Goal: Task Accomplishment & Management: Manage account settings

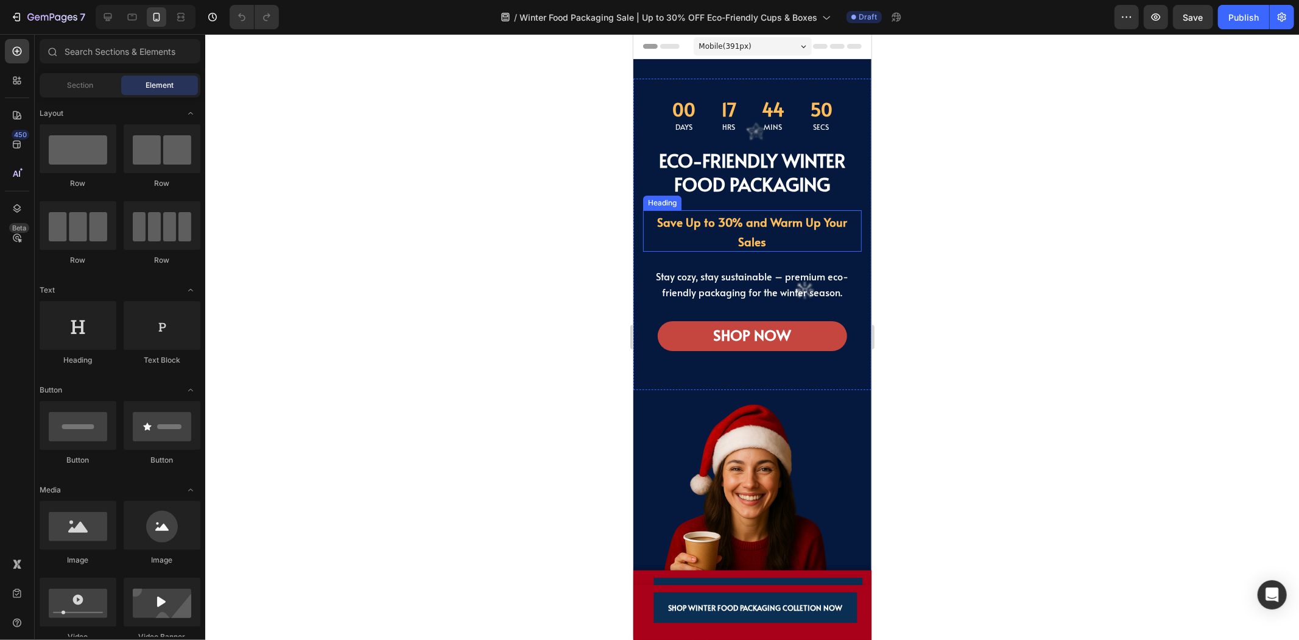
click at [772, 221] on span "Save Up to 30% and Warm Up Your Sales" at bounding box center [752, 230] width 190 height 35
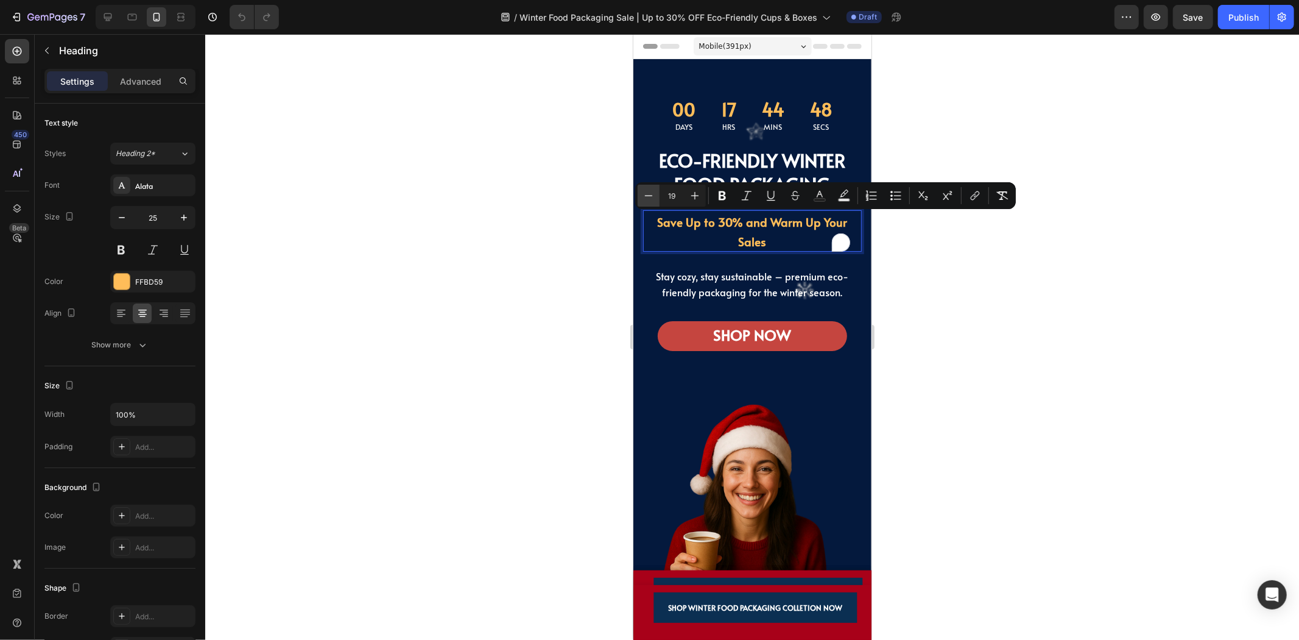
click at [644, 203] on button "Minus" at bounding box center [649, 196] width 22 height 22
type input "18"
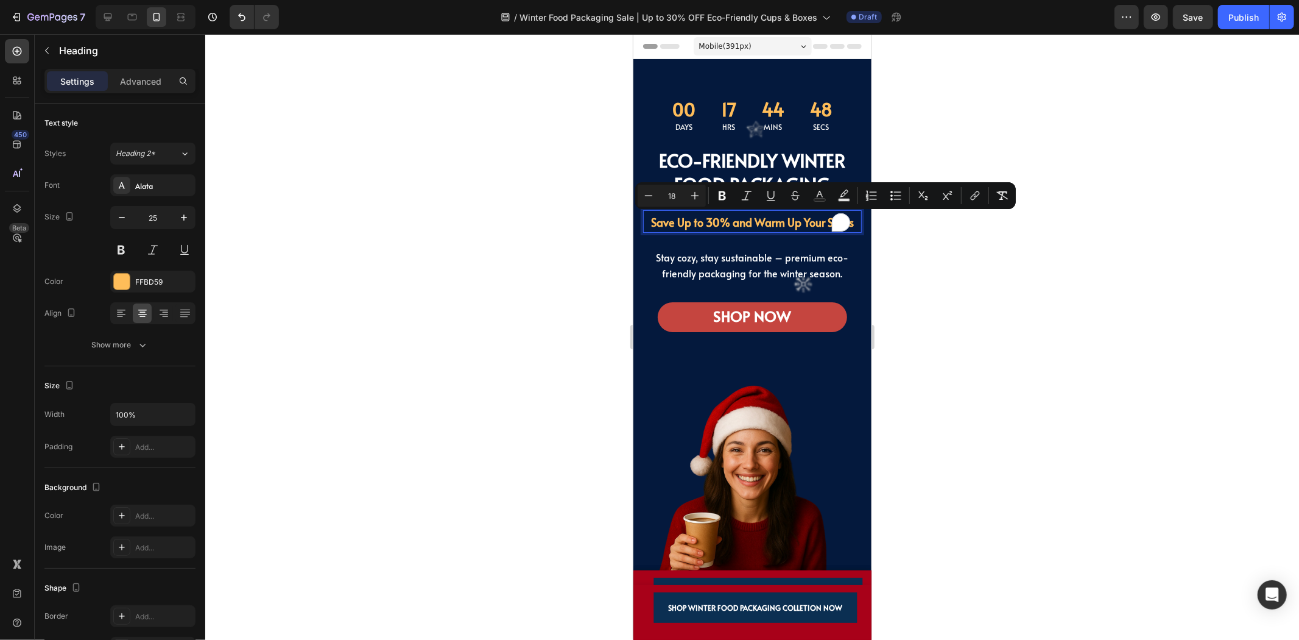
click at [764, 301] on div "00 Days 17 Hrs 44 Mins 48 Secs Countdown Timer Eco-Friendly Winter Food Packagi…" at bounding box center [752, 223] width 219 height 253
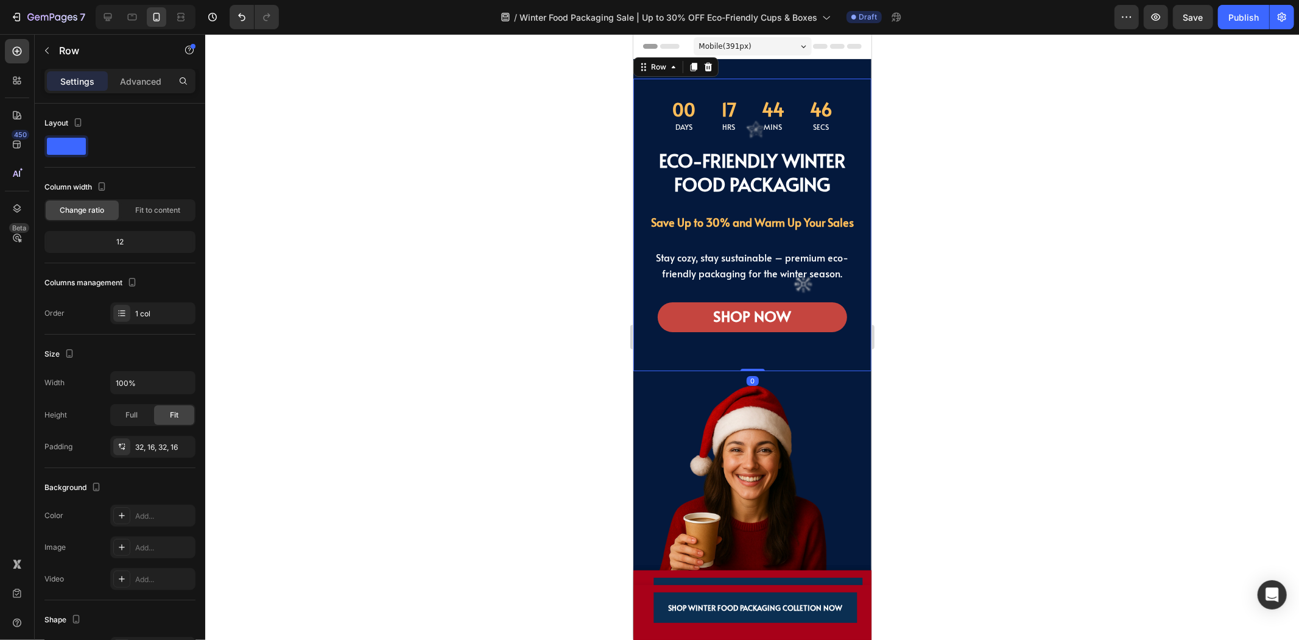
click at [785, 369] on div "00 Days 17 Hrs 44 Mins 46 Secs Countdown Timer Eco-Friendly Winter Food Packagi…" at bounding box center [752, 224] width 238 height 292
click at [786, 412] on img at bounding box center [752, 544] width 219 height 328
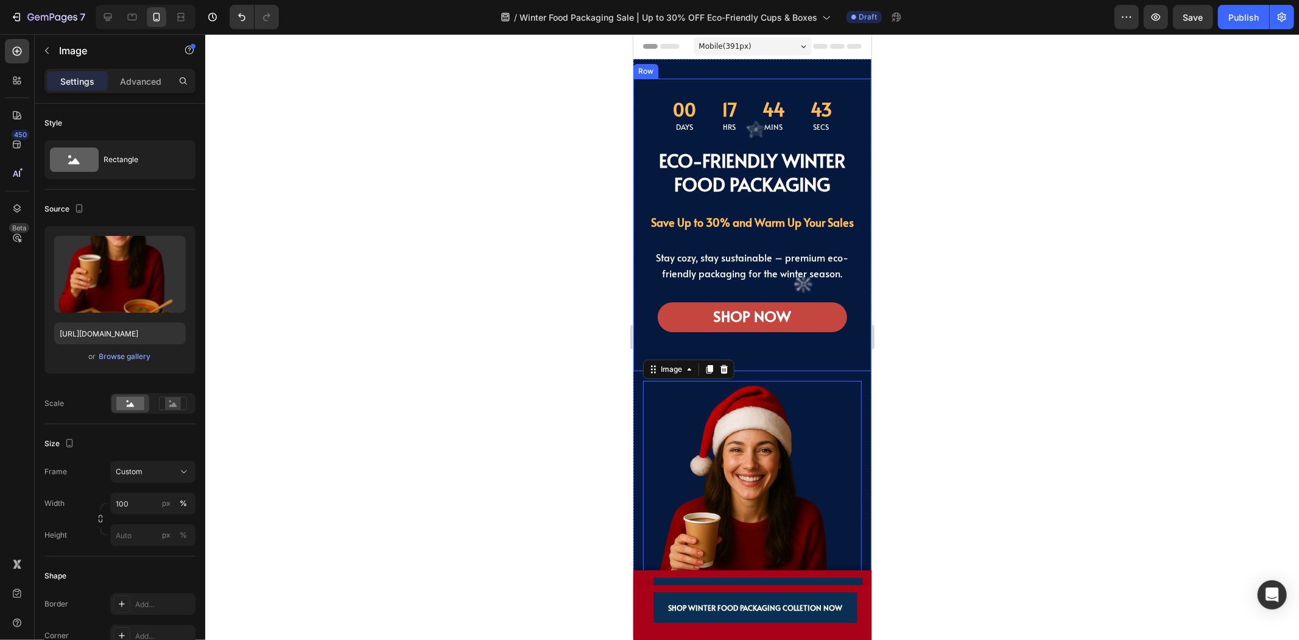
click at [638, 97] on div "00 Days 17 Hrs 44 Mins 43 Secs Countdown Timer Eco-Friendly Winter Food Packagi…" at bounding box center [752, 224] width 238 height 292
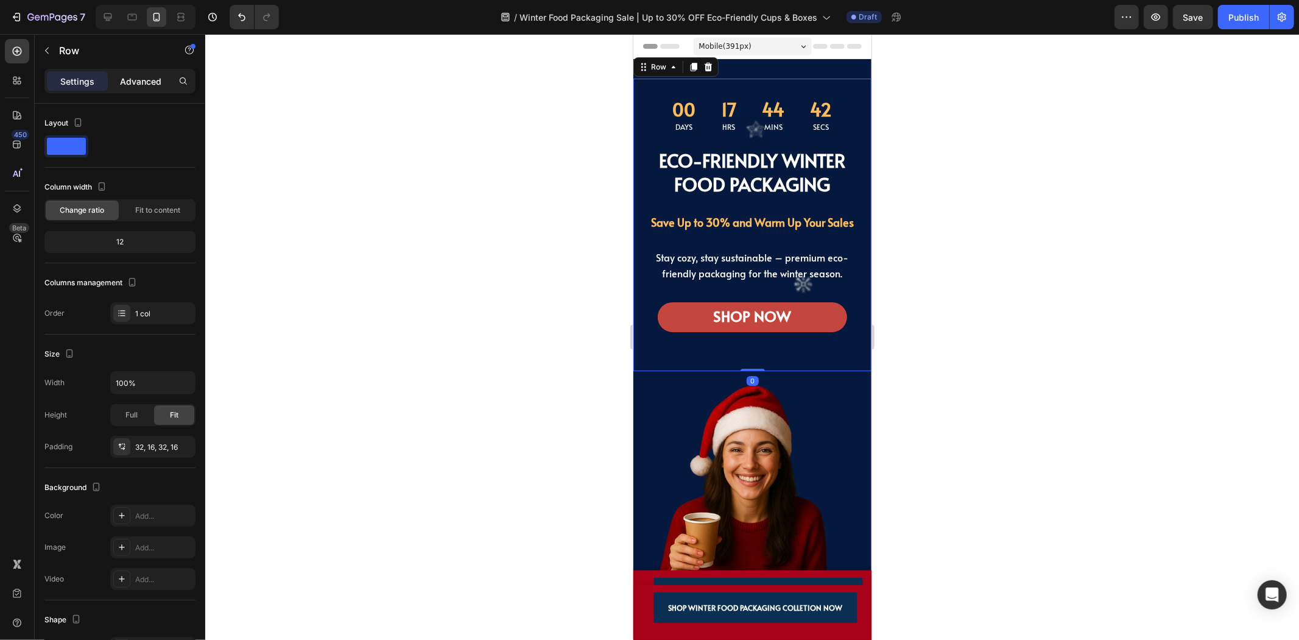
click at [140, 76] on p "Advanced" at bounding box center [140, 81] width 41 height 13
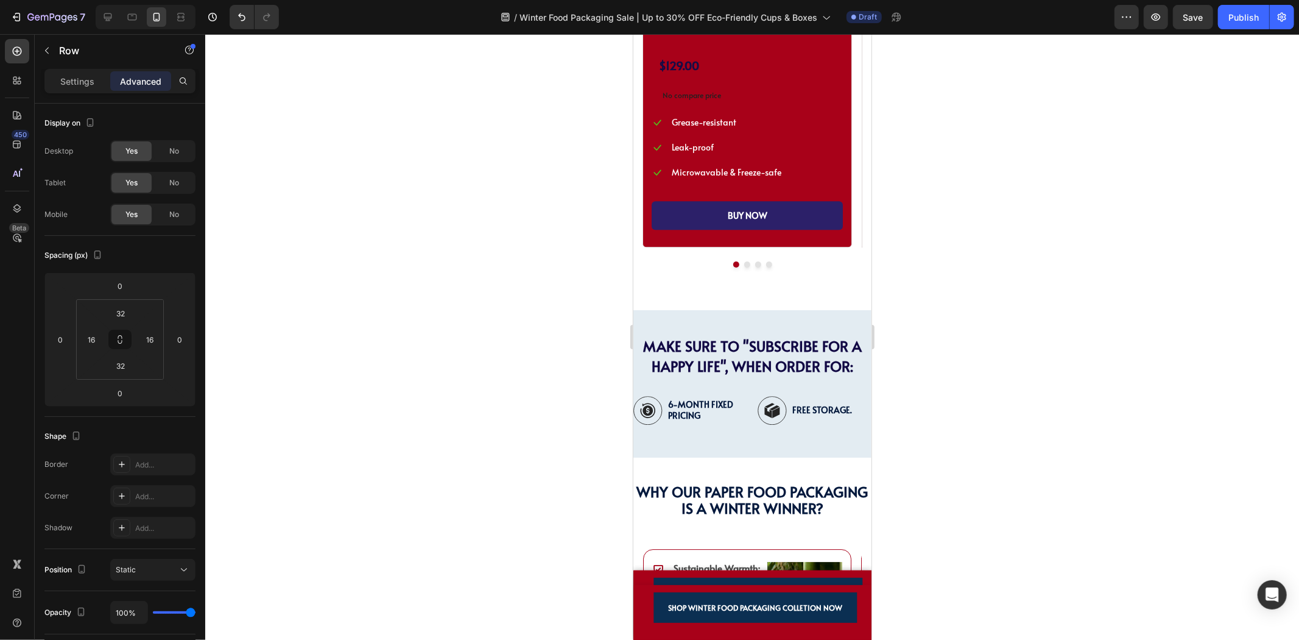
scroll to position [2977, 0]
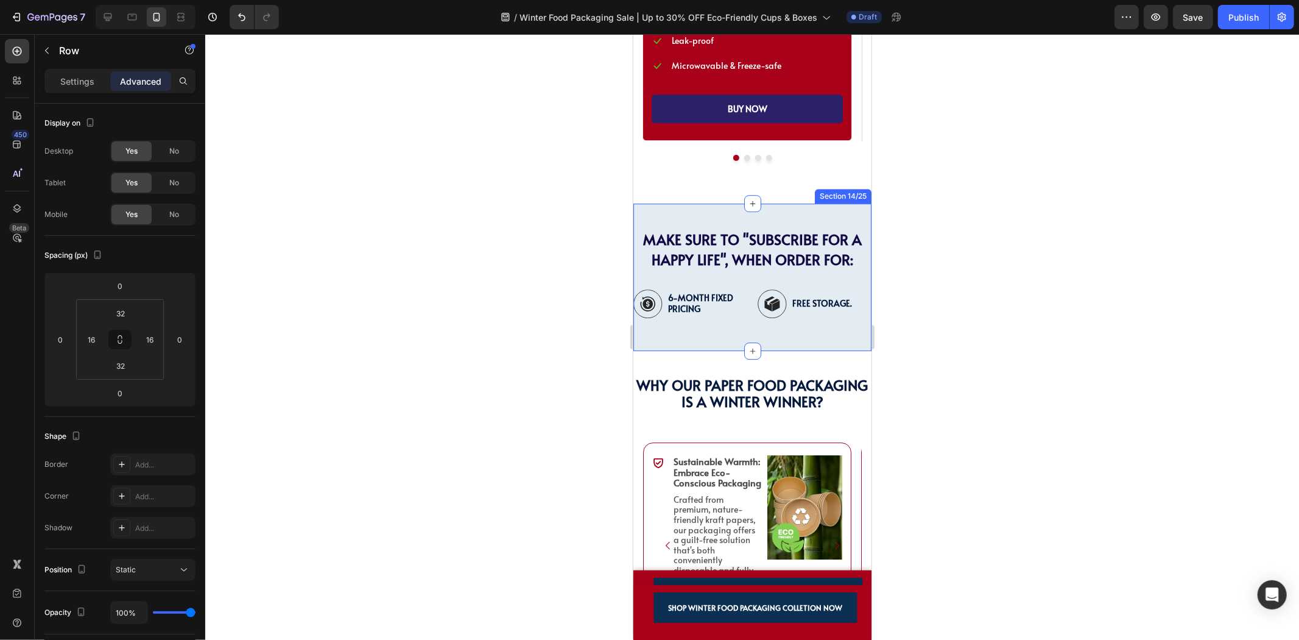
click at [732, 330] on div "MAKE SURE TO "SUBSCRIBE FOR A HAPPY LIFE", WHEN ORDER FOR: Heading MAKE SURE TO…" at bounding box center [752, 276] width 238 height 147
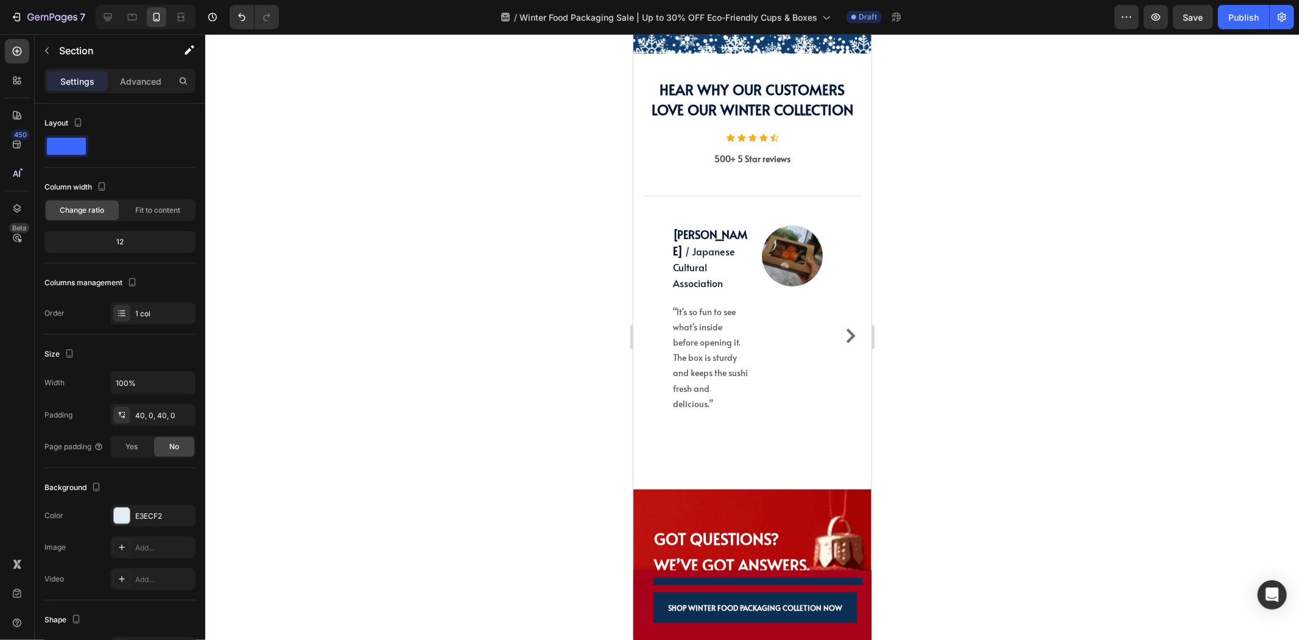
scroll to position [3993, 0]
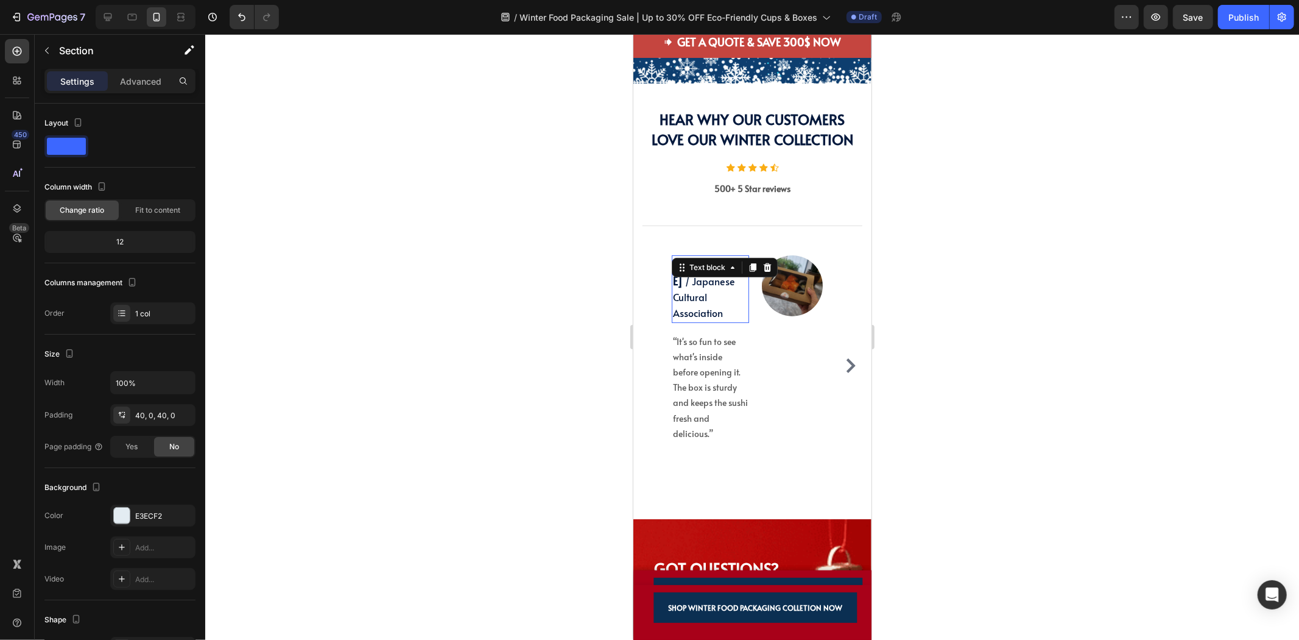
click at [709, 306] on p "Margaret Suzuki / Japanese Cultural Association" at bounding box center [709, 288] width 75 height 65
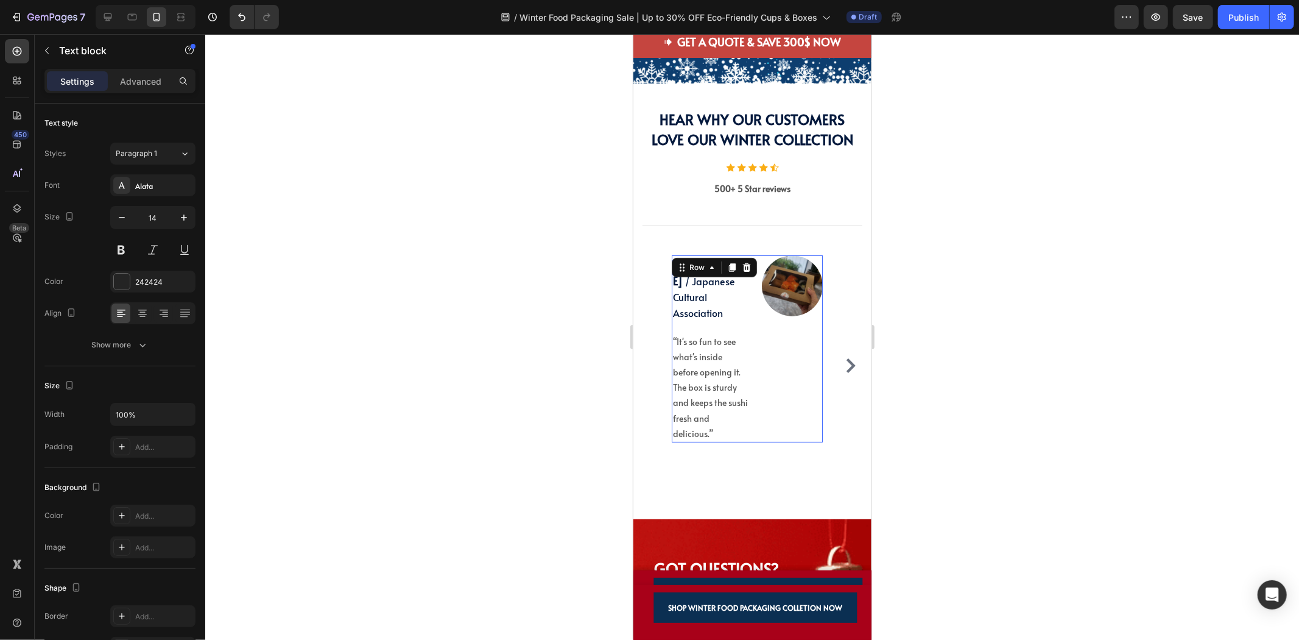
click at [789, 369] on div "Image" at bounding box center [791, 348] width 61 height 187
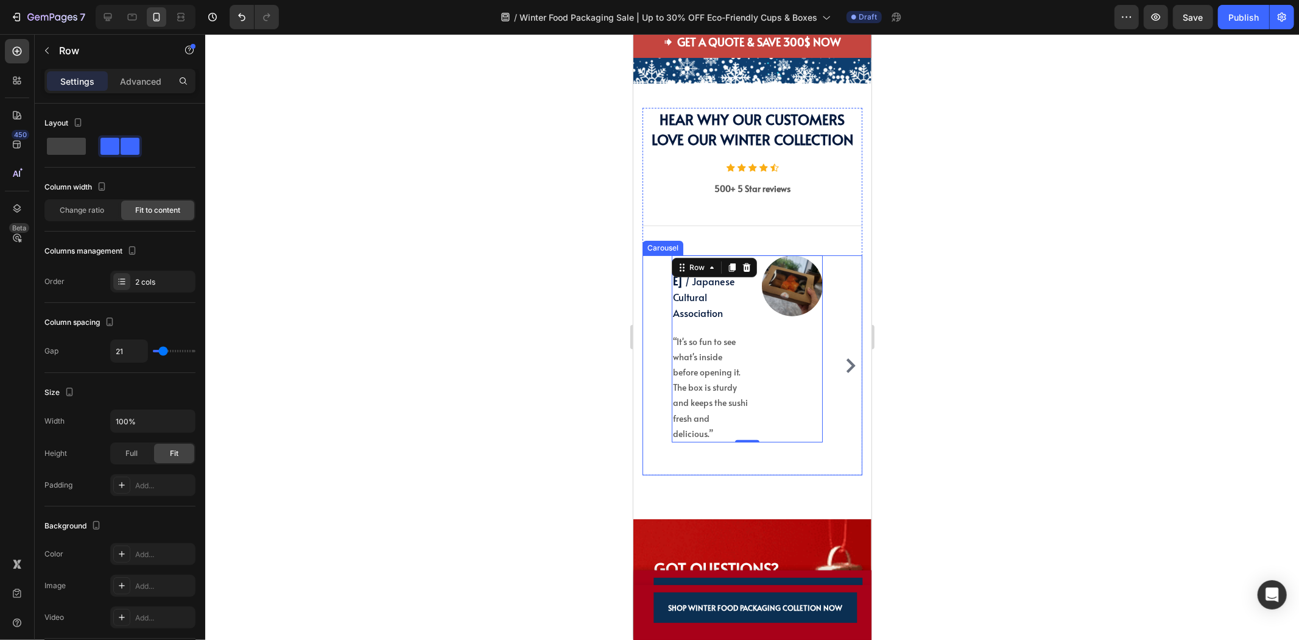
click at [660, 365] on div "Image Margaret Suzuki / Japanese Cultural Association Text block “It's so fun t…" at bounding box center [752, 365] width 220 height 221
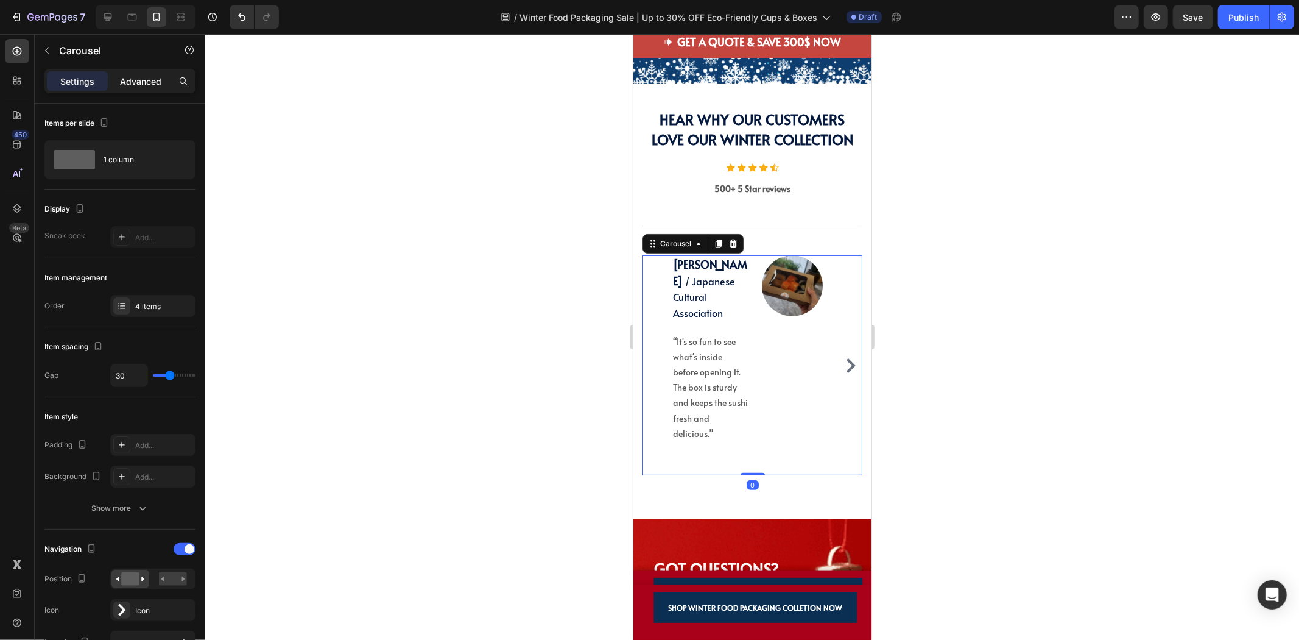
click at [154, 76] on p "Advanced" at bounding box center [140, 81] width 41 height 13
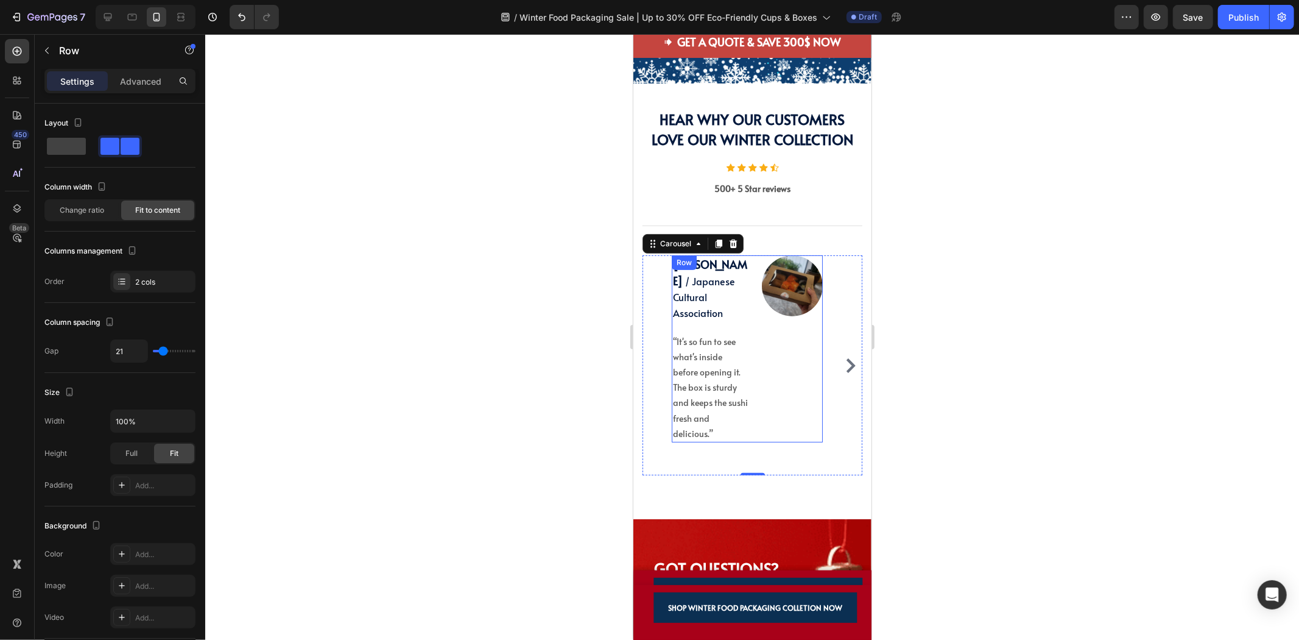
click at [809, 384] on div "Image" at bounding box center [791, 348] width 61 height 187
click at [124, 86] on p "Advanced" at bounding box center [140, 81] width 41 height 13
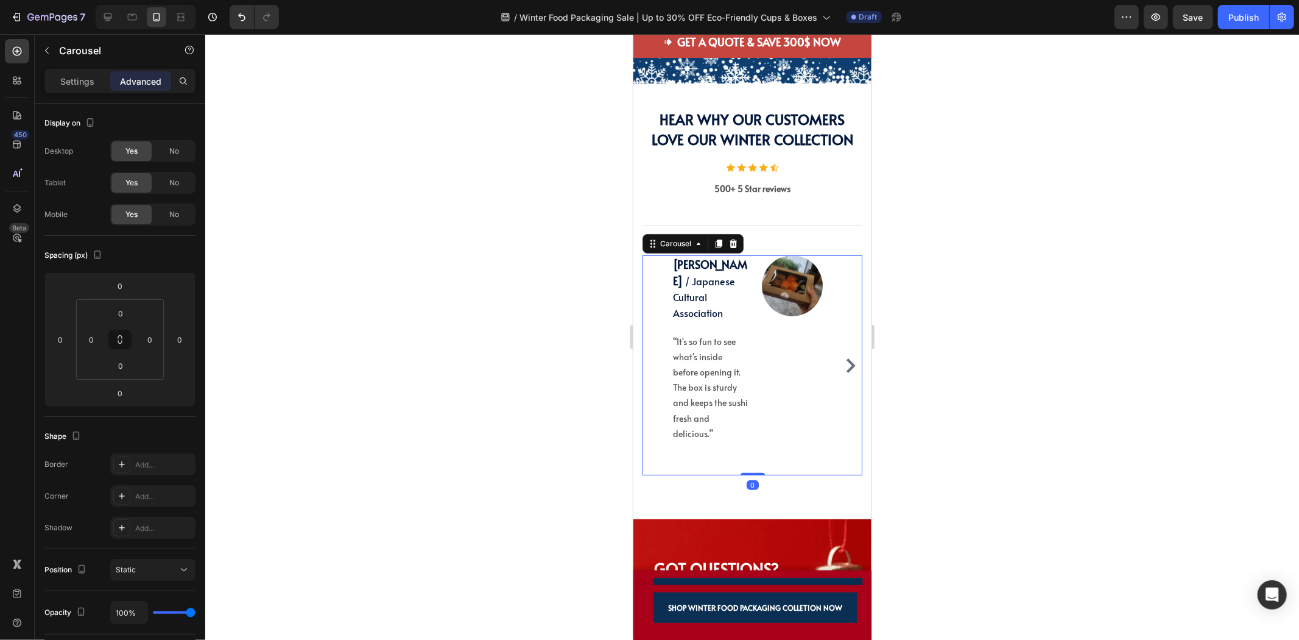
click at [837, 409] on div "Image Margaret Suzuki / Japanese Cultural Association Text block “It's so fun t…" at bounding box center [752, 365] width 220 height 221
click at [709, 319] on span "/ Japanese Cultural Association" at bounding box center [703, 296] width 62 height 45
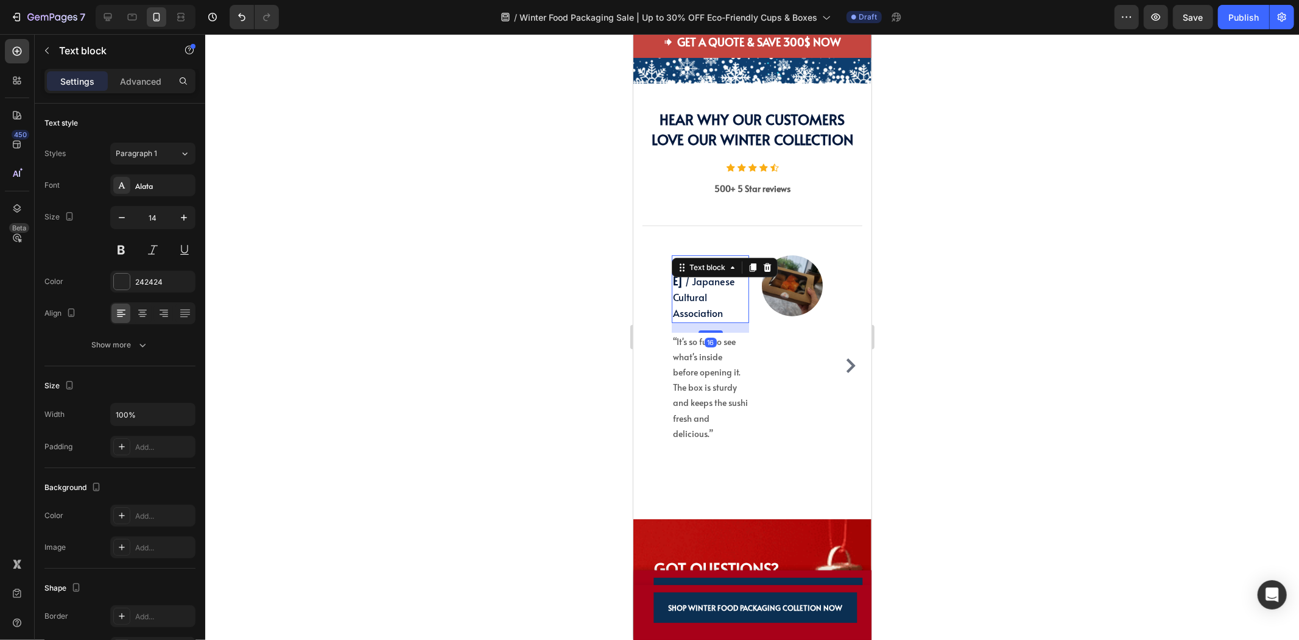
click at [709, 319] on span "/ Japanese Cultural Association" at bounding box center [703, 296] width 62 height 45
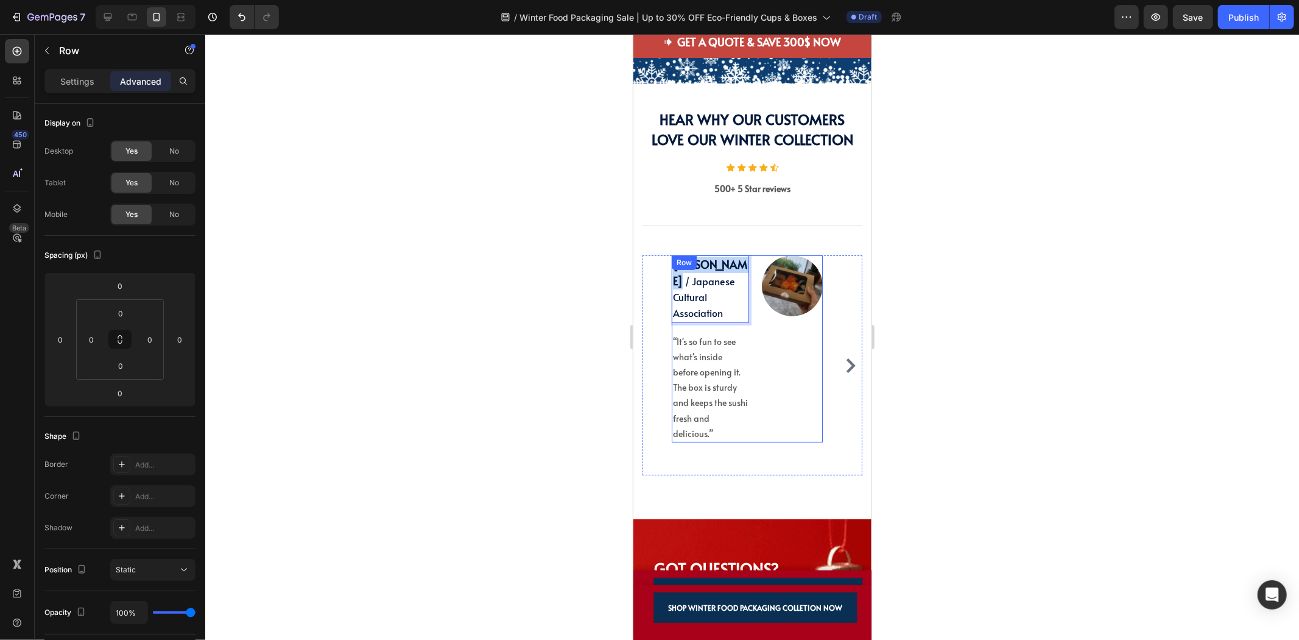
click at [780, 379] on div "Image" at bounding box center [791, 348] width 61 height 187
click at [843, 358] on icon "Carousel Next Arrow" at bounding box center [850, 365] width 15 height 15
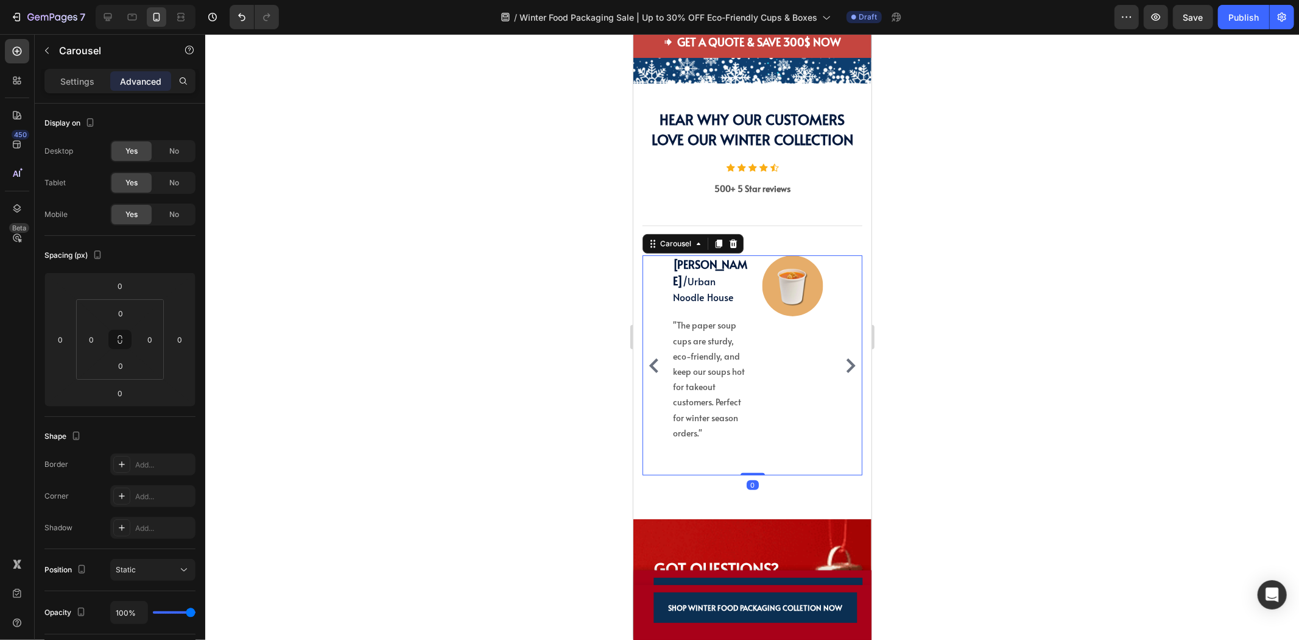
click at [843, 358] on icon "Carousel Next Arrow" at bounding box center [850, 365] width 15 height 15
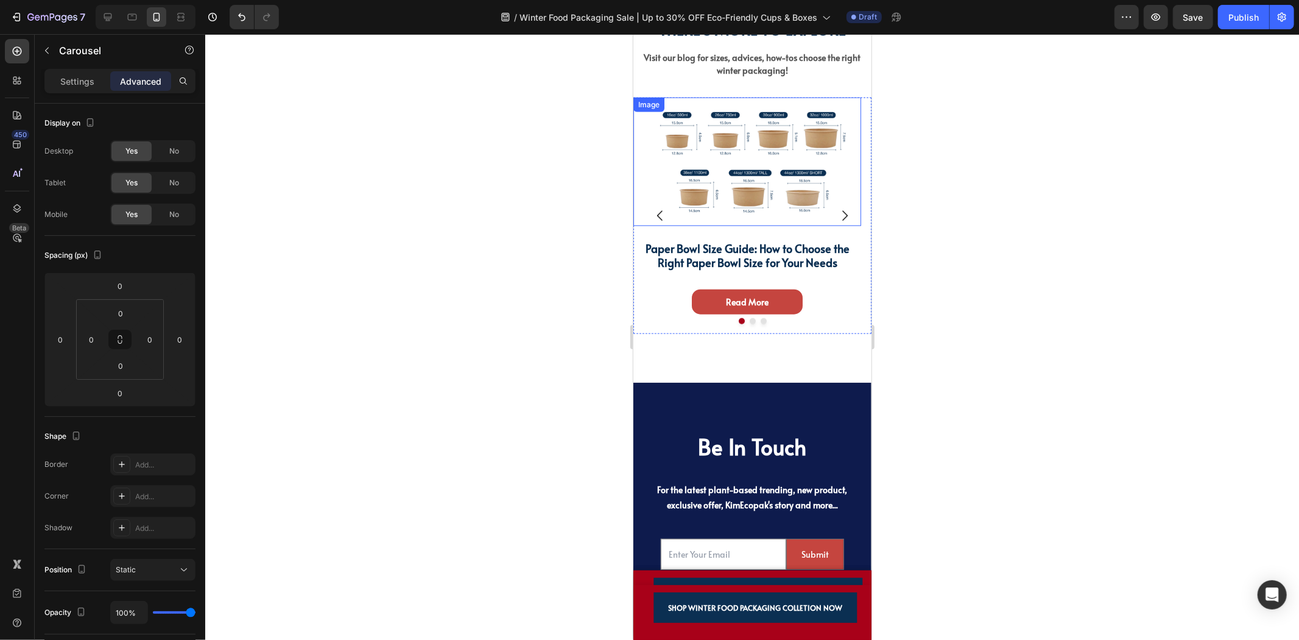
scroll to position [4826, 0]
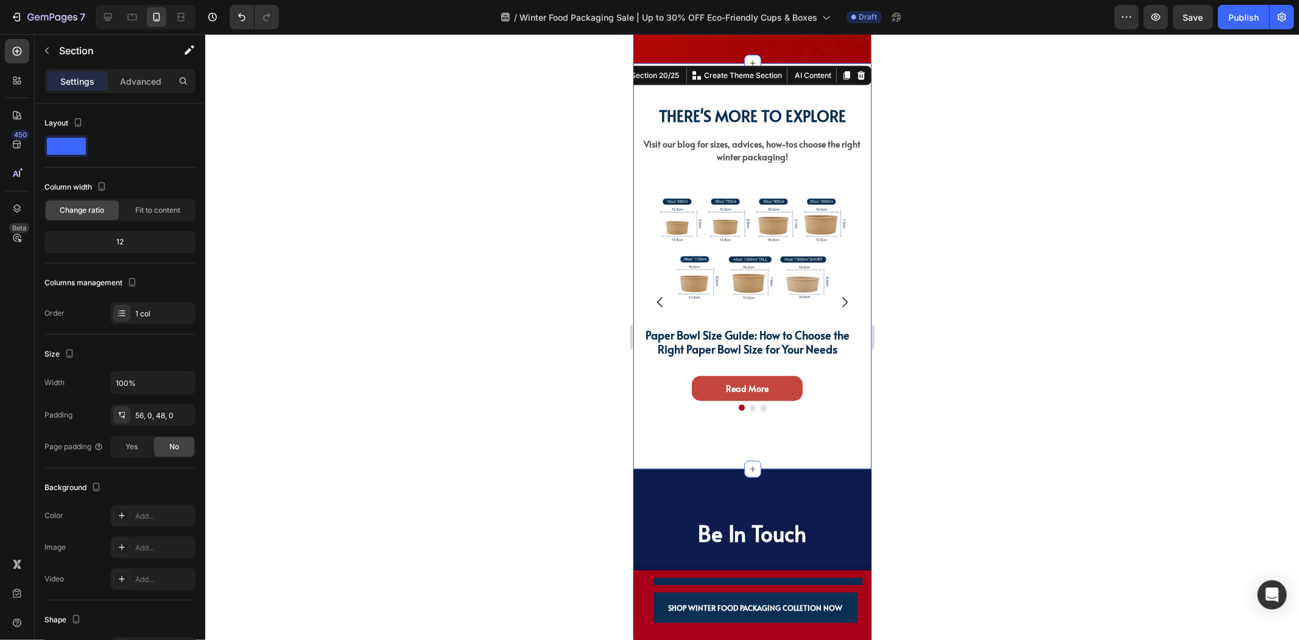
click at [739, 430] on div "Image Paper Bowl Size Guide: How to Choose the Right Paper Bowl Size for Your N…" at bounding box center [752, 311] width 238 height 256
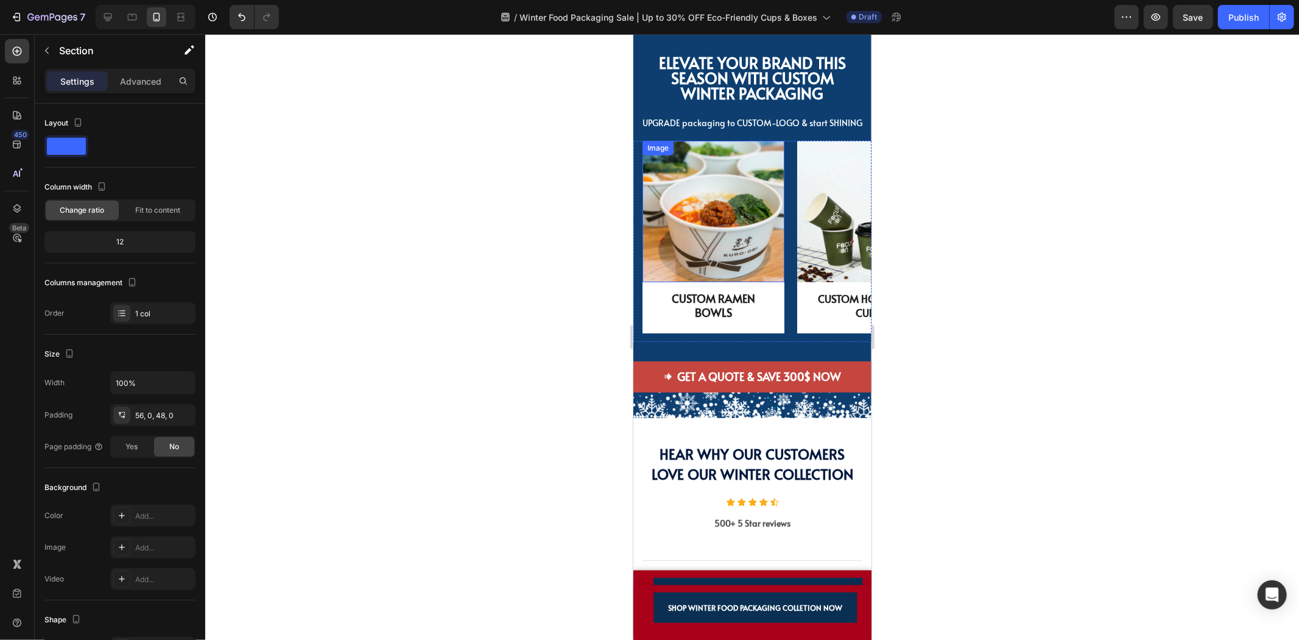
scroll to position [3646, 0]
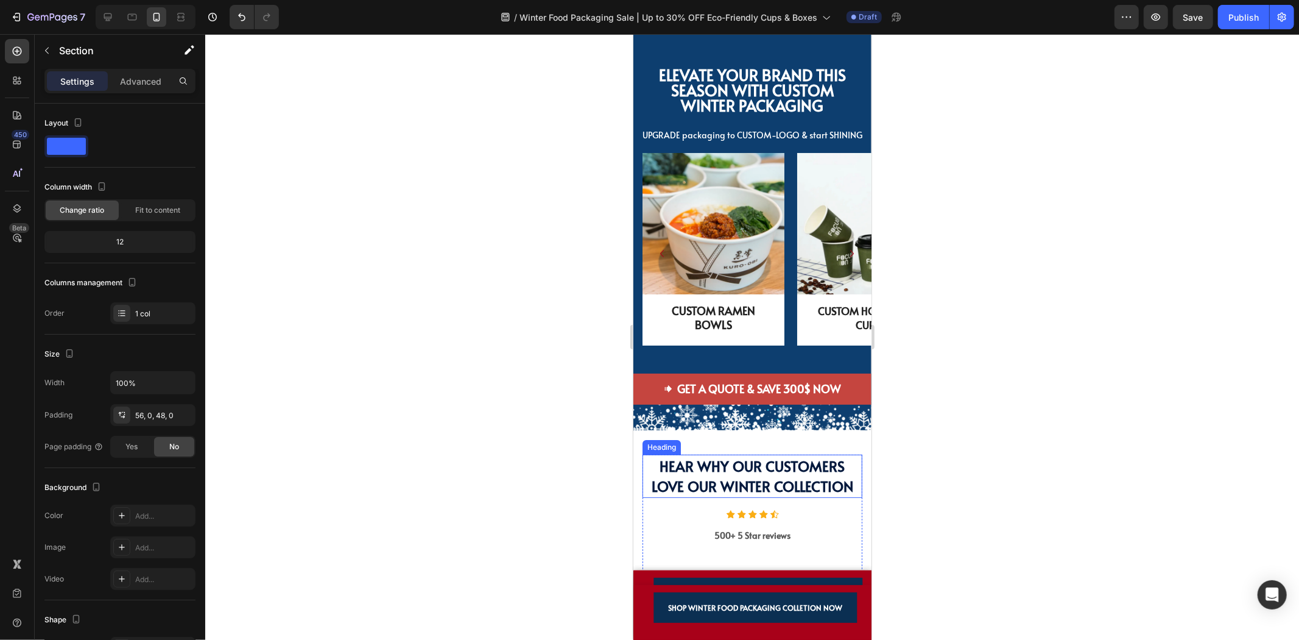
click at [829, 481] on strong "Hear Why Our Customers Love Our Winter Collection" at bounding box center [752, 476] width 202 height 40
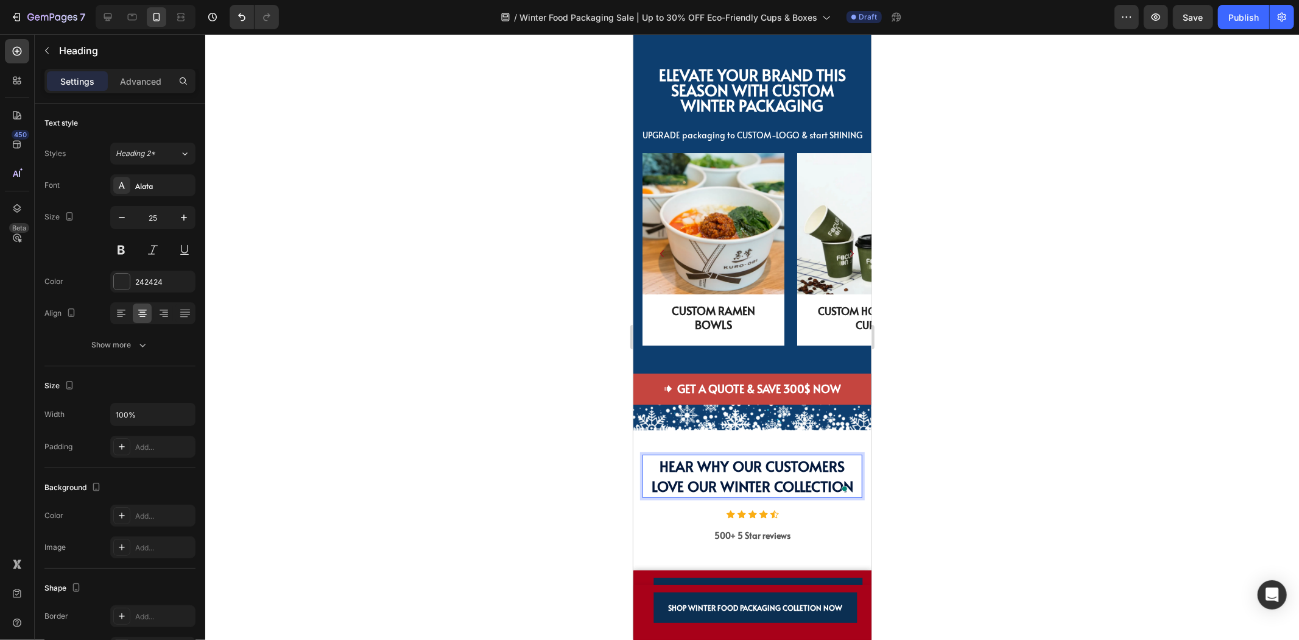
click at [772, 470] on strong "Hear Why Our Customers Love Our Winter Collection" at bounding box center [752, 476] width 202 height 40
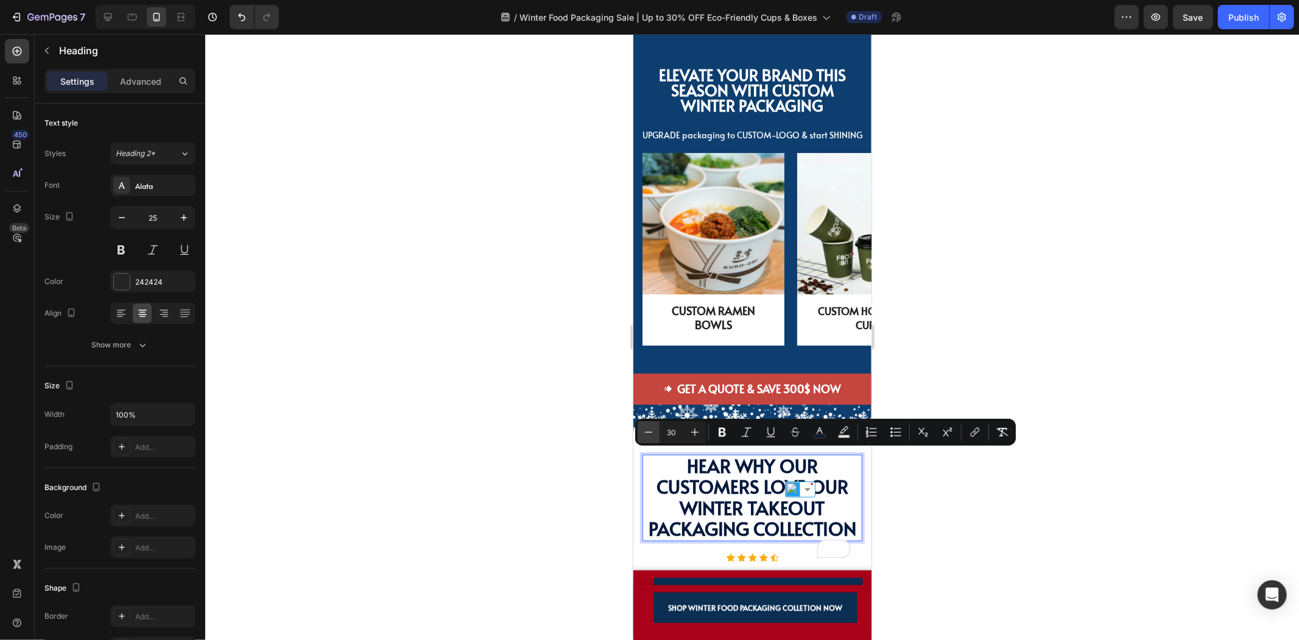
click at [654, 437] on icon "Editor contextual toolbar" at bounding box center [649, 432] width 12 height 12
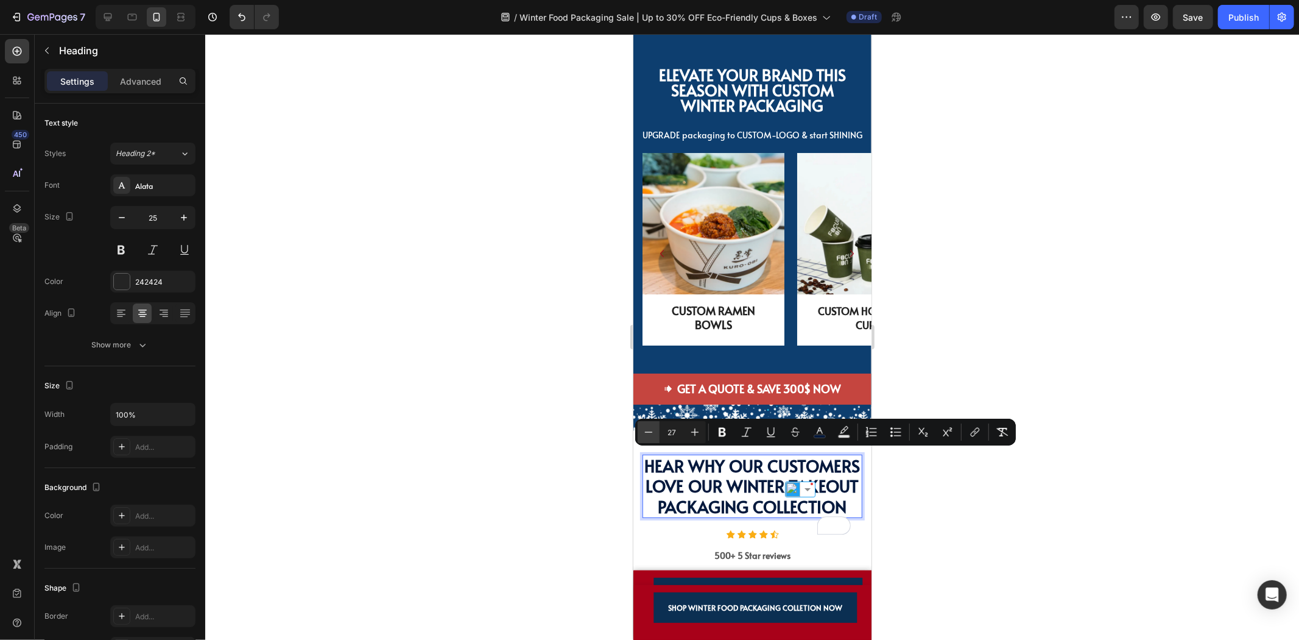
click at [654, 437] on icon "Editor contextual toolbar" at bounding box center [649, 432] width 12 height 12
type input "25"
click at [699, 468] on span "Hear Why Our Customers Love Our Winter TAKEOUT PACKAGING Collection" at bounding box center [752, 484] width 200 height 61
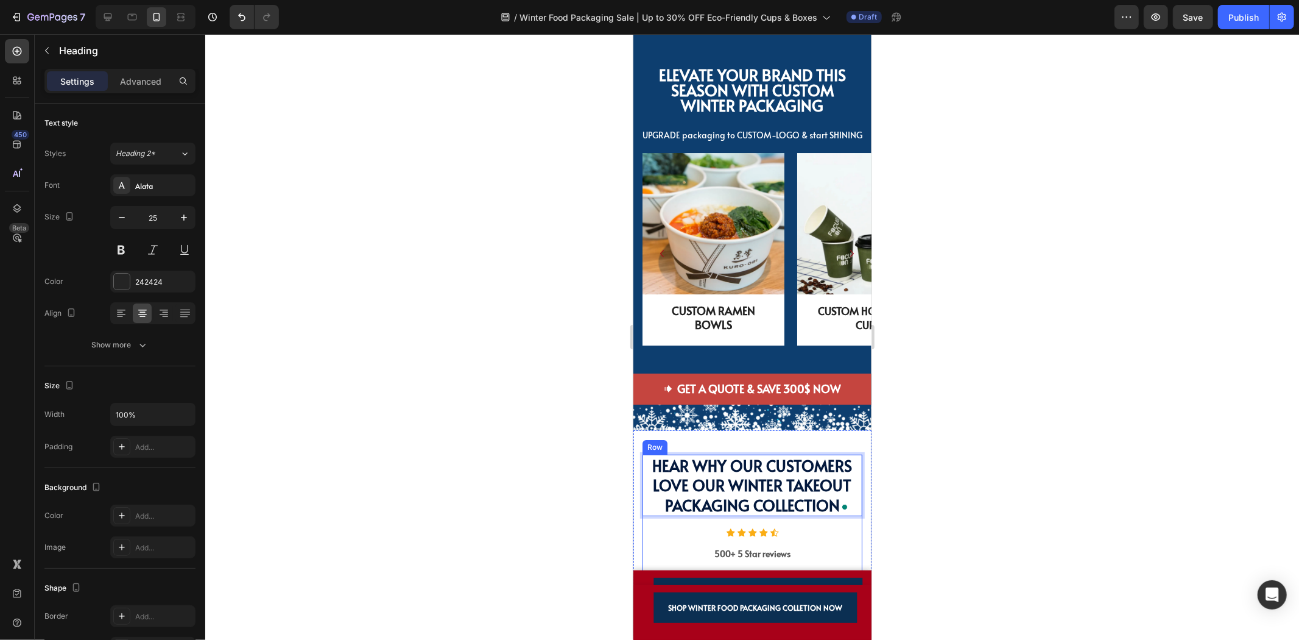
click at [926, 528] on div at bounding box center [752, 336] width 1094 height 605
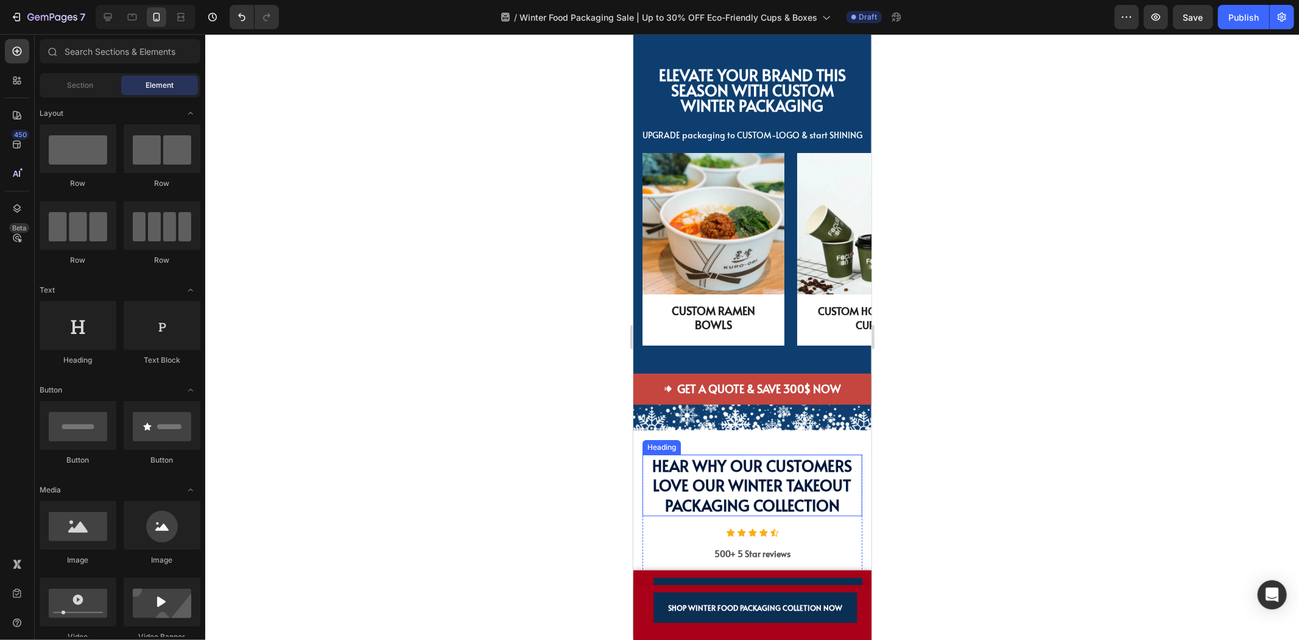
click at [750, 485] on span "Hear Why Our Customers Love Our Winter TAKEOUT PACKAGING Collection" at bounding box center [752, 484] width 200 height 61
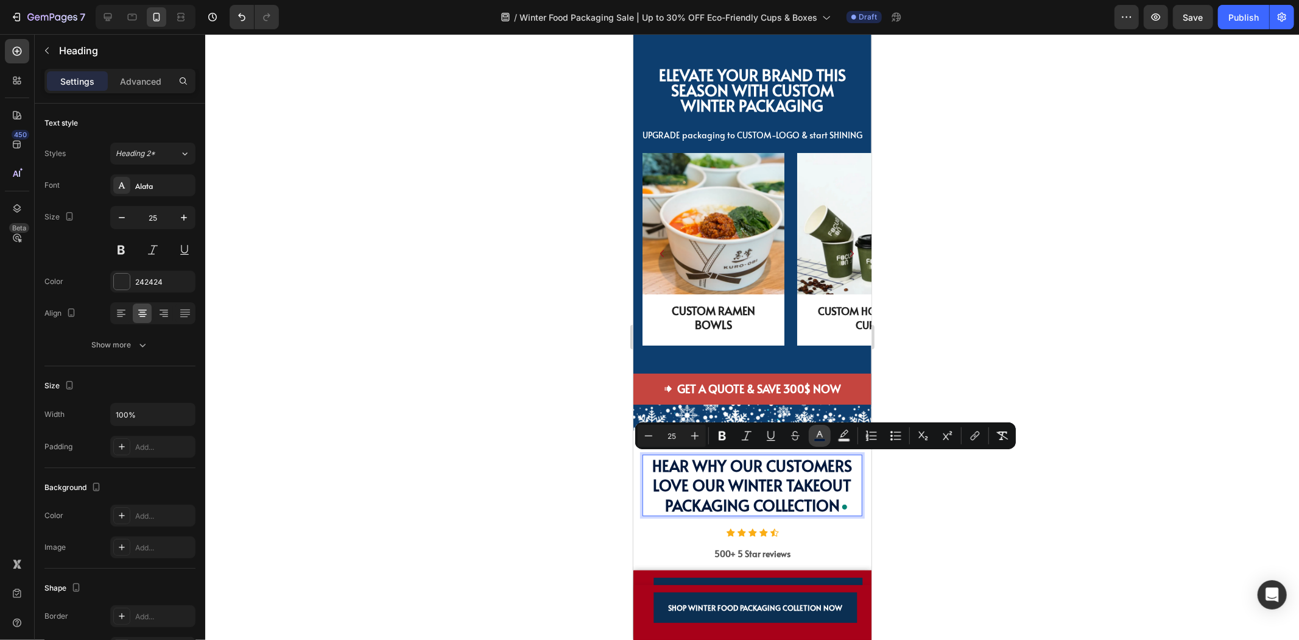
click at [811, 435] on button "color" at bounding box center [820, 436] width 22 height 22
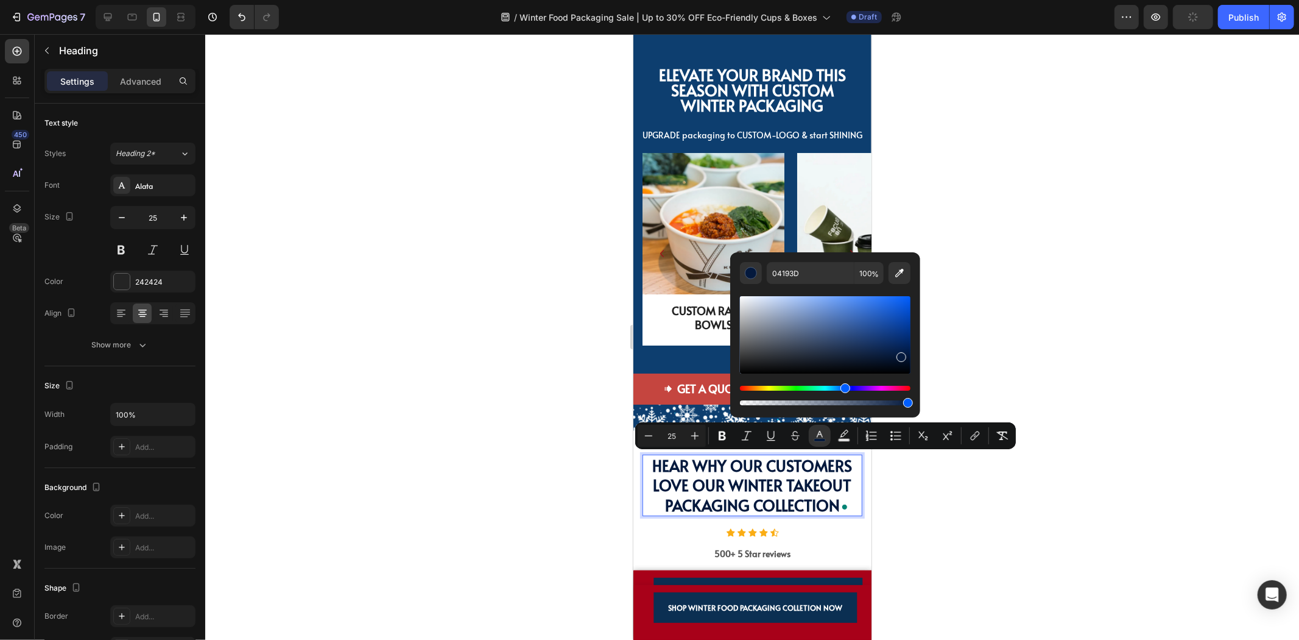
click at [923, 486] on div at bounding box center [752, 336] width 1094 height 605
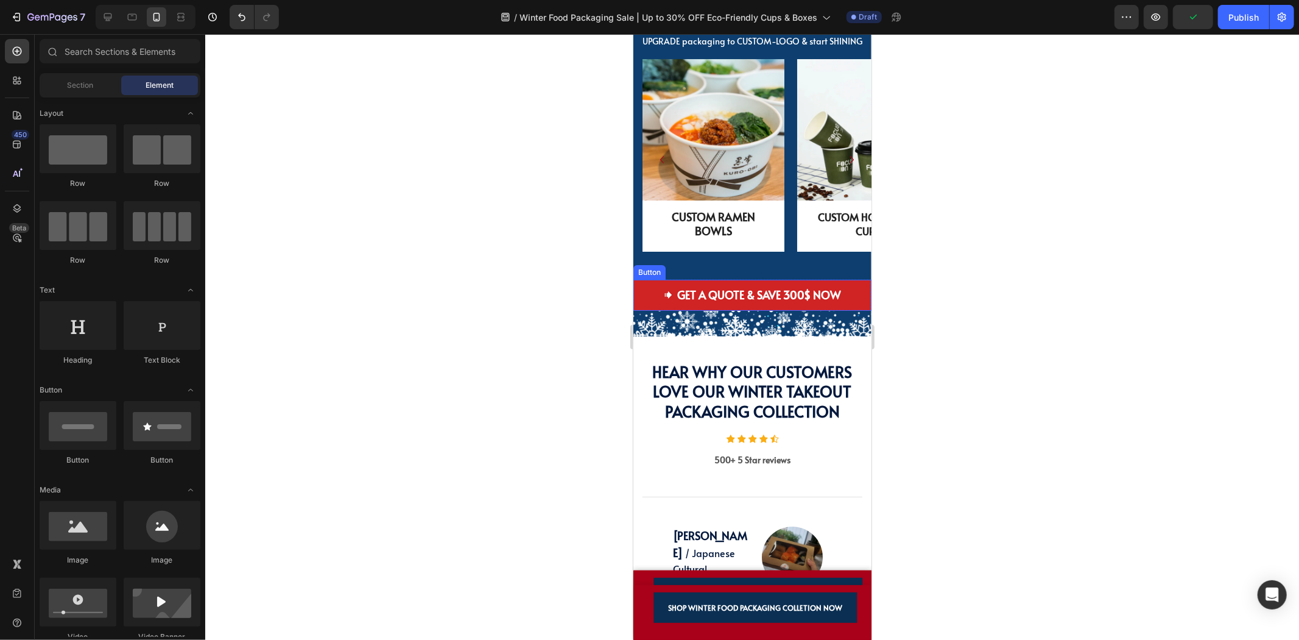
scroll to position [3782, 0]
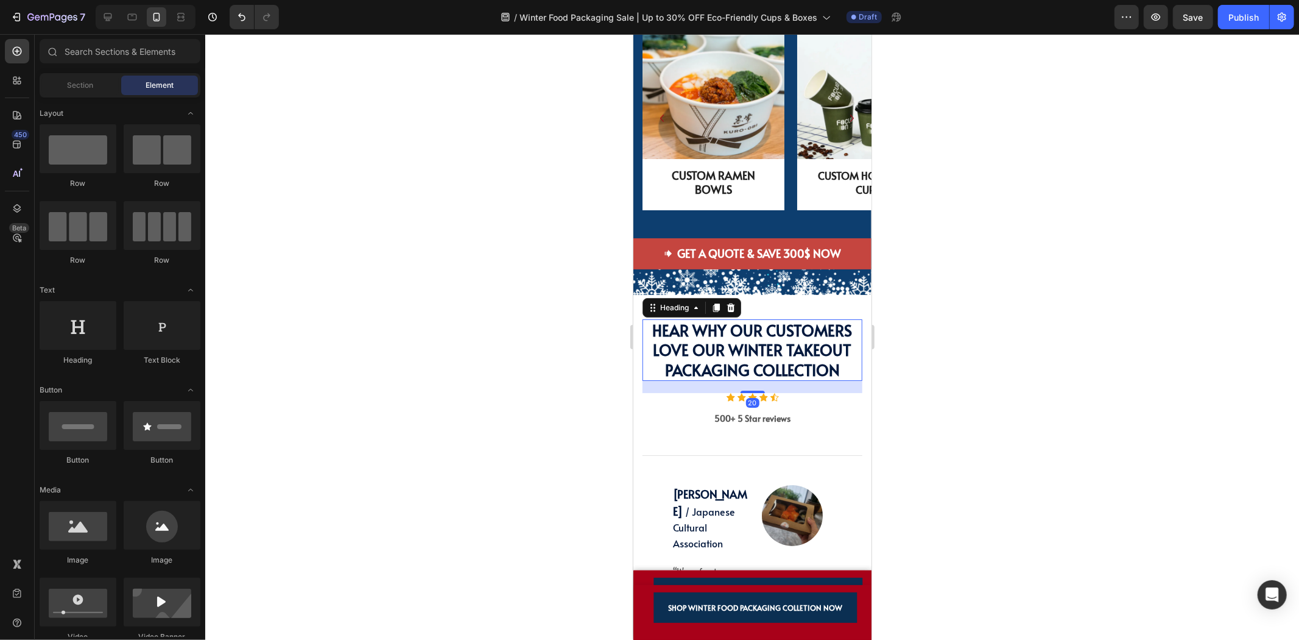
click at [757, 361] on span "Hear Why Our Customers Love Our Winter TAKEOUT PACKAGING Collection" at bounding box center [752, 349] width 200 height 61
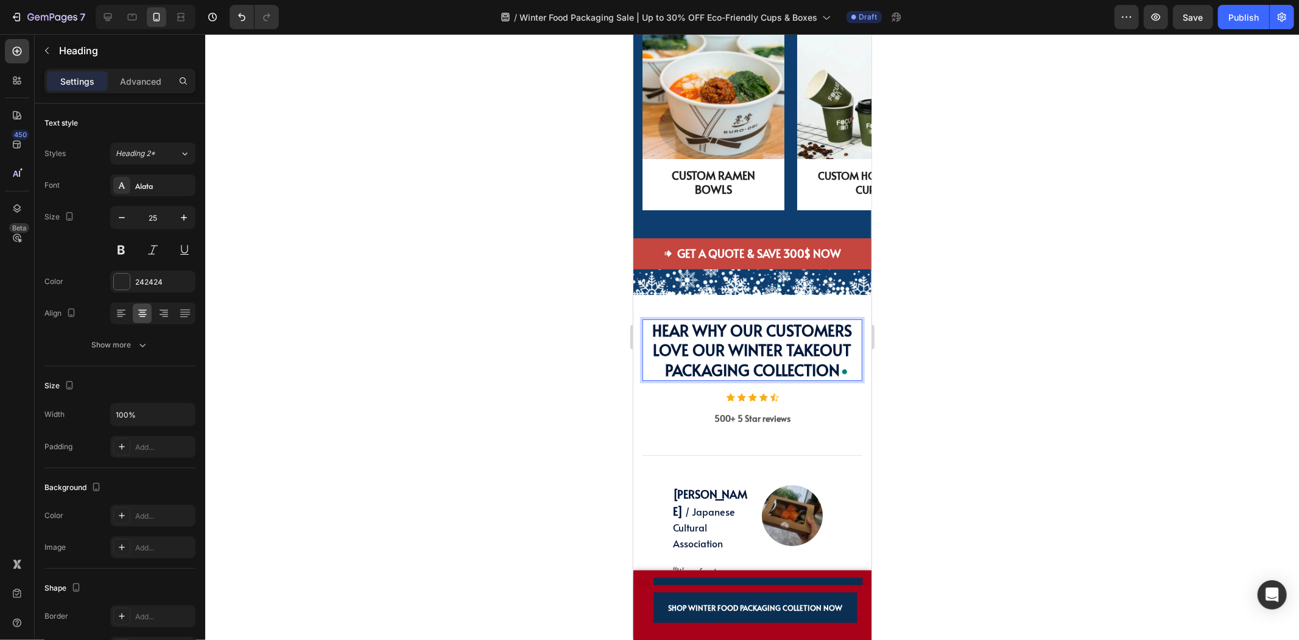
click at [688, 330] on span "Hear Why Our Customers Love Our Winter TAKEOUT PACKAGING Collection" at bounding box center [752, 349] width 200 height 61
drag, startPoint x: 693, startPoint y: 329, endPoint x: 646, endPoint y: 327, distance: 47.5
click at [646, 327] on p "Hear Why Our Customers Love Our Winter TAKEOUT PACKAGING Collection" at bounding box center [751, 350] width 217 height 60
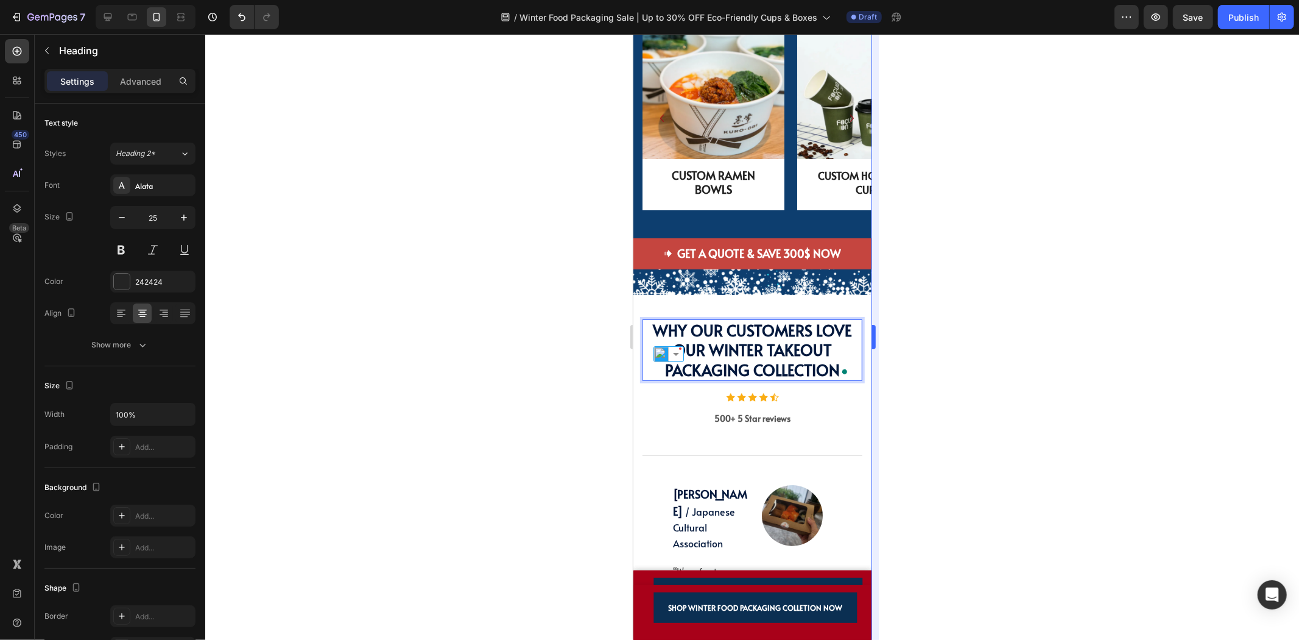
click at [884, 349] on div at bounding box center [752, 336] width 1094 height 605
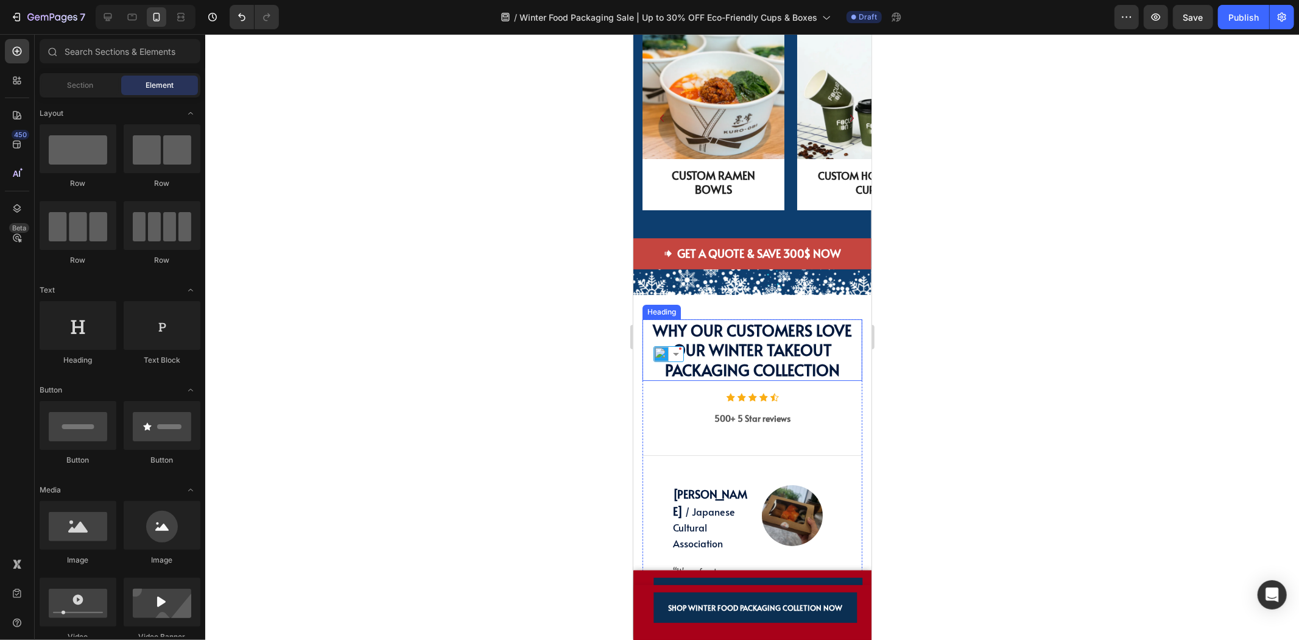
click at [819, 353] on span "Why Our Customers Love Our Winter TAKEOUT PACKAGING Collection" at bounding box center [751, 349] width 199 height 61
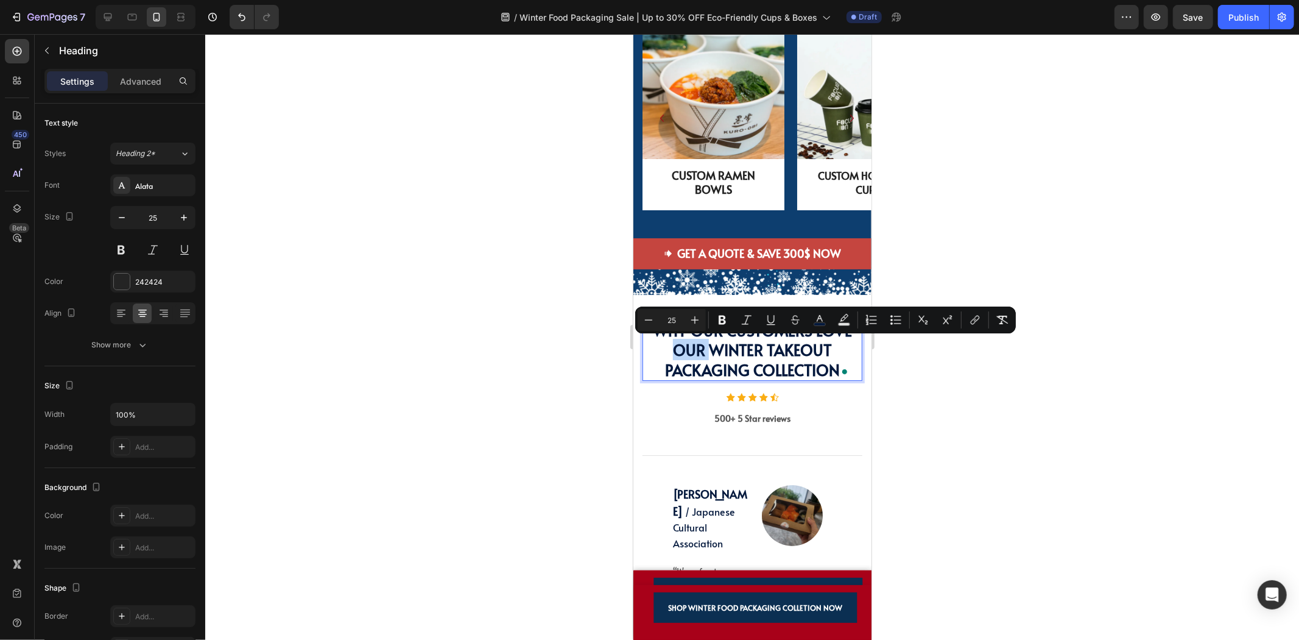
drag, startPoint x: 708, startPoint y: 350, endPoint x: 670, endPoint y: 348, distance: 38.4
click at [670, 348] on span "Why Our Customers Love Our Winter TAKEOUT PACKAGING Collection" at bounding box center [751, 349] width 199 height 61
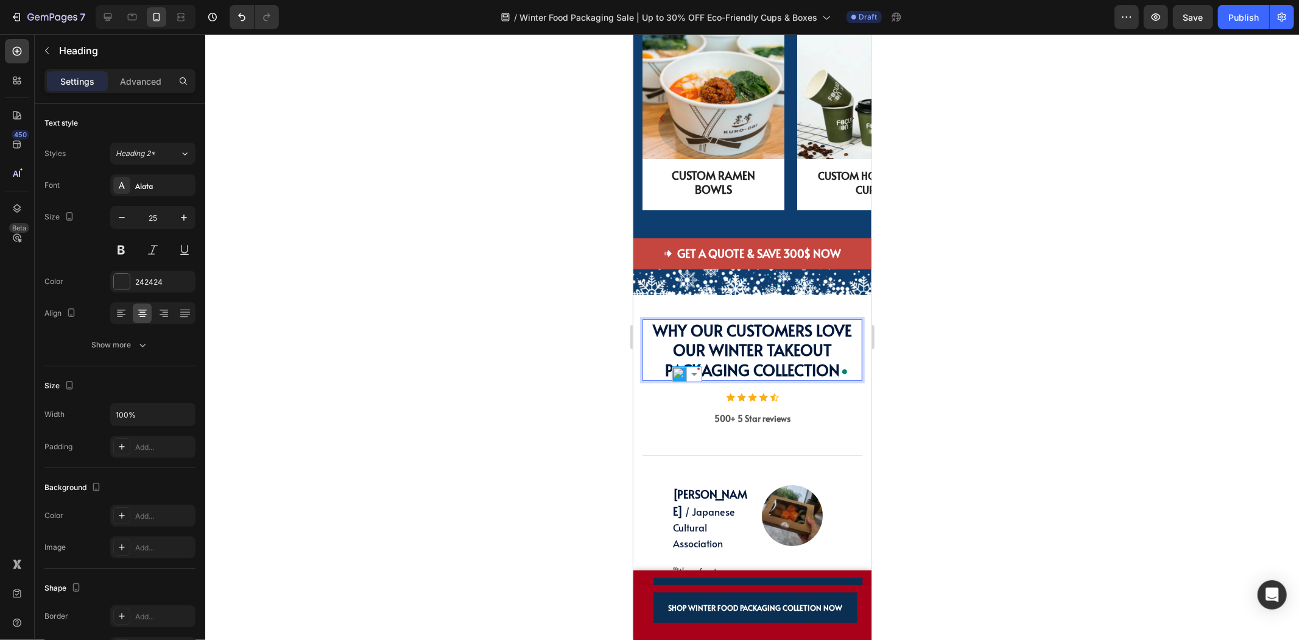
click at [750, 358] on span "Why Our Customers Love Our Winter TAKEOUT PACKAGING Collection" at bounding box center [751, 349] width 199 height 61
drag, startPoint x: 721, startPoint y: 331, endPoint x: 693, endPoint y: 333, distance: 28.7
click at [693, 333] on span "Why Our Customers Love Our Winter TAKEOUT PACKAGING Collection" at bounding box center [751, 349] width 199 height 61
click at [911, 345] on div at bounding box center [752, 336] width 1094 height 605
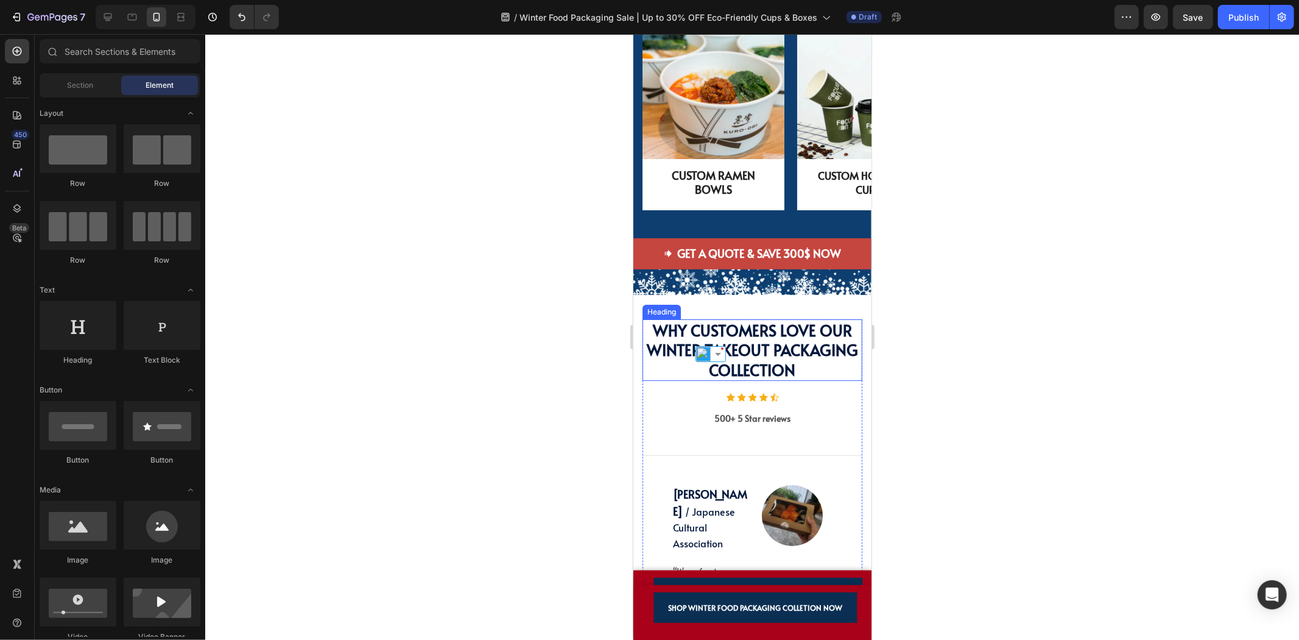
click at [816, 350] on p "⁠⁠⁠⁠⁠⁠⁠ Why Customers Love Our Winter TAKEOUT PACKAGING Collection" at bounding box center [751, 350] width 217 height 60
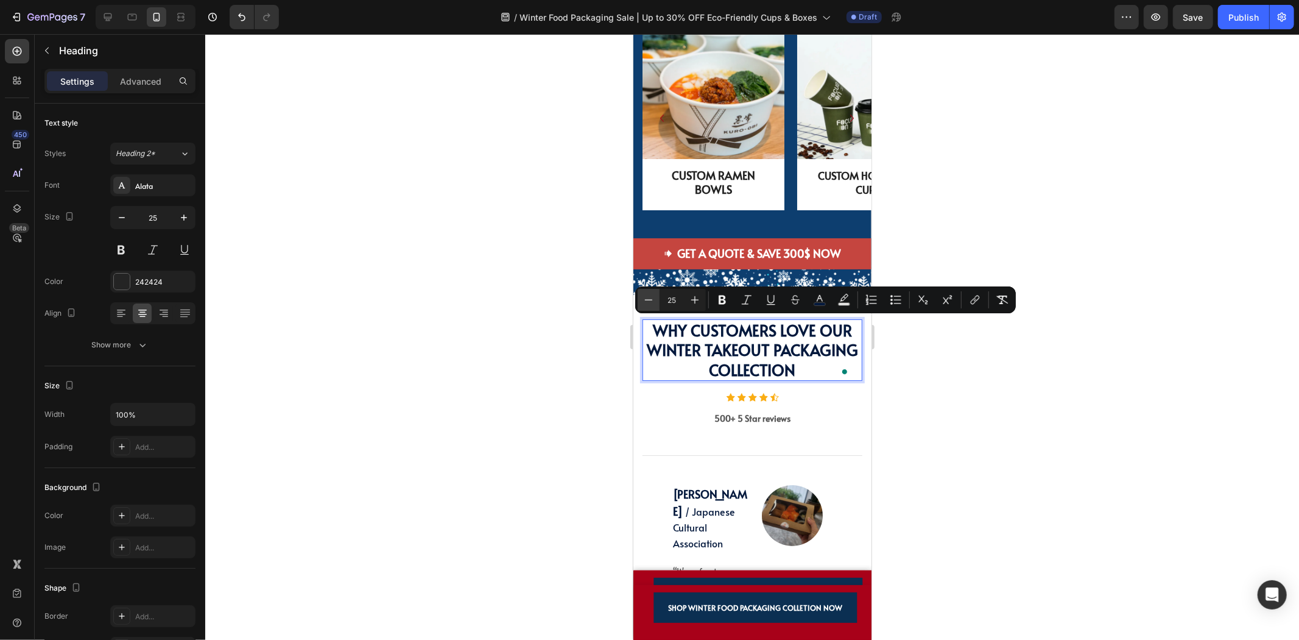
click at [652, 300] on icon "Editor contextual toolbar" at bounding box center [649, 300] width 12 height 12
click at [652, 300] on icon "Editor contextual toolbar" at bounding box center [649, 299] width 8 height 1
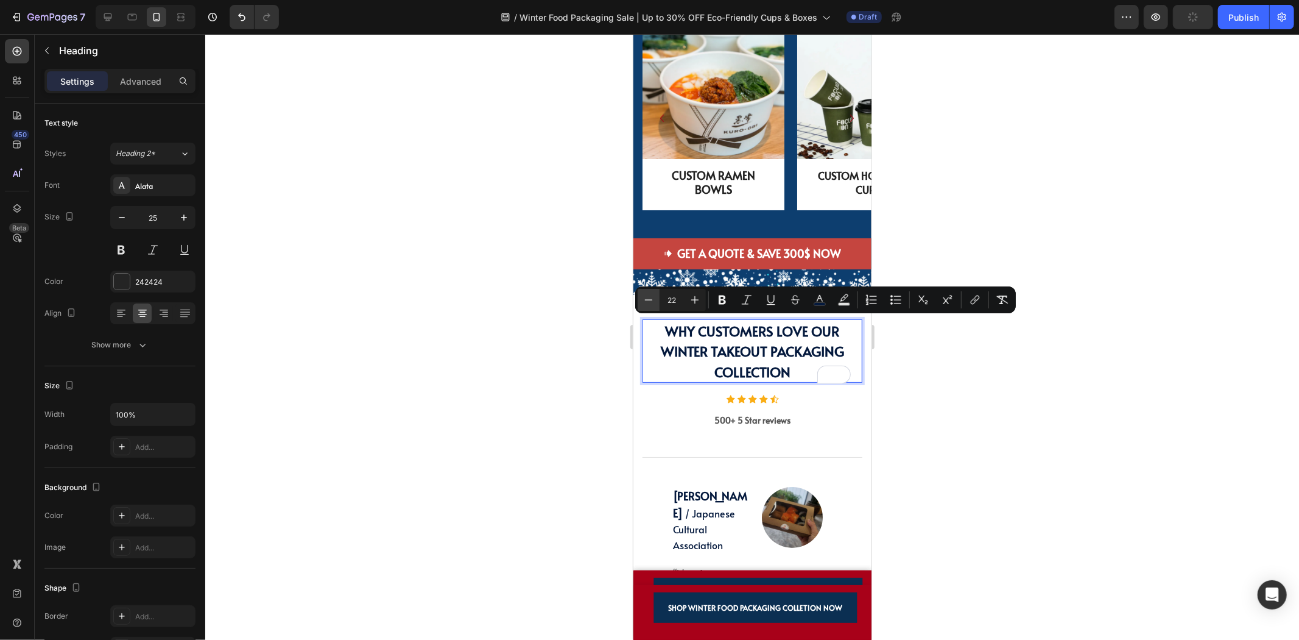
click at [652, 300] on icon "Editor contextual toolbar" at bounding box center [649, 299] width 8 height 1
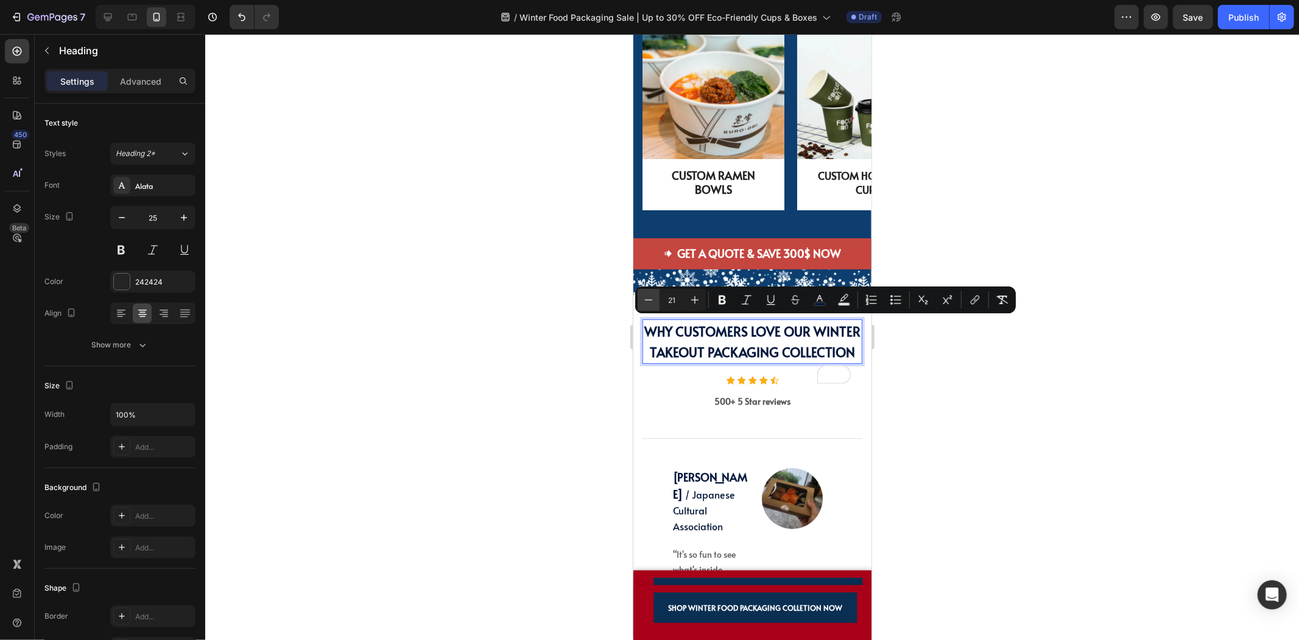
click at [652, 300] on icon "Editor contextual toolbar" at bounding box center [649, 299] width 8 height 1
type input "20"
click at [917, 376] on div at bounding box center [752, 336] width 1094 height 605
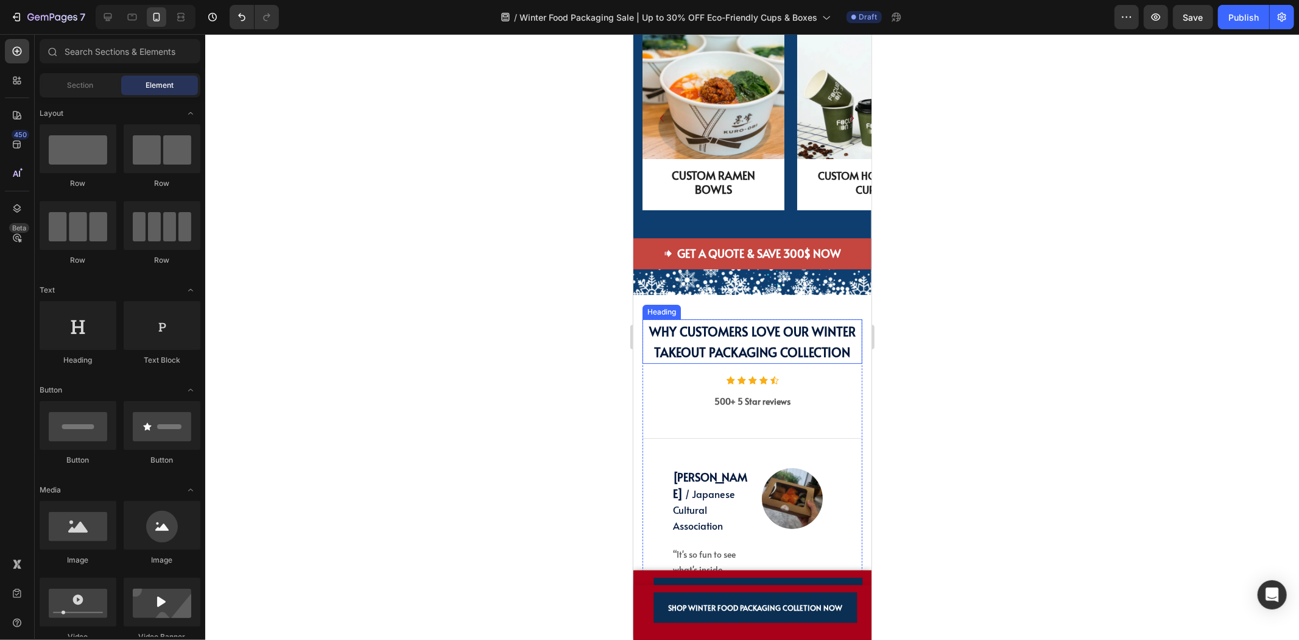
click at [808, 353] on span "Why Customers Love Our Winter TAKEOUT PACKAGING Collection" at bounding box center [752, 341] width 206 height 38
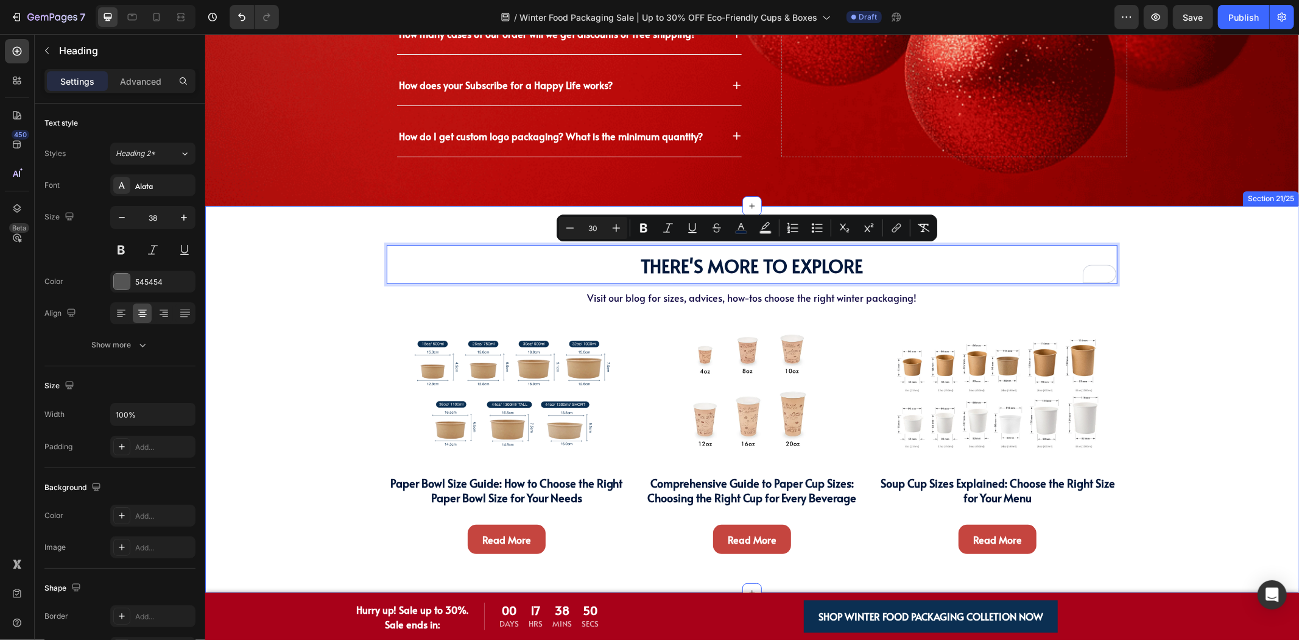
click at [334, 316] on div "There's More To Explore Heading There's More To Explore Heading 8 Visit our blo…" at bounding box center [752, 403] width 1076 height 319
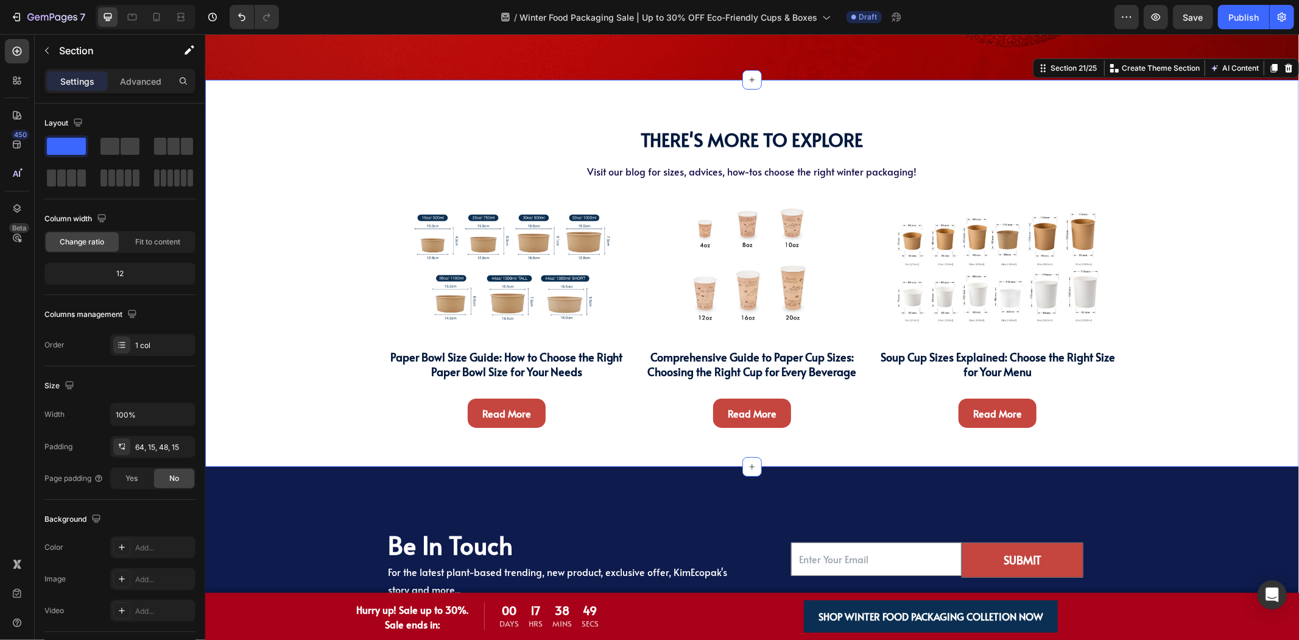
scroll to position [4453, 0]
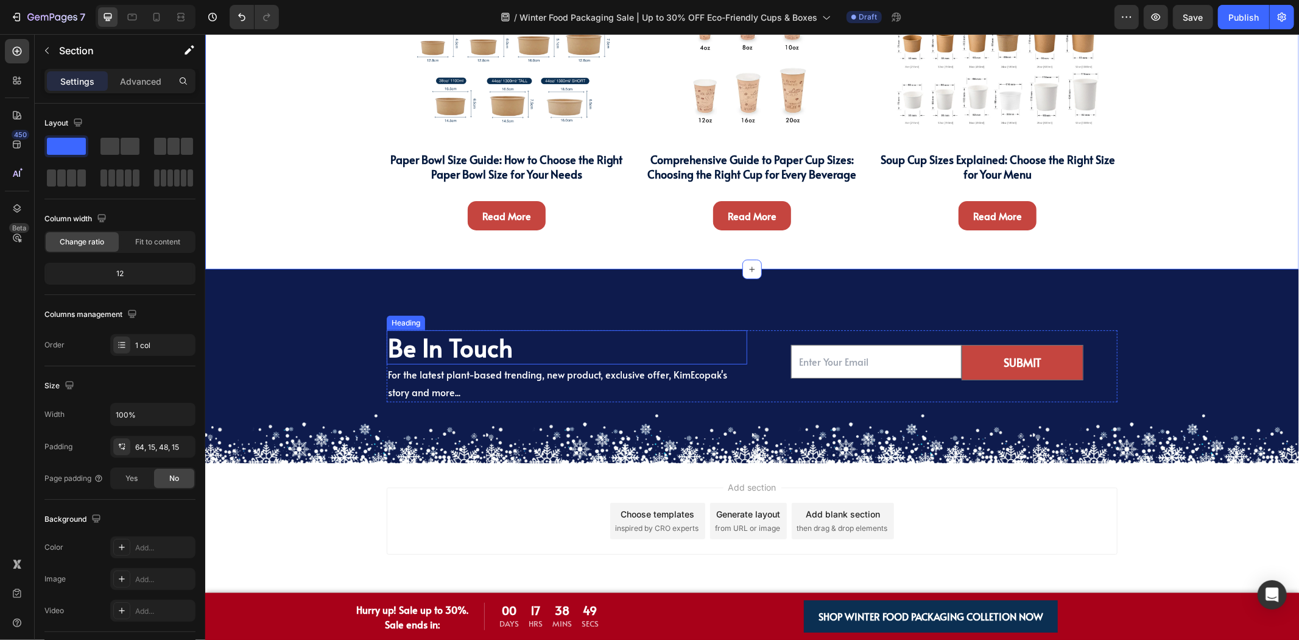
click at [417, 347] on strong "Be In Touch" at bounding box center [449, 347] width 125 height 34
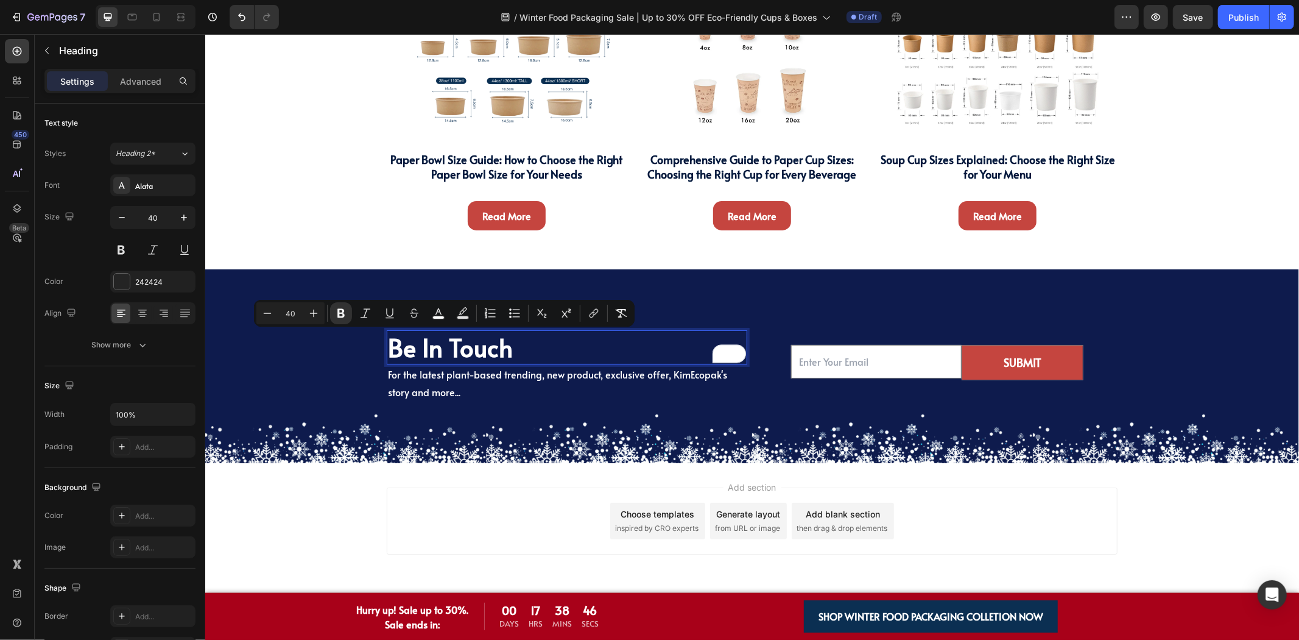
drag, startPoint x: 297, startPoint y: 311, endPoint x: 279, endPoint y: 312, distance: 17.7
click at [279, 312] on input "40" at bounding box center [290, 313] width 24 height 15
type input "30"
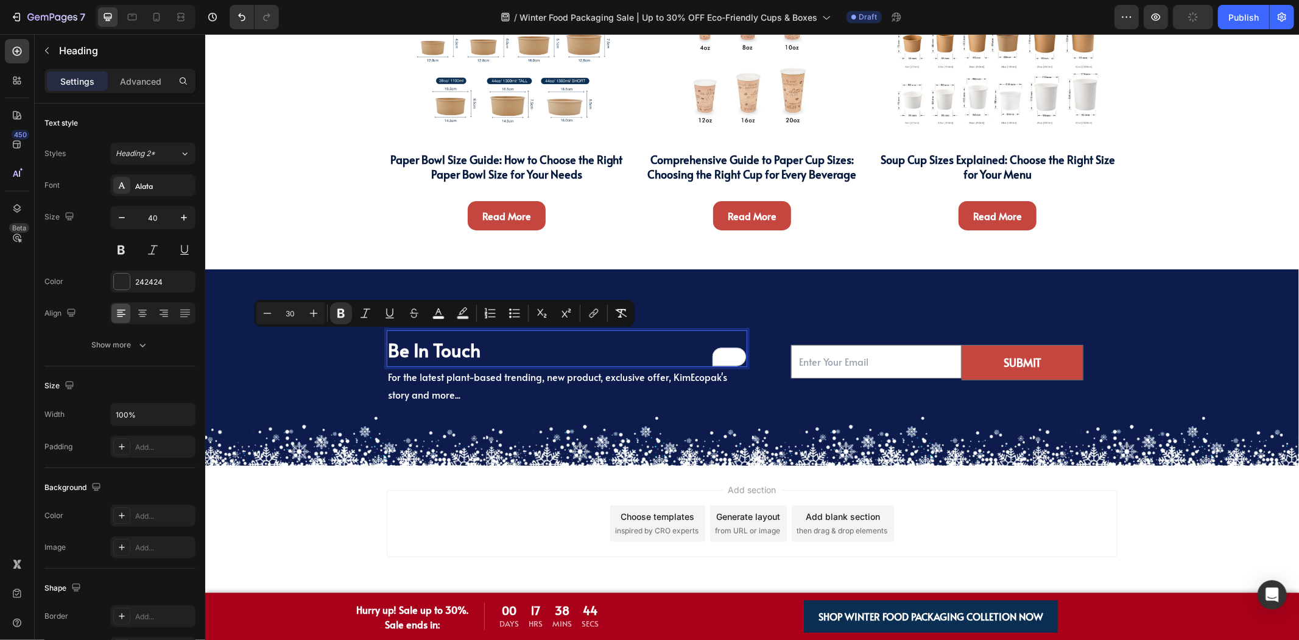
click at [291, 404] on div "Be In Touch Heading 0 For the latest plant-based trending, new product, exclusi…" at bounding box center [752, 367] width 1076 height 74
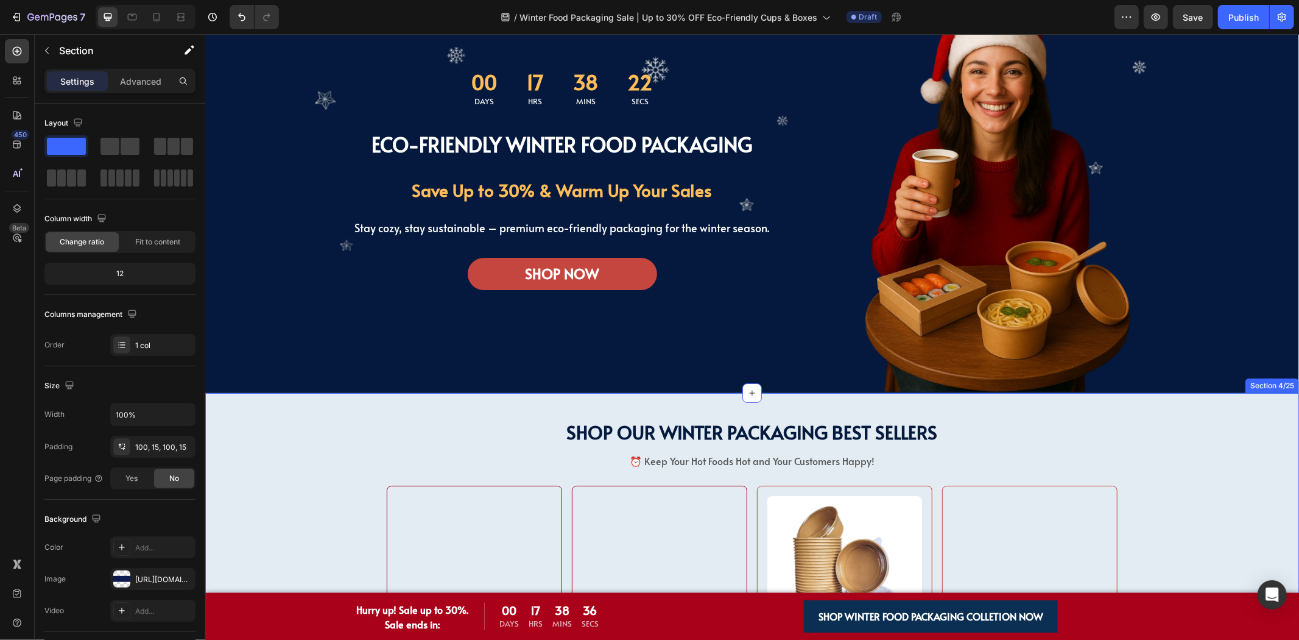
scroll to position [0, 0]
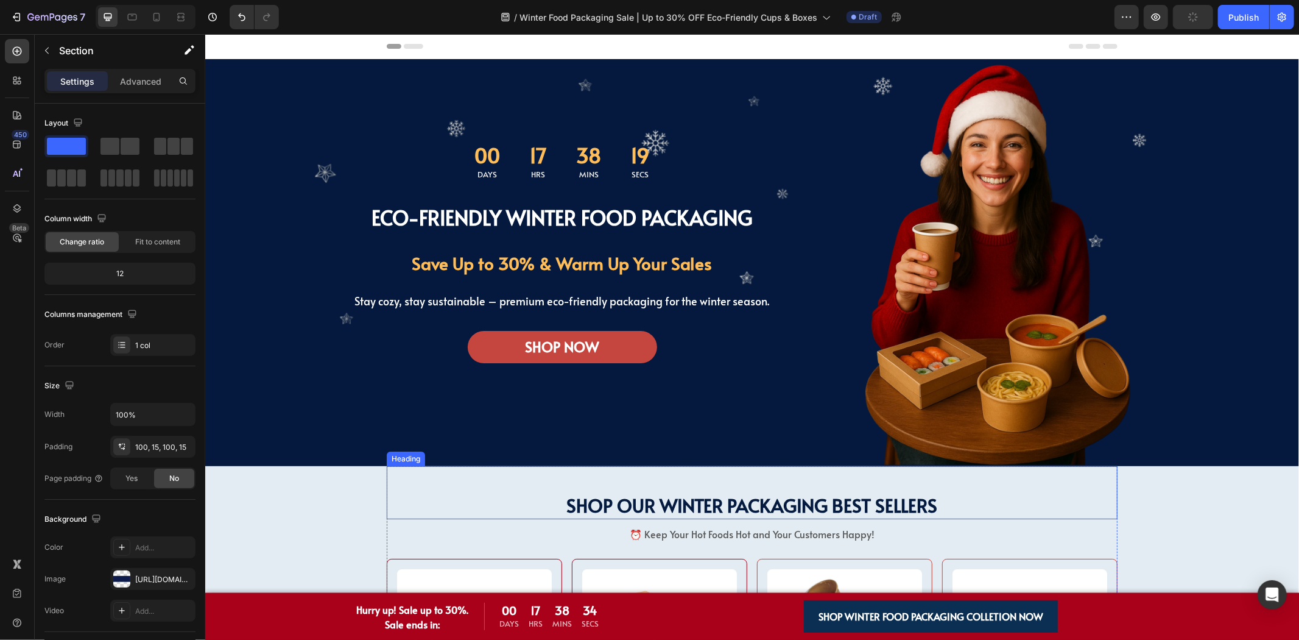
click at [707, 490] on h2 "SHOP OUR WINTER PACKAGING BEST SELLERS" at bounding box center [751, 504] width 731 height 29
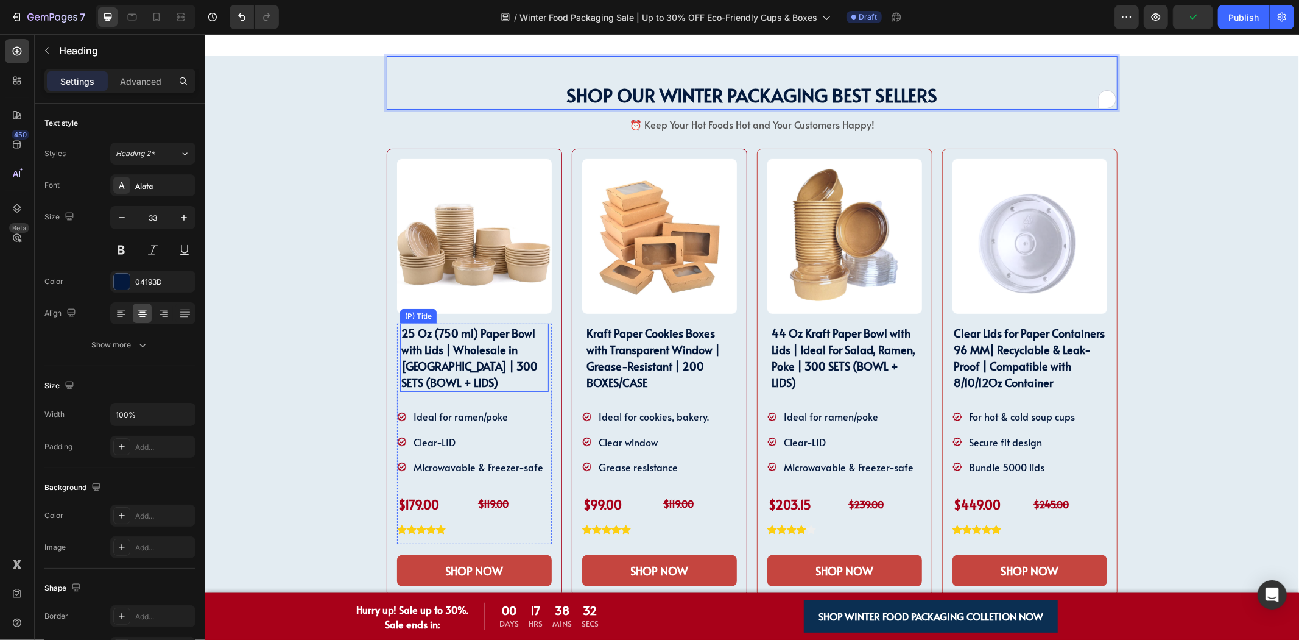
scroll to position [609, 0]
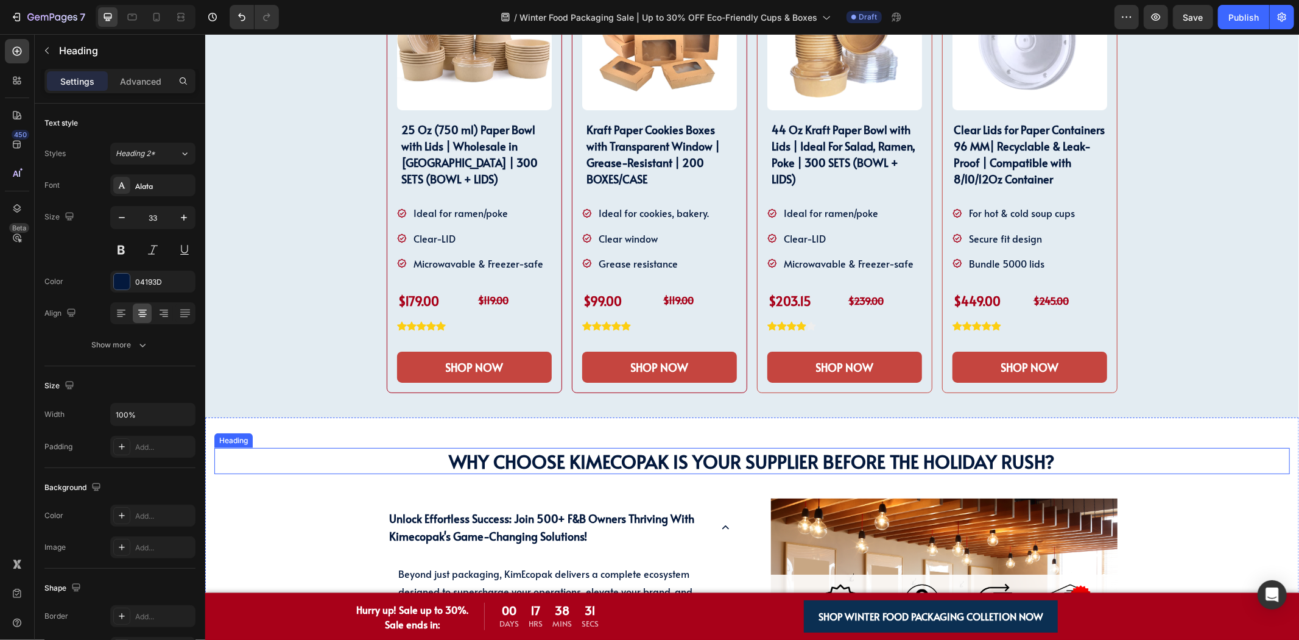
click at [599, 451] on strong "Why Choose KimEcopak IS YOUR SUPPLIER BEFORE THE HOLIDAY RUSH?" at bounding box center [752, 460] width 606 height 25
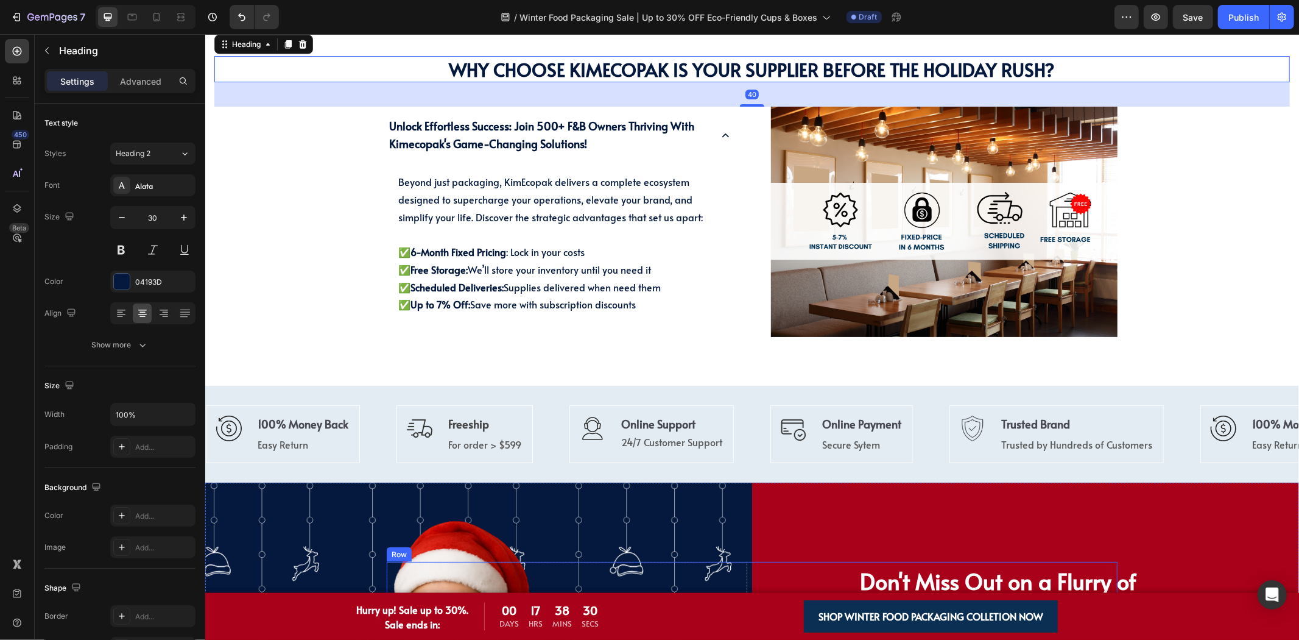
scroll to position [1150, 0]
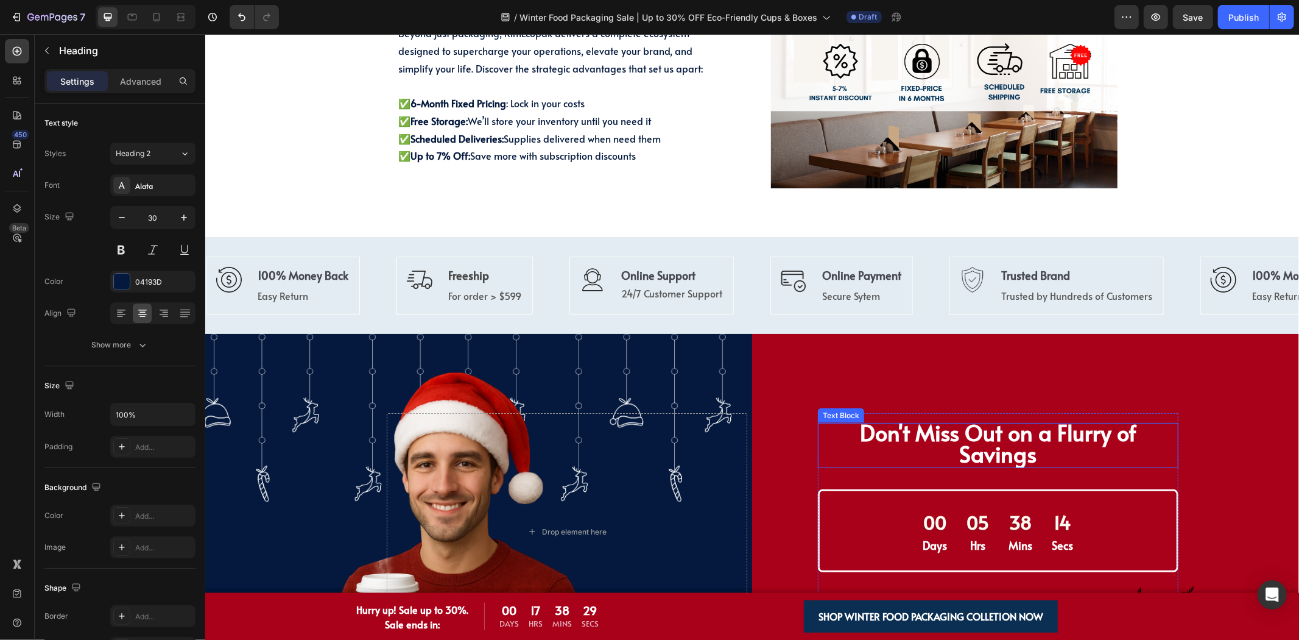
click at [875, 436] on strong "Don't Miss Out on a Flurry of Savings" at bounding box center [997, 442] width 277 height 52
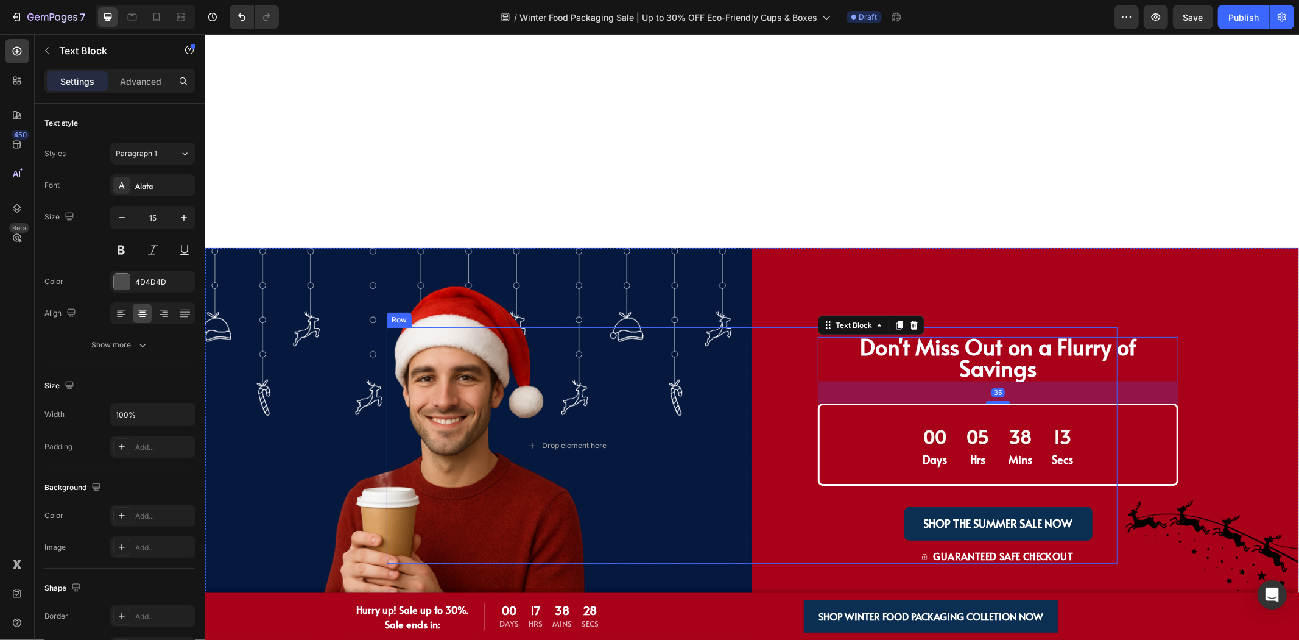
scroll to position [1556, 0]
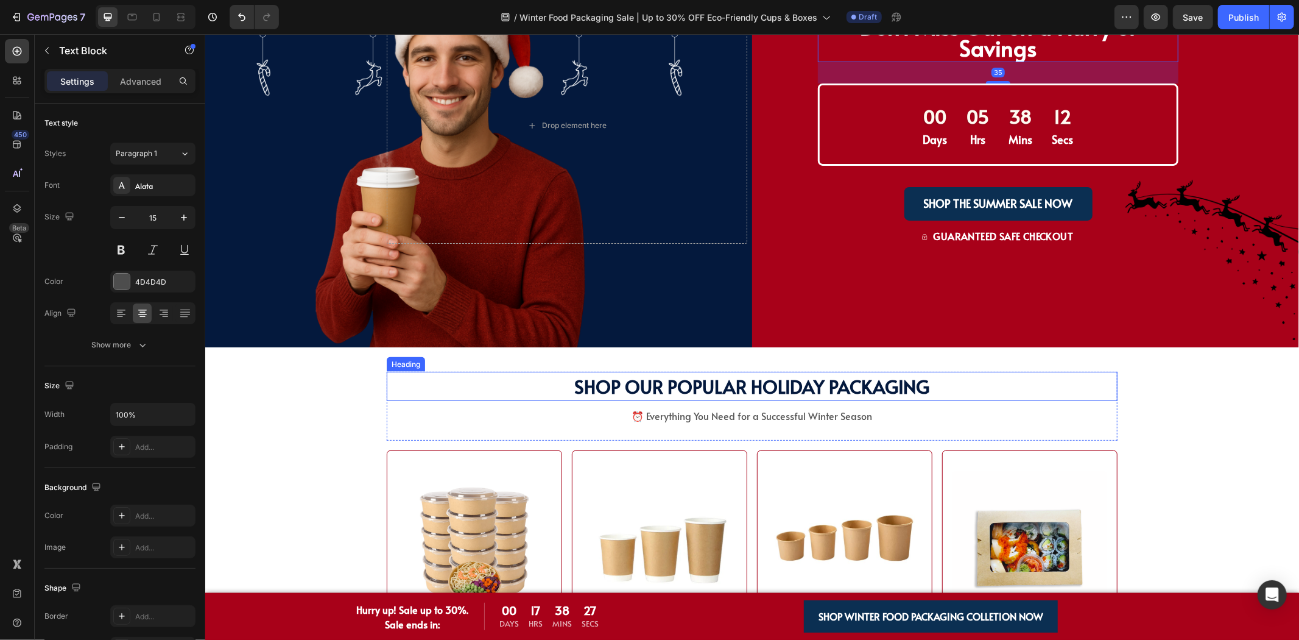
click at [672, 373] on span "SHOP OUR POPULAR HOLIDAY PACKAGING" at bounding box center [751, 385] width 355 height 25
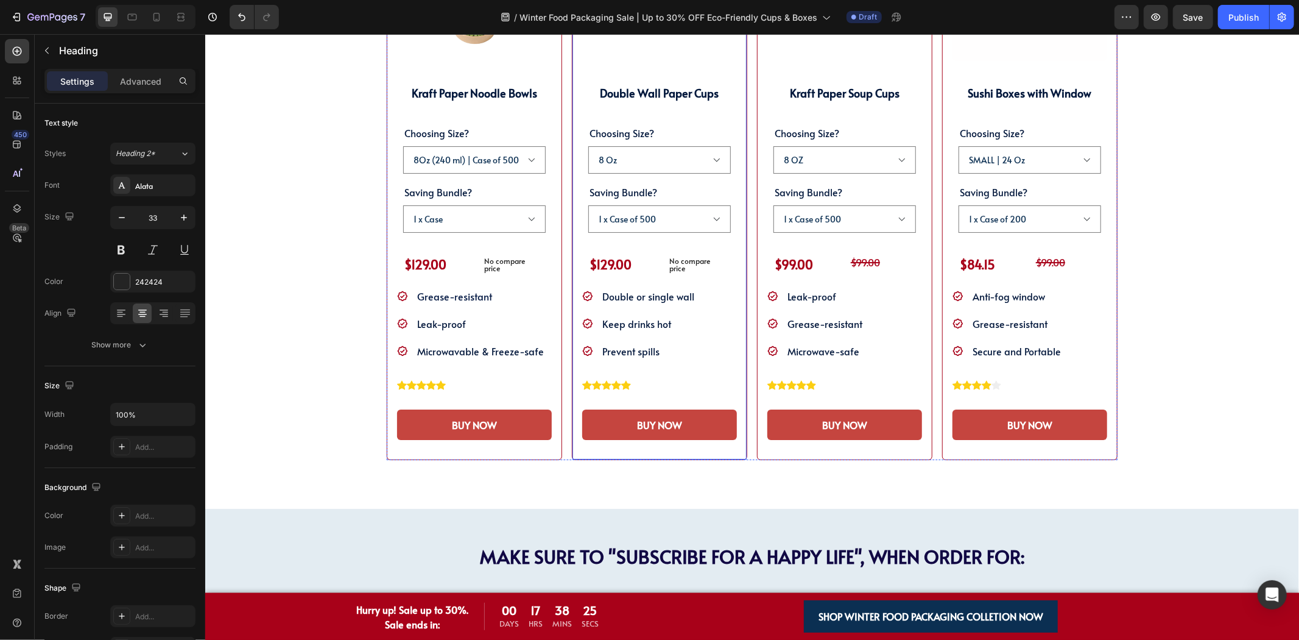
scroll to position [2368, 0]
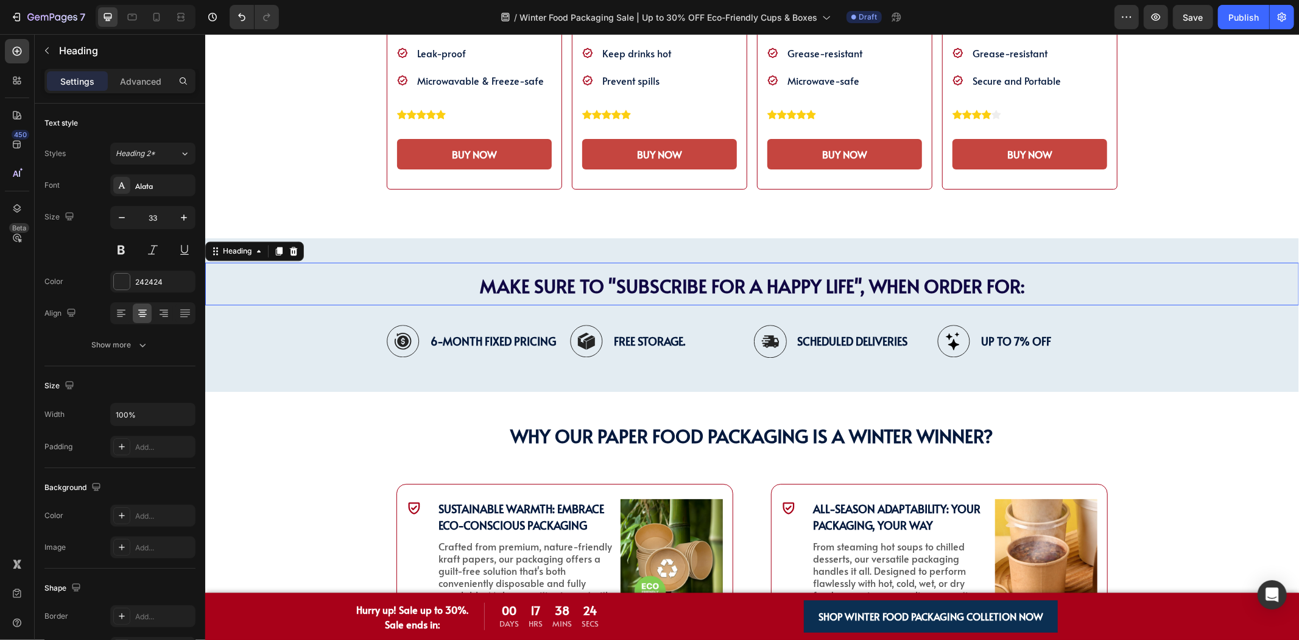
click at [696, 291] on strong "MAKE SURE TO "SUBSCRIBE FOR A HAPPY LIFE", WHEN ORDER FOR:" at bounding box center [751, 284] width 545 height 25
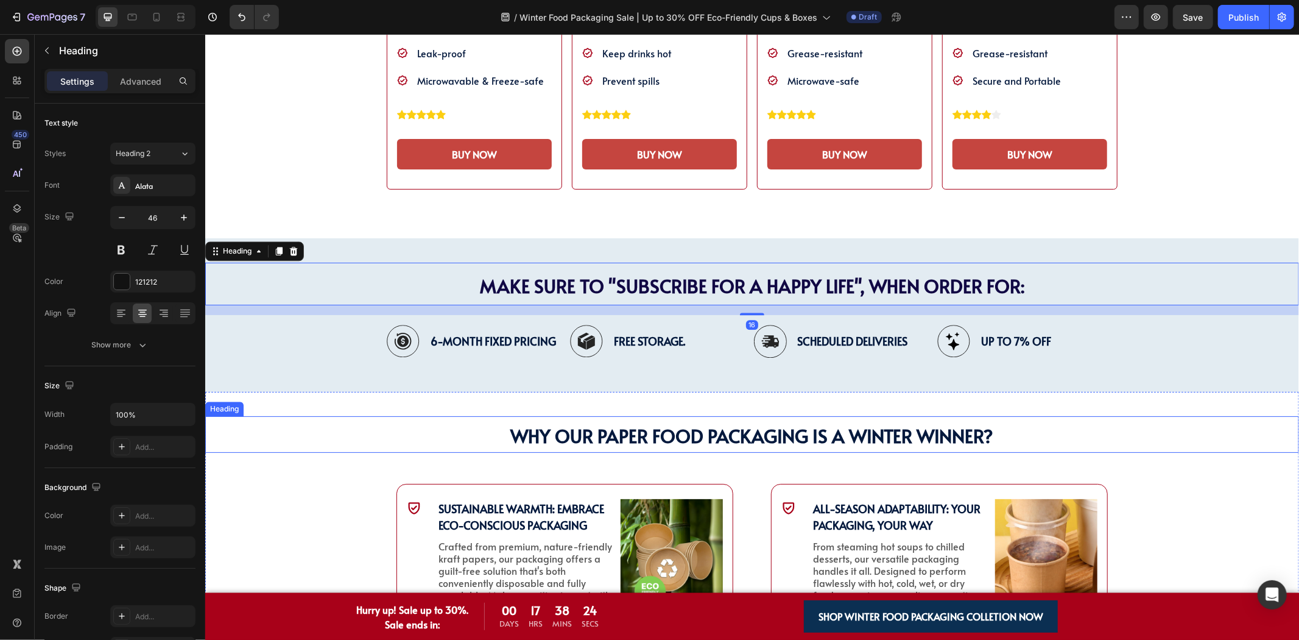
click at [744, 430] on span "Why Our PAPER FOOD Packaging is a Winter Winner?" at bounding box center [751, 434] width 483 height 25
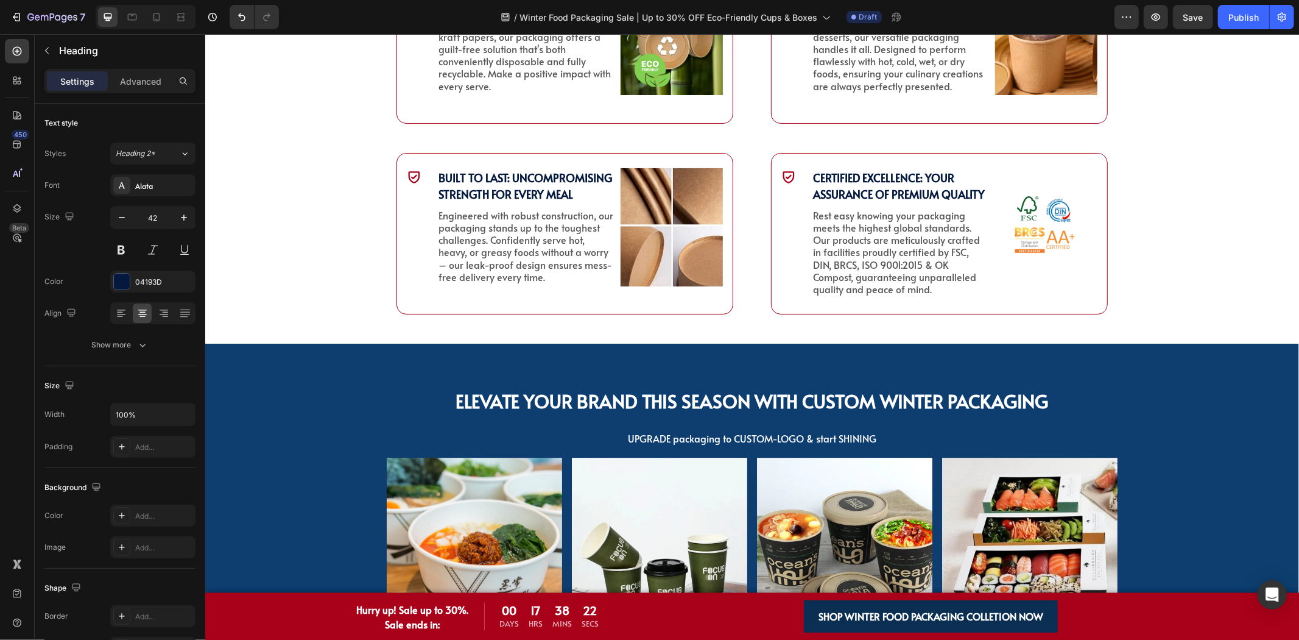
scroll to position [3046, 0]
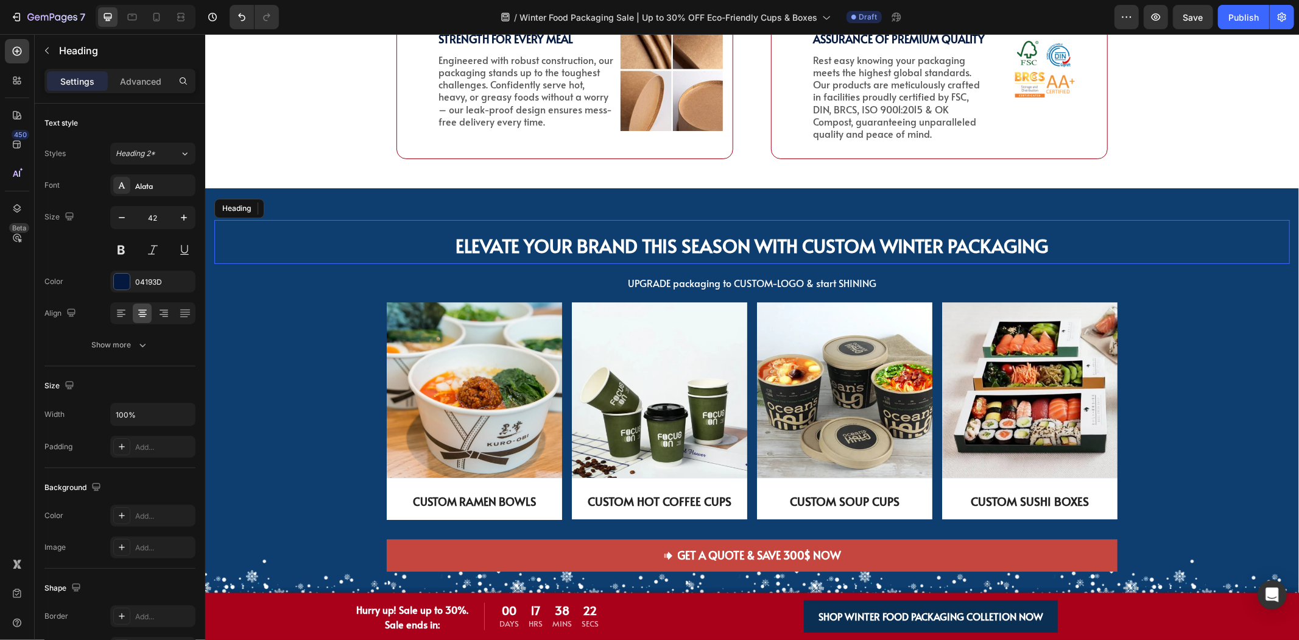
click at [783, 244] on strong "Elevate Your Brand This Season with Custom Winter Packaging" at bounding box center [752, 244] width 593 height 25
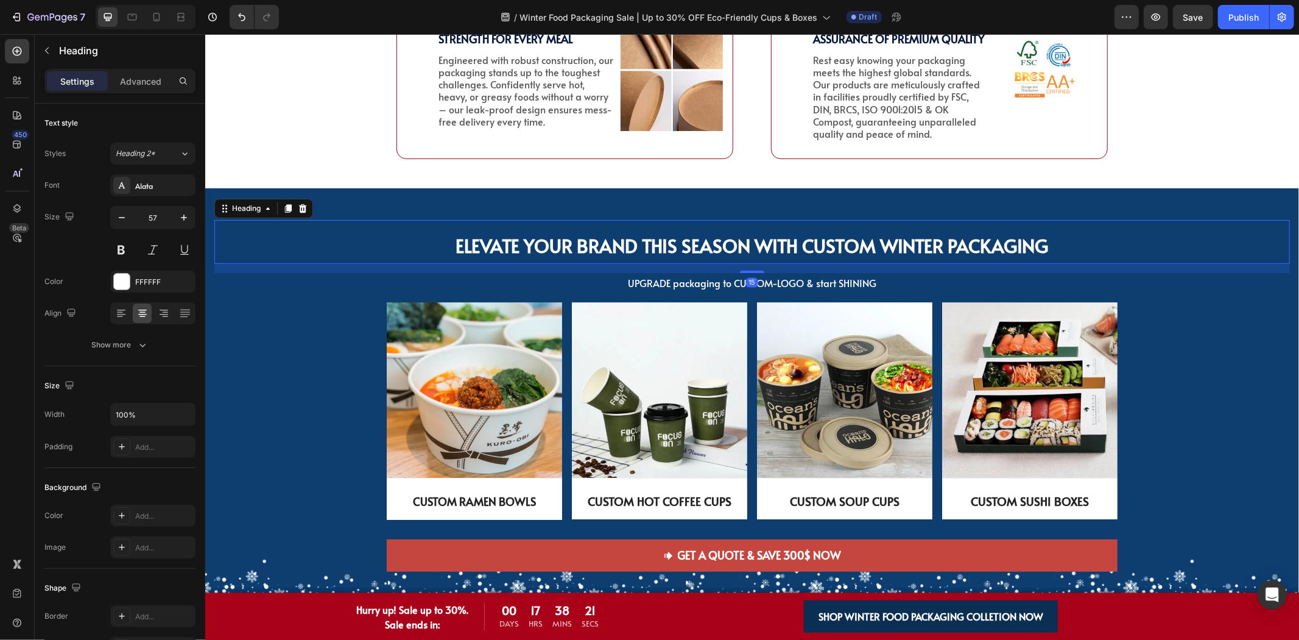
scroll to position [3316, 0]
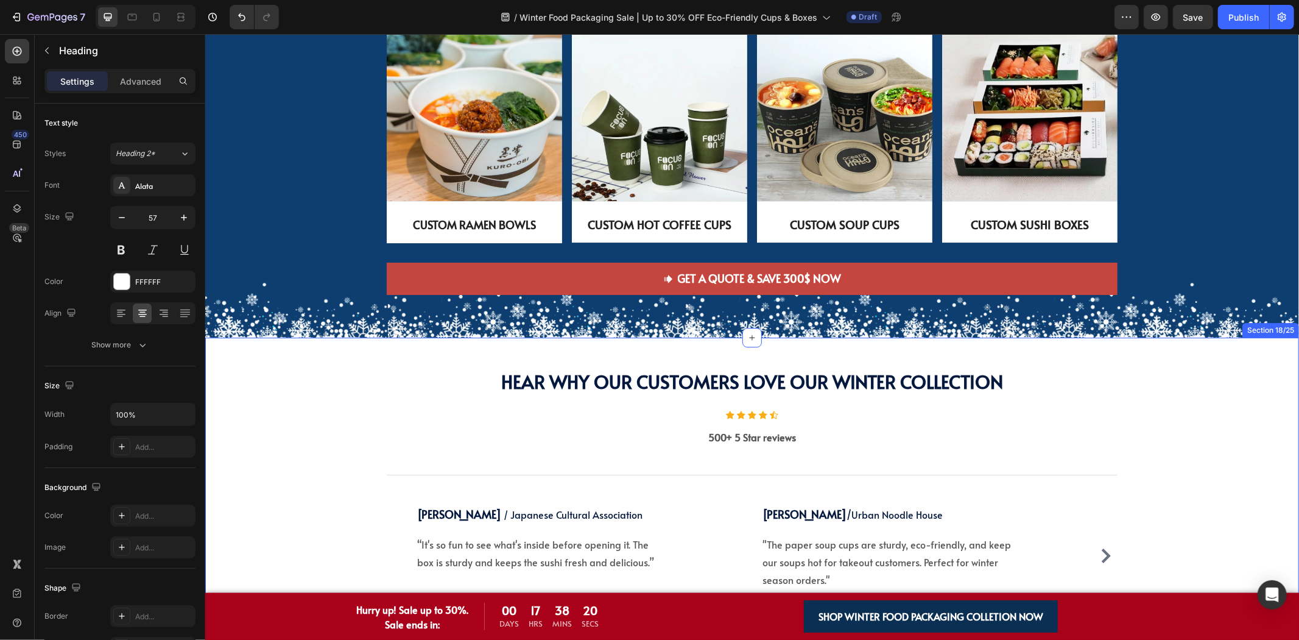
click at [754, 373] on span "Hear Why Our Customers Love Our Winter Collection" at bounding box center [752, 380] width 502 height 25
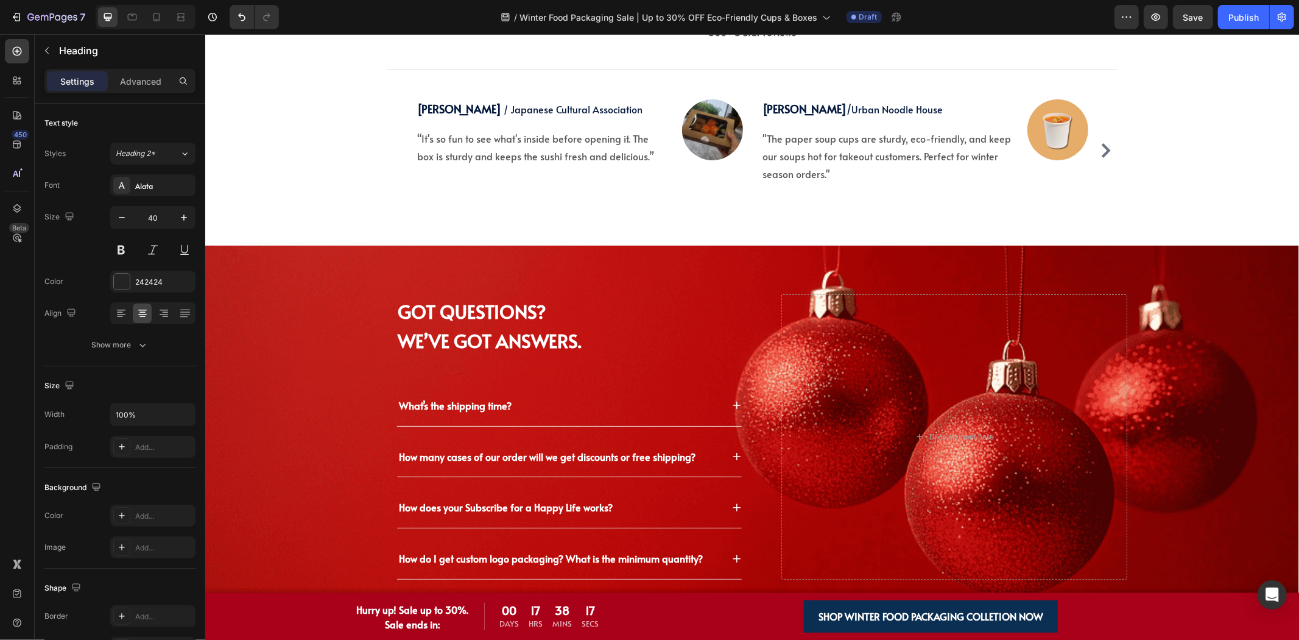
scroll to position [3925, 0]
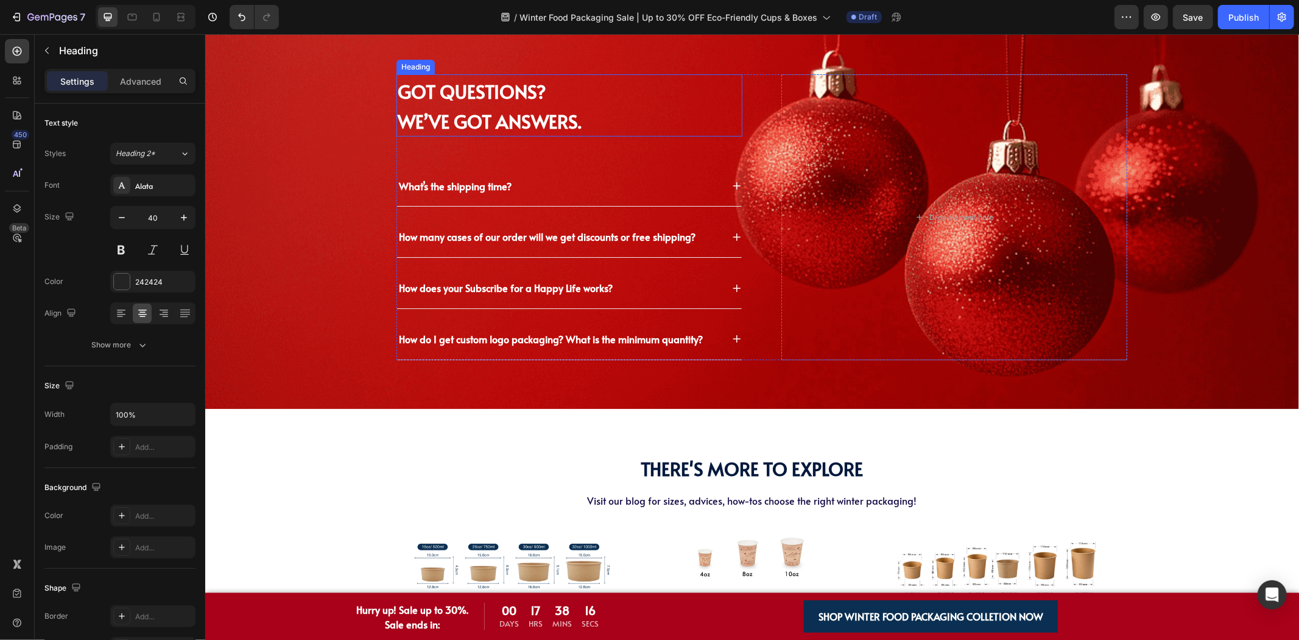
click at [436, 108] on span "We’ve Got Answers." at bounding box center [489, 120] width 184 height 25
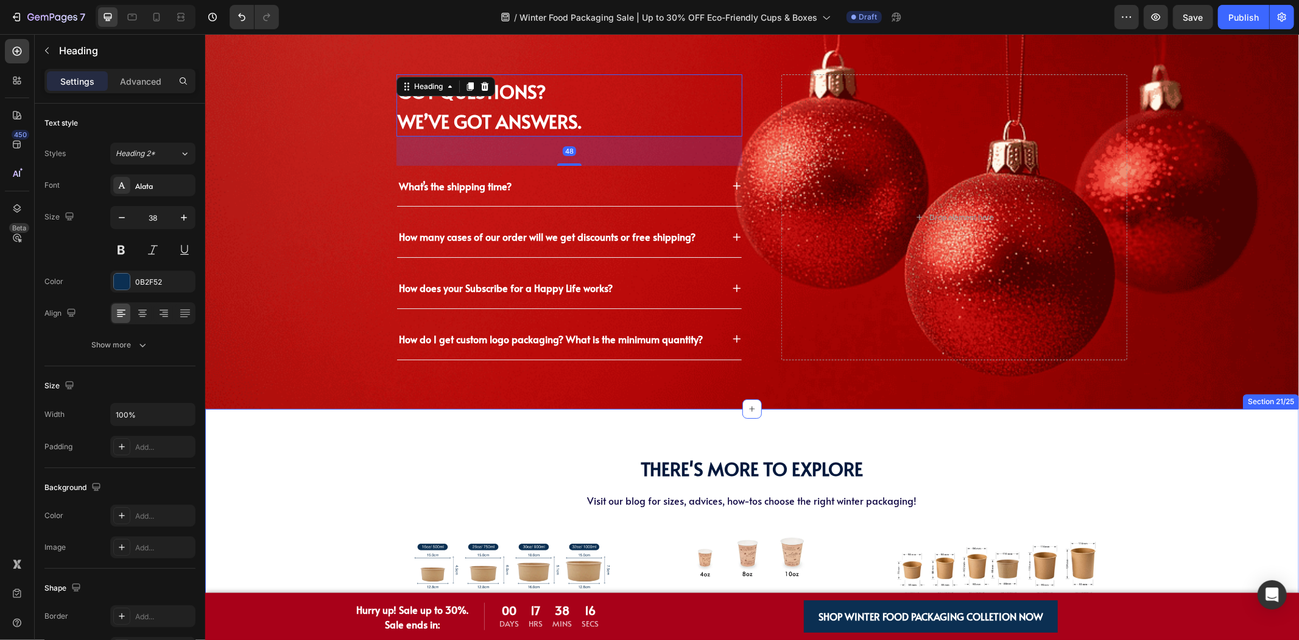
click at [747, 469] on span "There's More To Explore" at bounding box center [752, 467] width 222 height 25
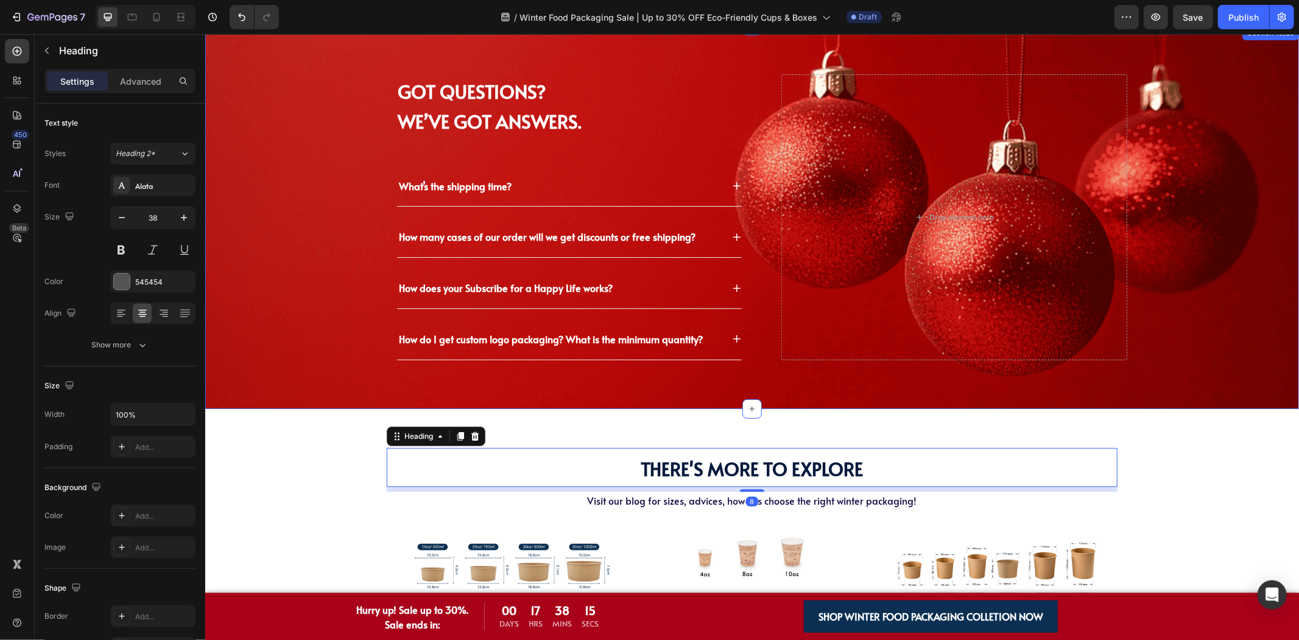
scroll to position [4196, 0]
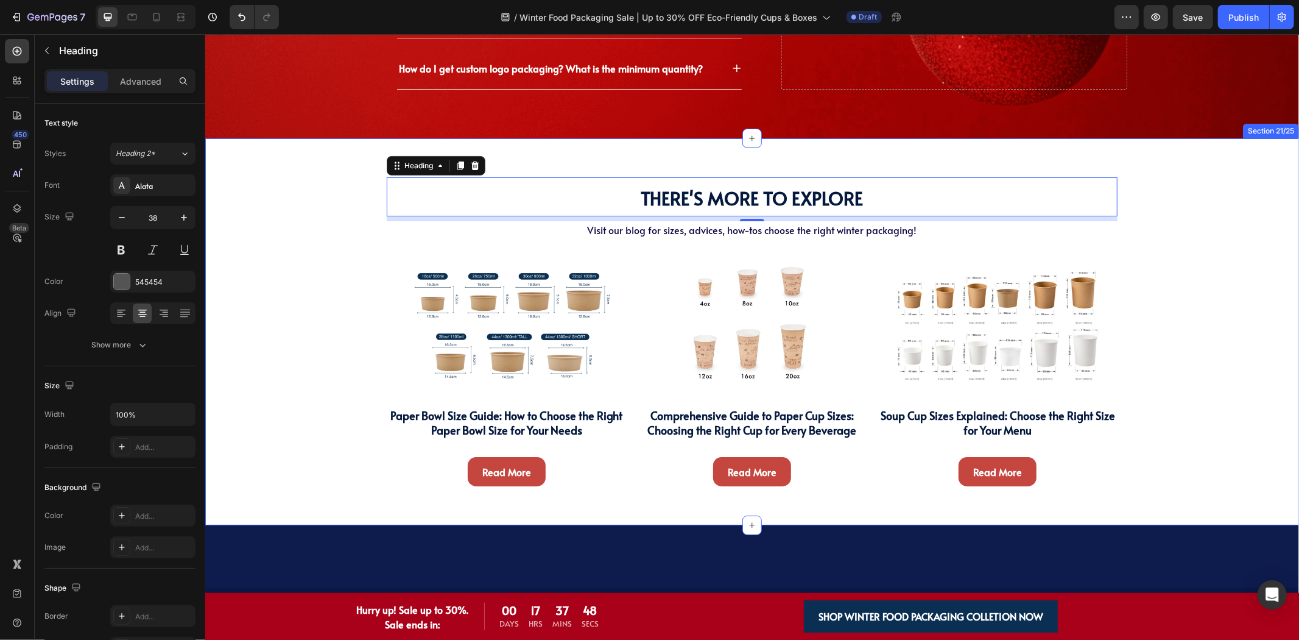
click at [1160, 310] on div "There's More To Explore Heading There's More To Explore Heading 8 Visit our blo…" at bounding box center [752, 336] width 1076 height 319
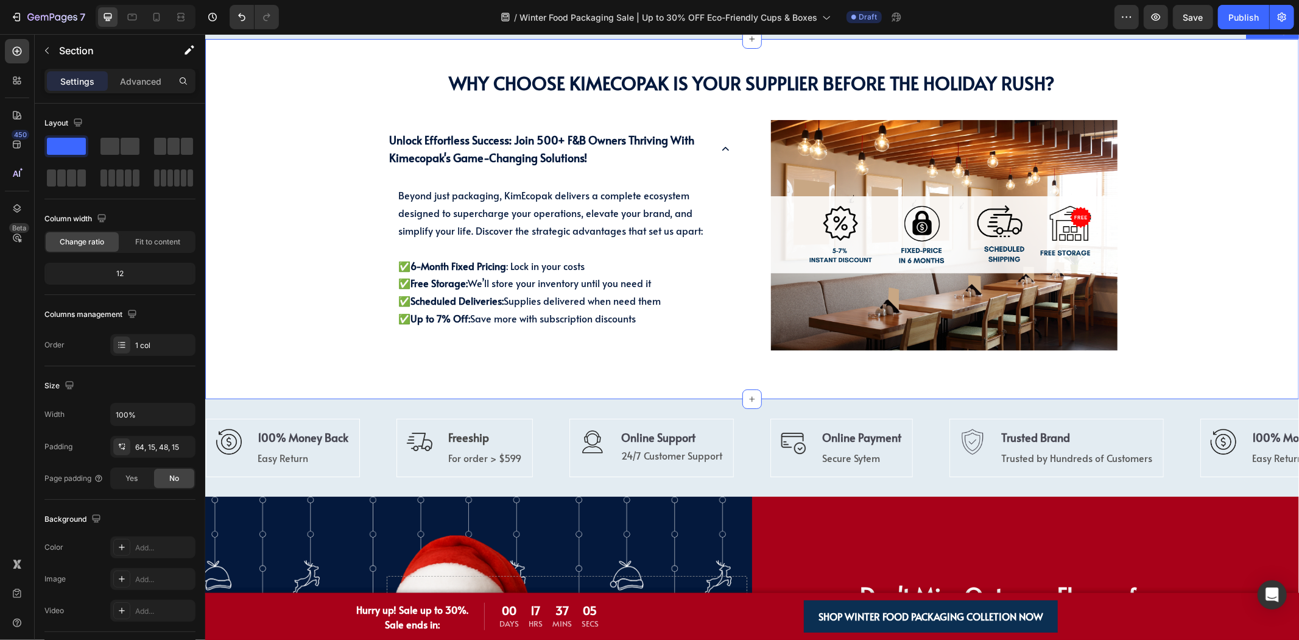
scroll to position [927, 0]
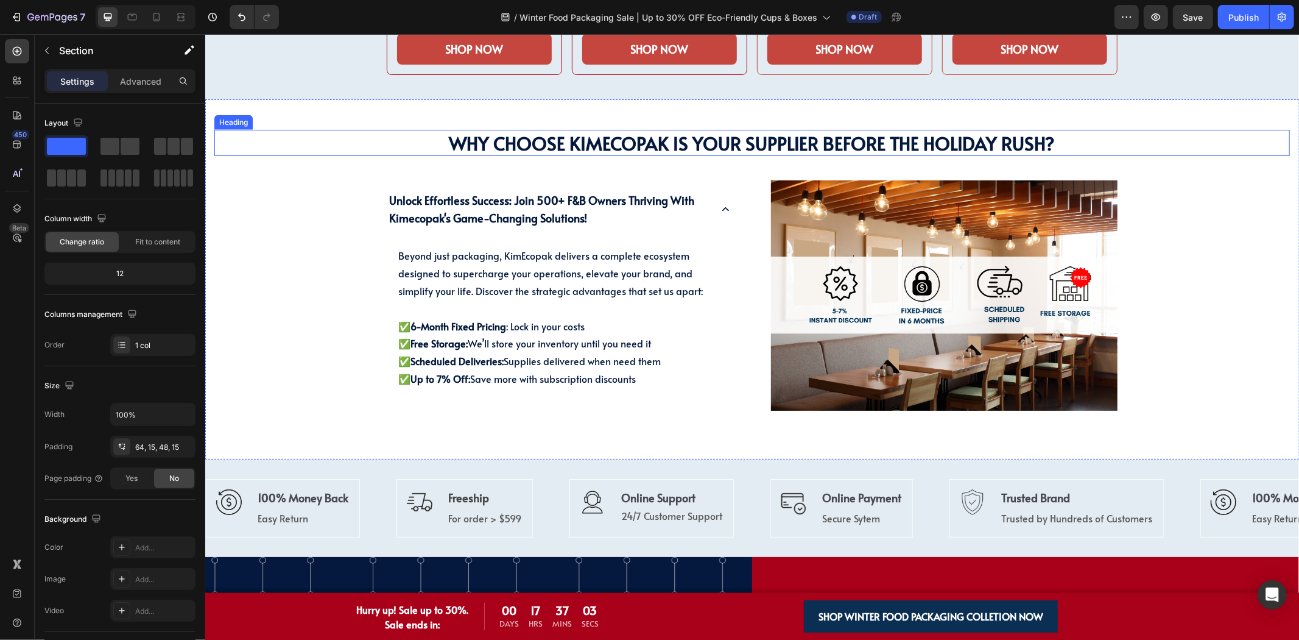
click at [775, 144] on strong "Why Choose KimEcopak IS YOUR SUPPLIER BEFORE THE HOLIDAY RUSH?" at bounding box center [752, 142] width 606 height 25
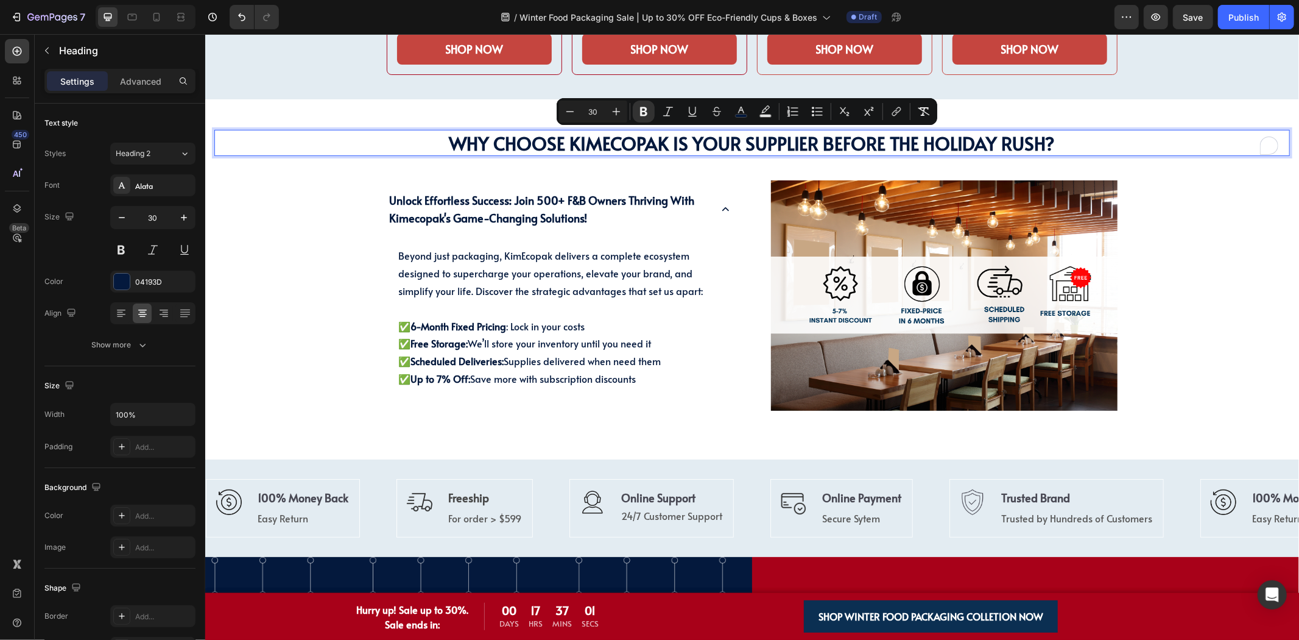
click at [757, 149] on strong "Why Choose KimEcopak IS YOUR SUPPLIER BEFORE THE HOLIDAY RUSH?" at bounding box center [752, 142] width 606 height 25
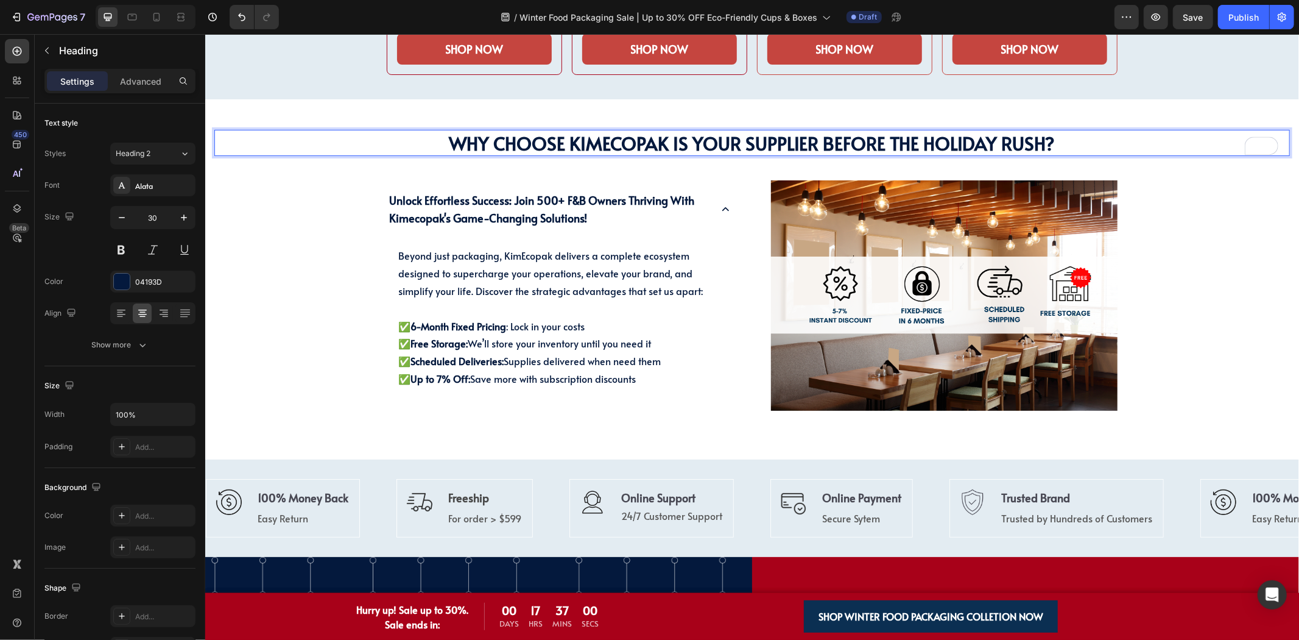
click at [666, 149] on strong "Why Choose KimEcopak IS YOUR SUPPLIER BEFORE THE HOLIDAY RUSH?" at bounding box center [752, 142] width 606 height 25
drag, startPoint x: 404, startPoint y: 144, endPoint x: 1101, endPoint y: 141, distance: 696.2
click at [1101, 141] on p "Why Choose KimEcopak IS YOUR SUPPLIER BEFORE THE HOLIDAY RUSH?" at bounding box center [751, 142] width 1073 height 24
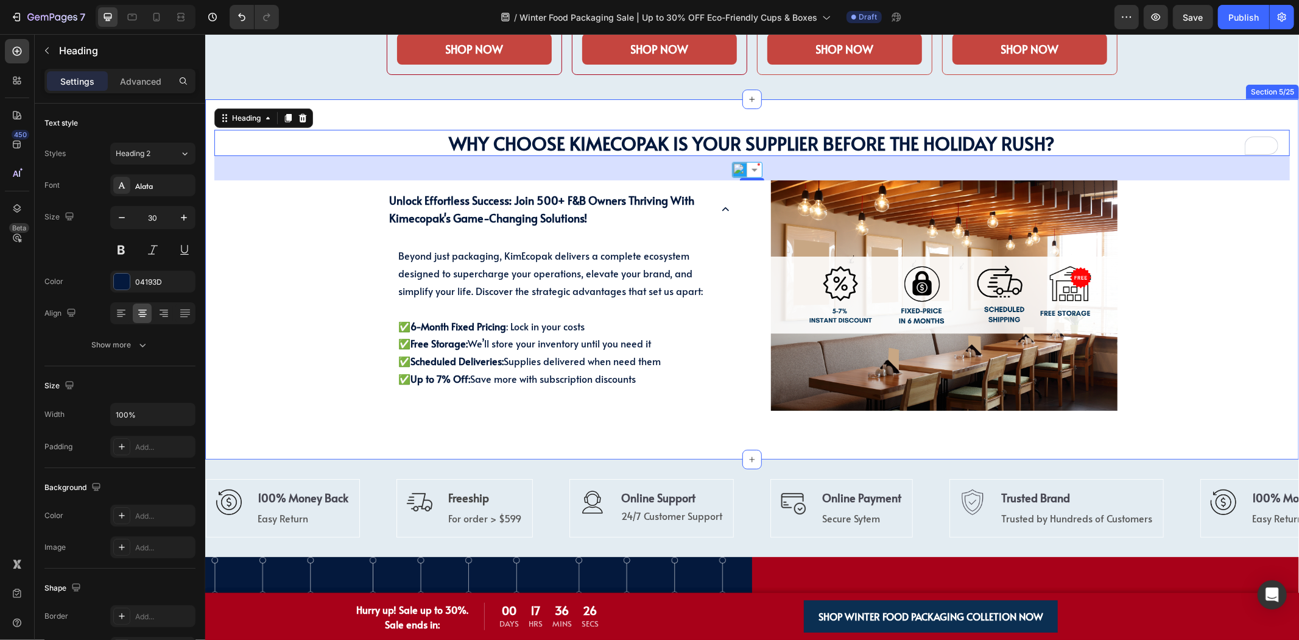
click at [288, 363] on div "Why Choose KimEcopak? Heading Why Choose KimEcopak IS YOUR SUPPLIER BEFORE THE …" at bounding box center [752, 269] width 1076 height 281
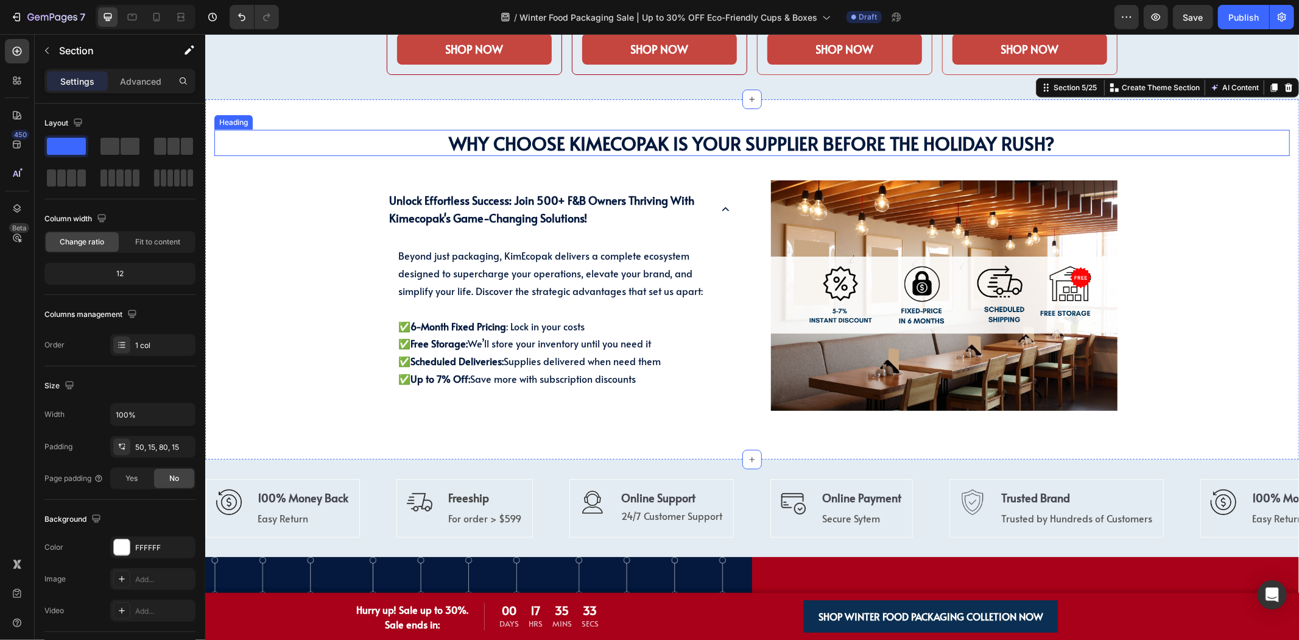
click at [671, 147] on strong "Why Choose KimEcopak IS YOUR SUPPLIER BEFORE THE HOLIDAY RUSH?" at bounding box center [752, 142] width 606 height 25
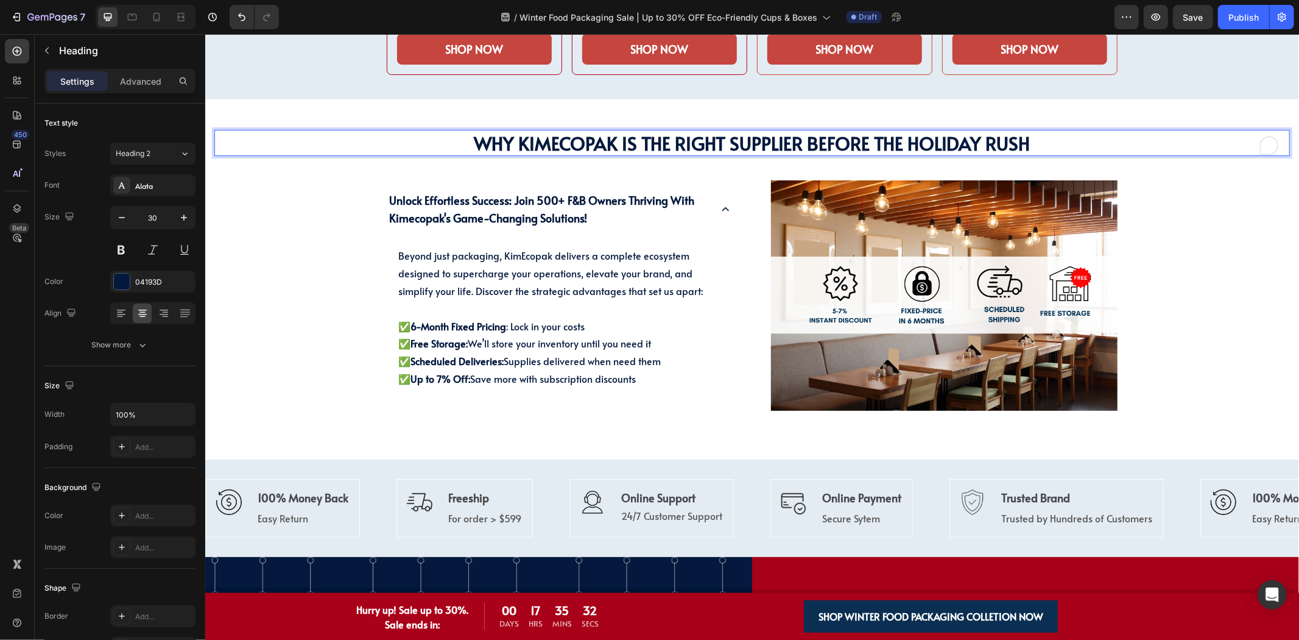
click at [528, 201] on strong "unlock effortless success: join 500+ f&b owners thriving with kimecopak's game-…" at bounding box center [541, 208] width 305 height 33
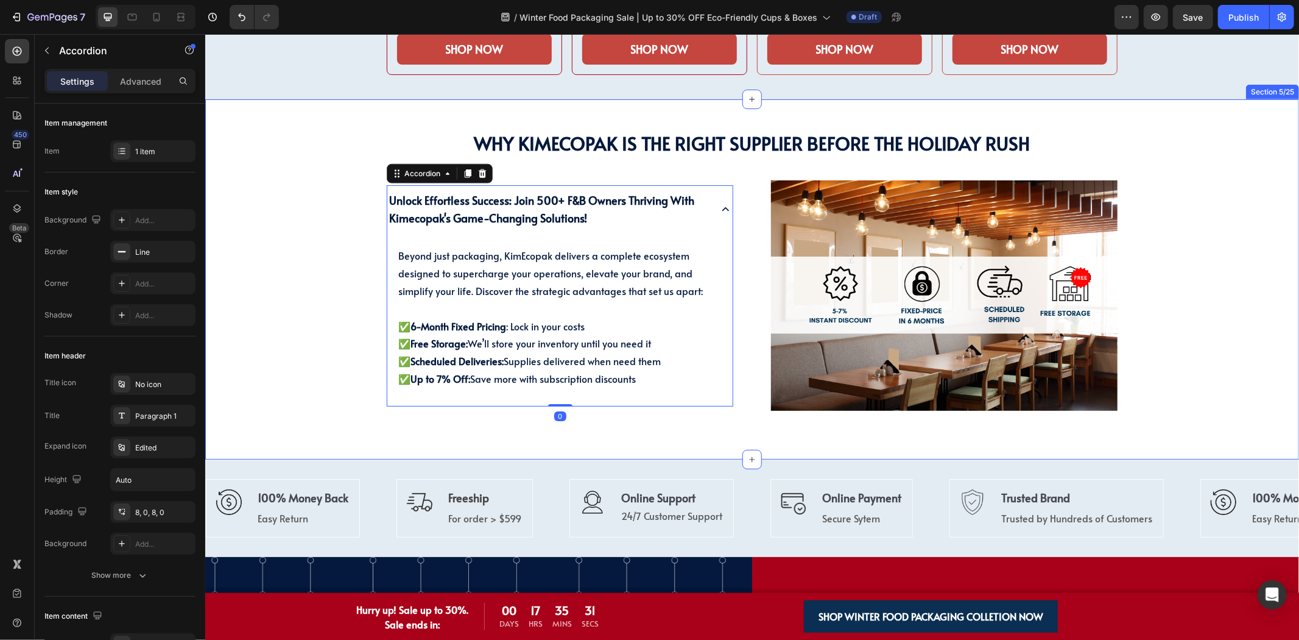
click at [1062, 146] on p "⁠⁠⁠⁠⁠⁠⁠ Why KimEcopak is the Right Supplier Before the Holiday Rush" at bounding box center [751, 142] width 1073 height 24
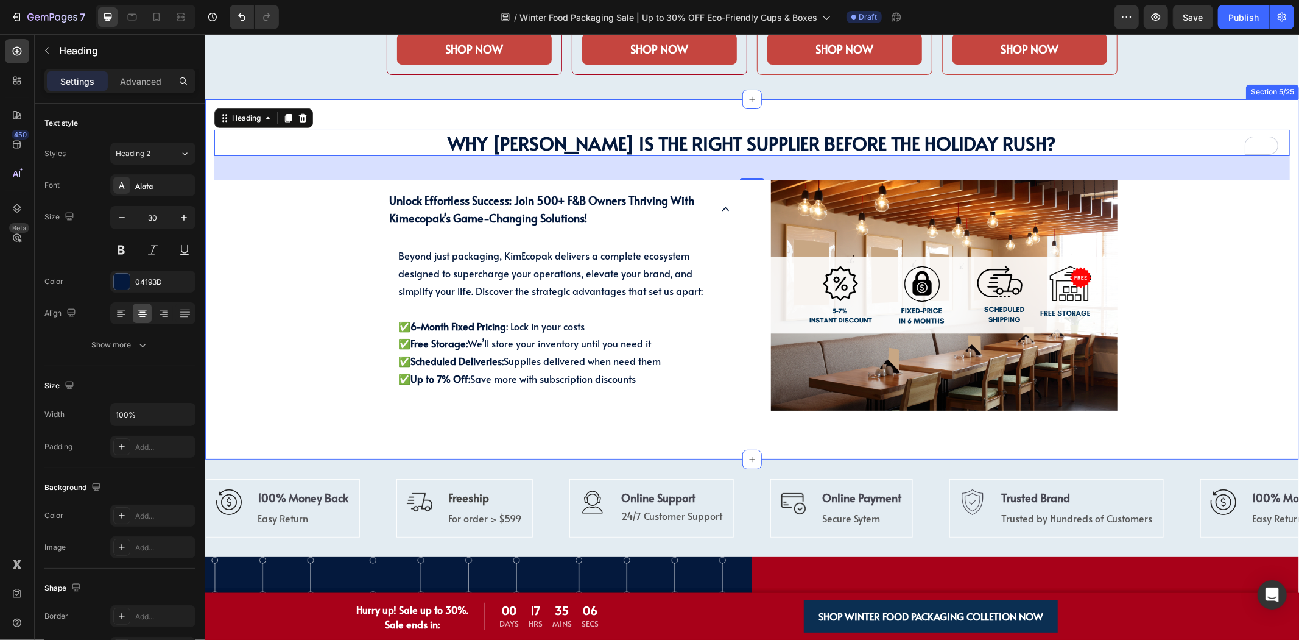
click at [252, 321] on div "Why Choose KimEcopak? Heading Why KimEcopak is the Right Supplier Before the Ho…" at bounding box center [752, 269] width 1076 height 281
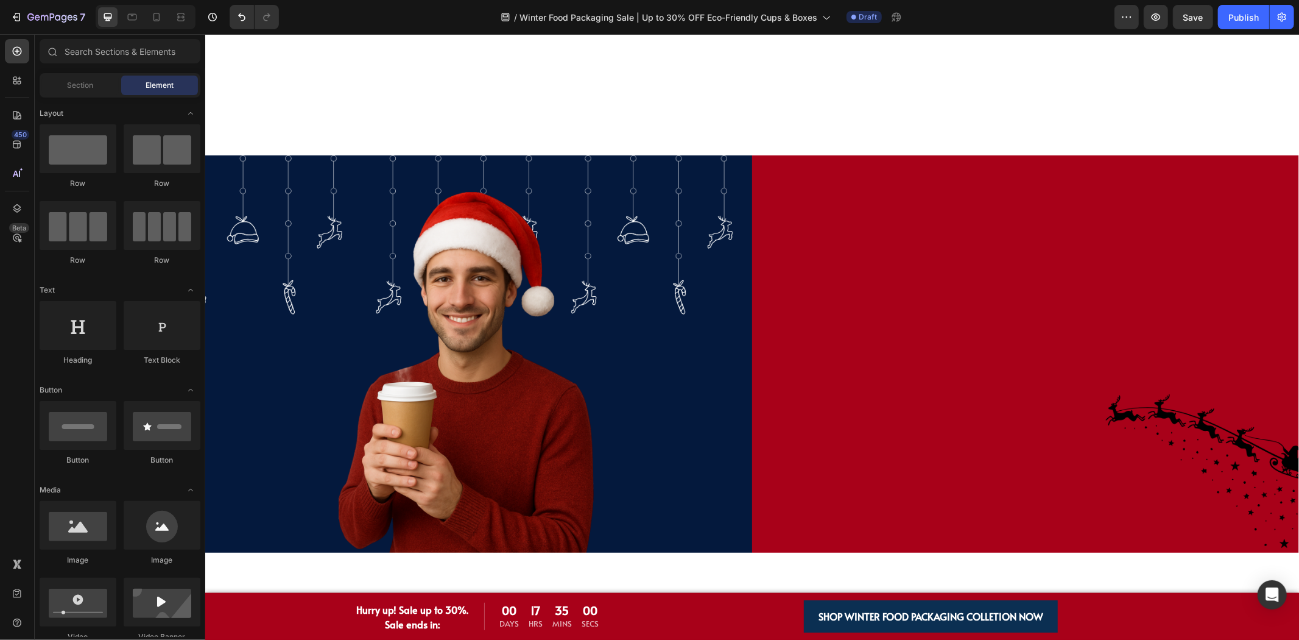
scroll to position [0, 0]
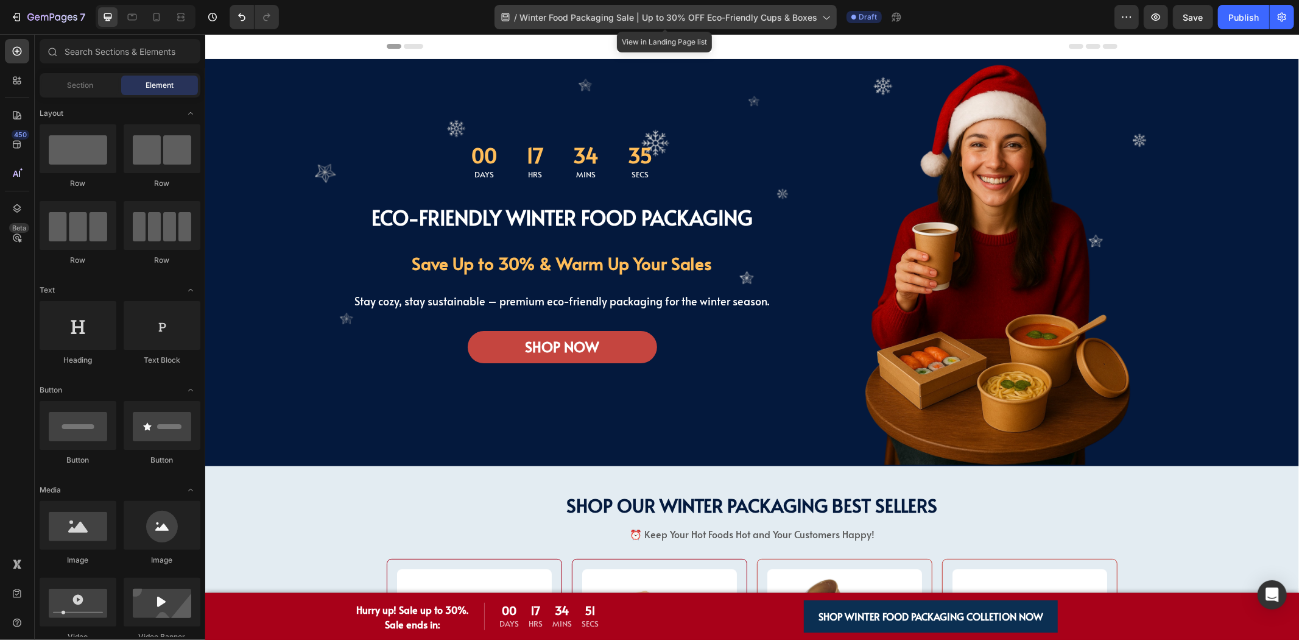
click at [826, 22] on icon at bounding box center [826, 17] width 12 height 12
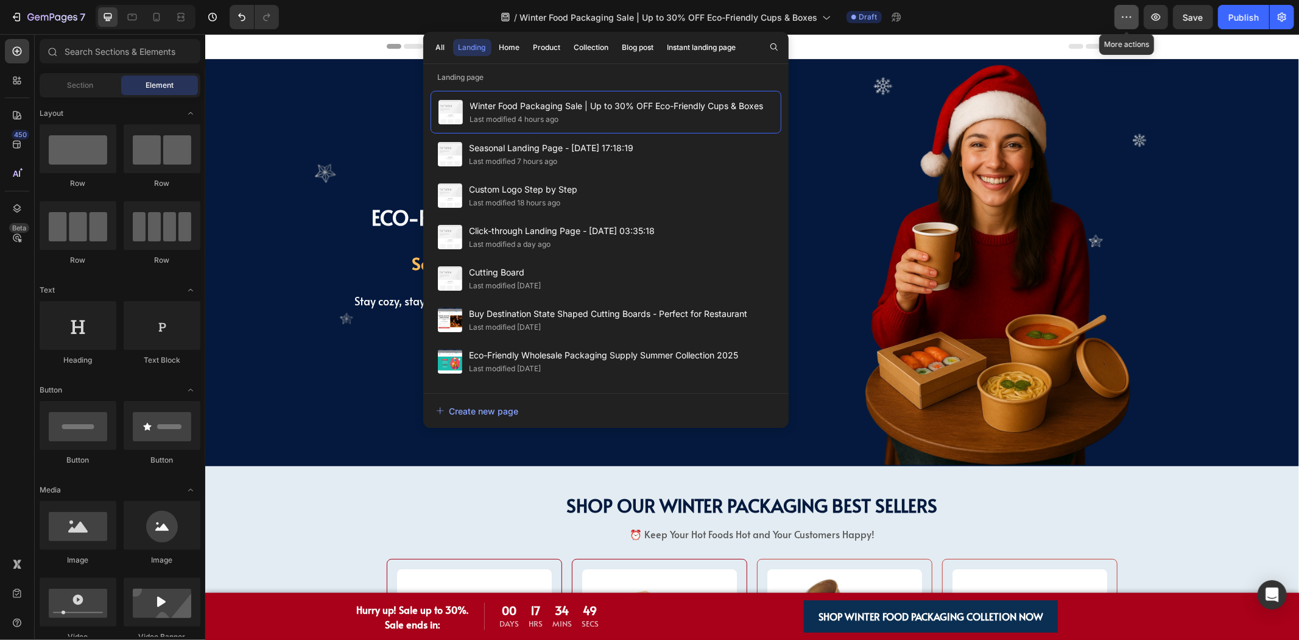
click at [1124, 21] on icon "button" at bounding box center [1127, 17] width 12 height 12
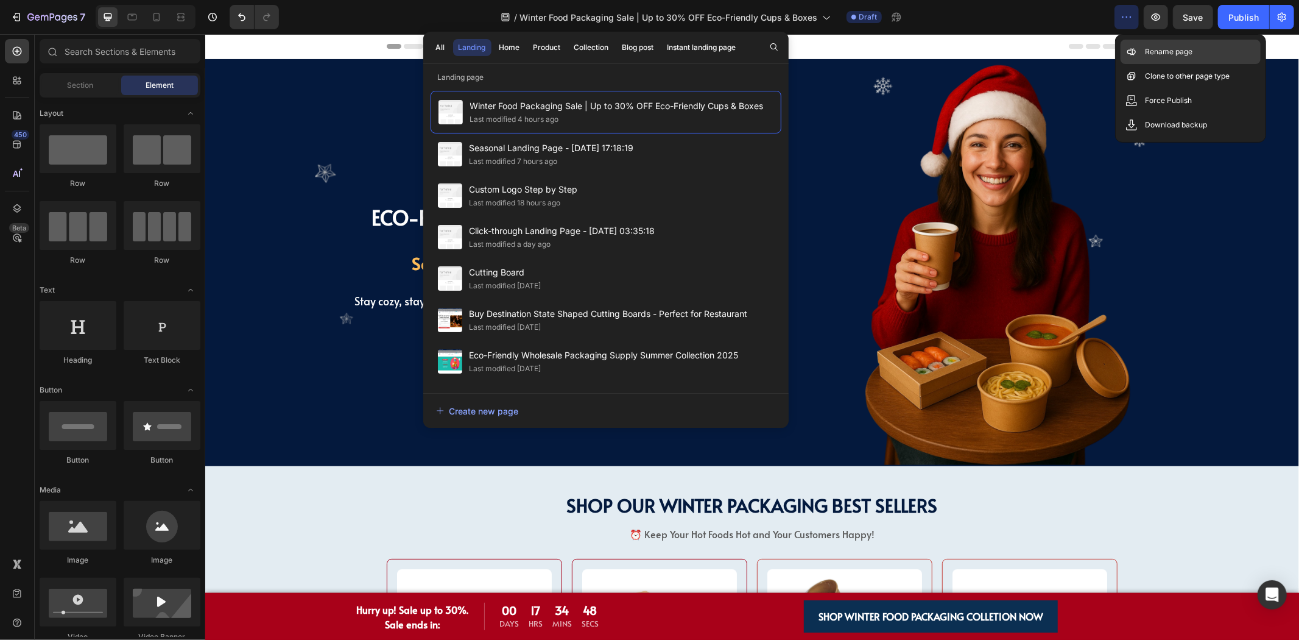
click at [1152, 56] on p "Rename page" at bounding box center [1169, 52] width 48 height 12
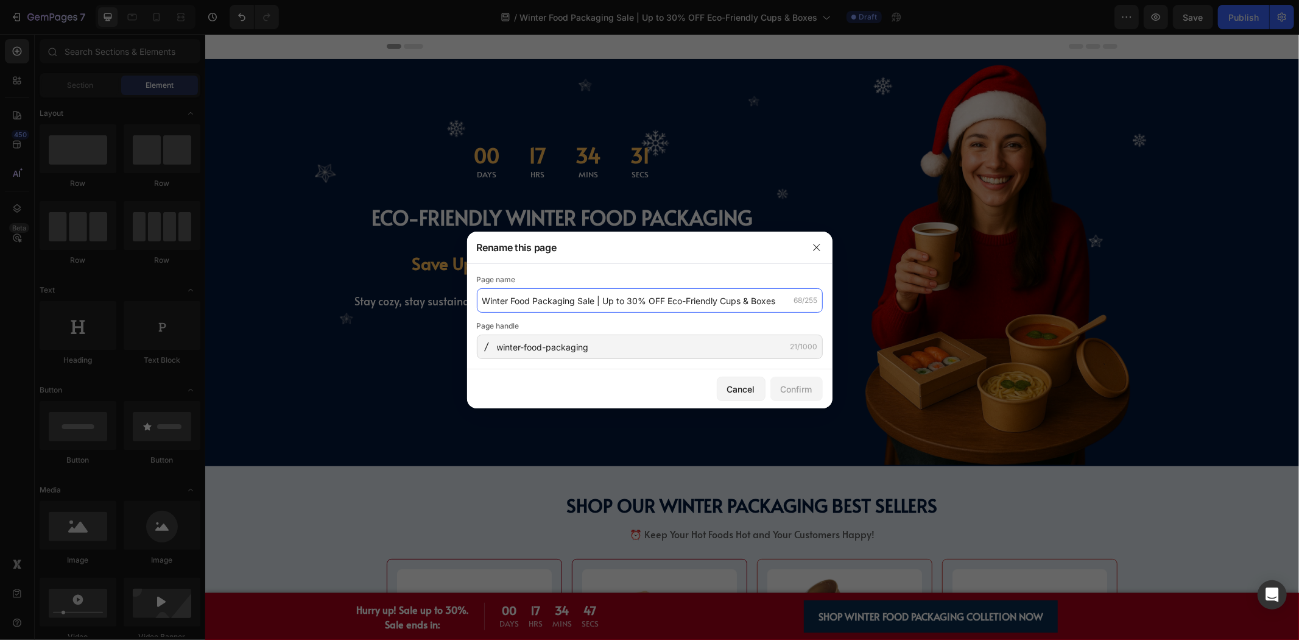
click at [594, 306] on input "Winter Food Packaging Sale | Up to 30% OFF Eco-Friendly Cups & Boxes" at bounding box center [650, 300] width 346 height 24
click at [599, 297] on input "Winter Food Packaging Sale | Up to 30% OFF Eco-Friendly Cups & Boxes" at bounding box center [650, 300] width 346 height 24
paste input "Eco-Friendly Winter Food Packaging | Up to 30% OFF"
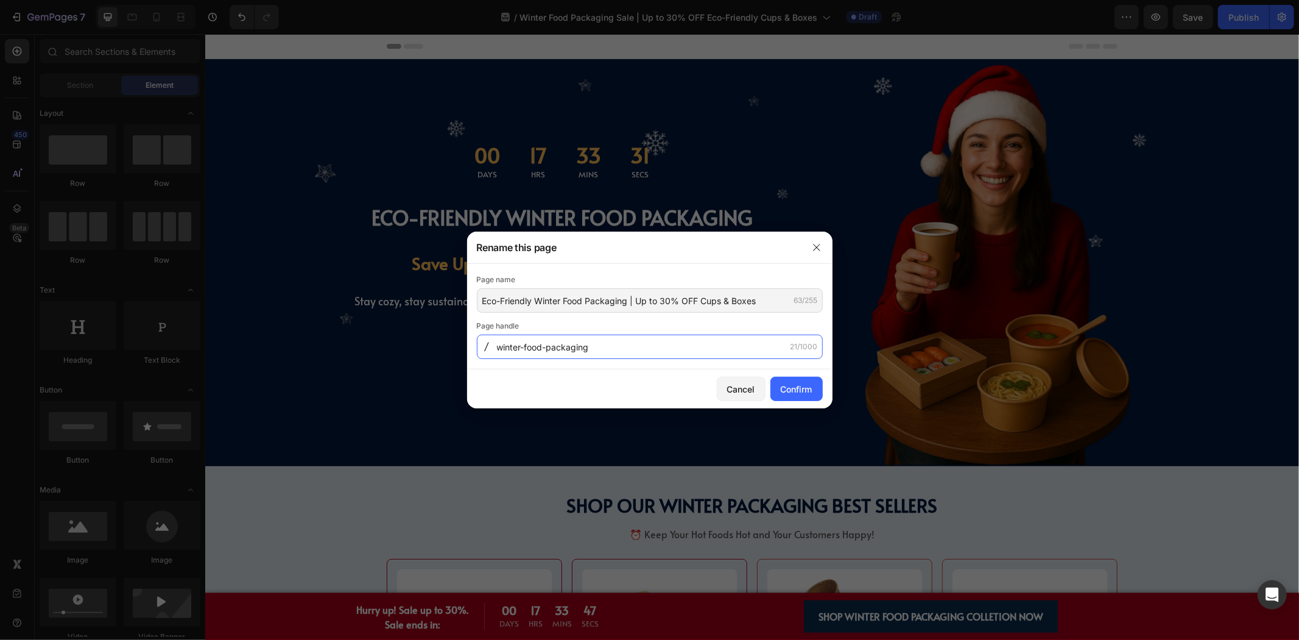
click at [693, 347] on input "winter-food-packaging" at bounding box center [650, 346] width 346 height 24
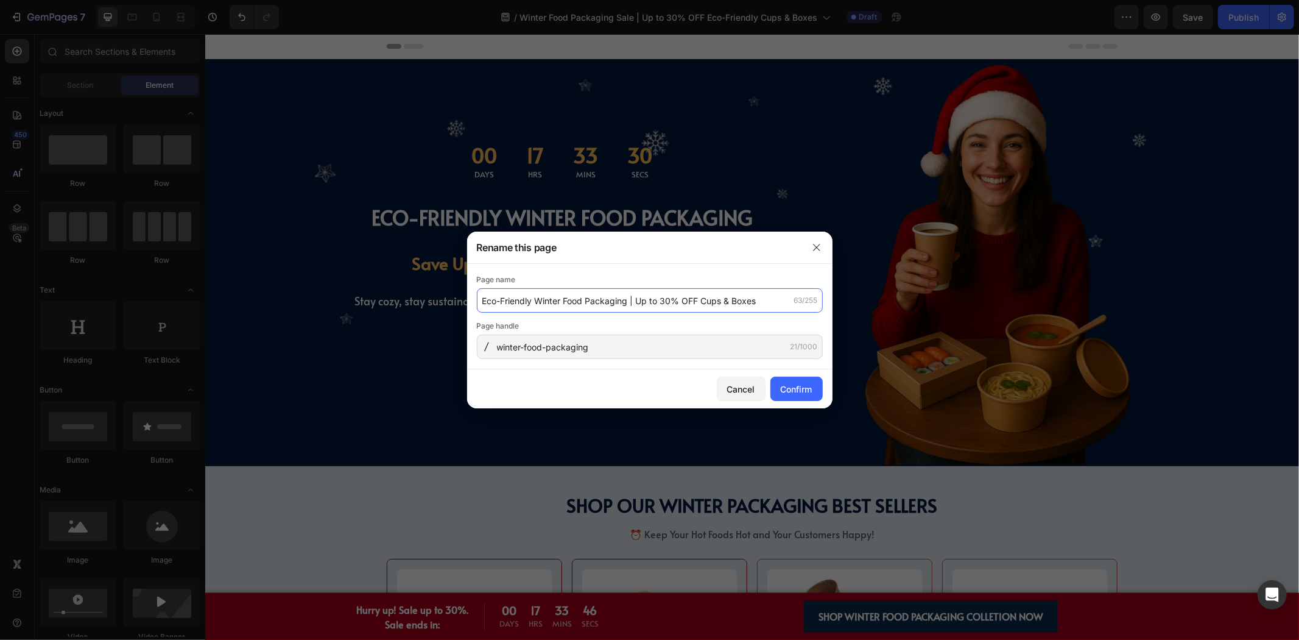
click at [763, 305] on input "Eco-Friendly Winter Food Packaging | Up to 30% OFF Cups & Boxes" at bounding box center [650, 300] width 346 height 24
click at [634, 302] on input "Eco-Friendly Winter Food Packaging | Up to 30% OFF Cups & Boxes" at bounding box center [650, 300] width 346 height 24
click at [635, 299] on input "Eco-Friendly Winter Food Packaging | Up to 30% OFF Cups & Boxes" at bounding box center [650, 300] width 346 height 24
type input "Eco-Friendly Winter Food Packaging | Save Up to 30% OFF Cups & Boxes"
click at [784, 390] on div "Confirm" at bounding box center [797, 389] width 32 height 13
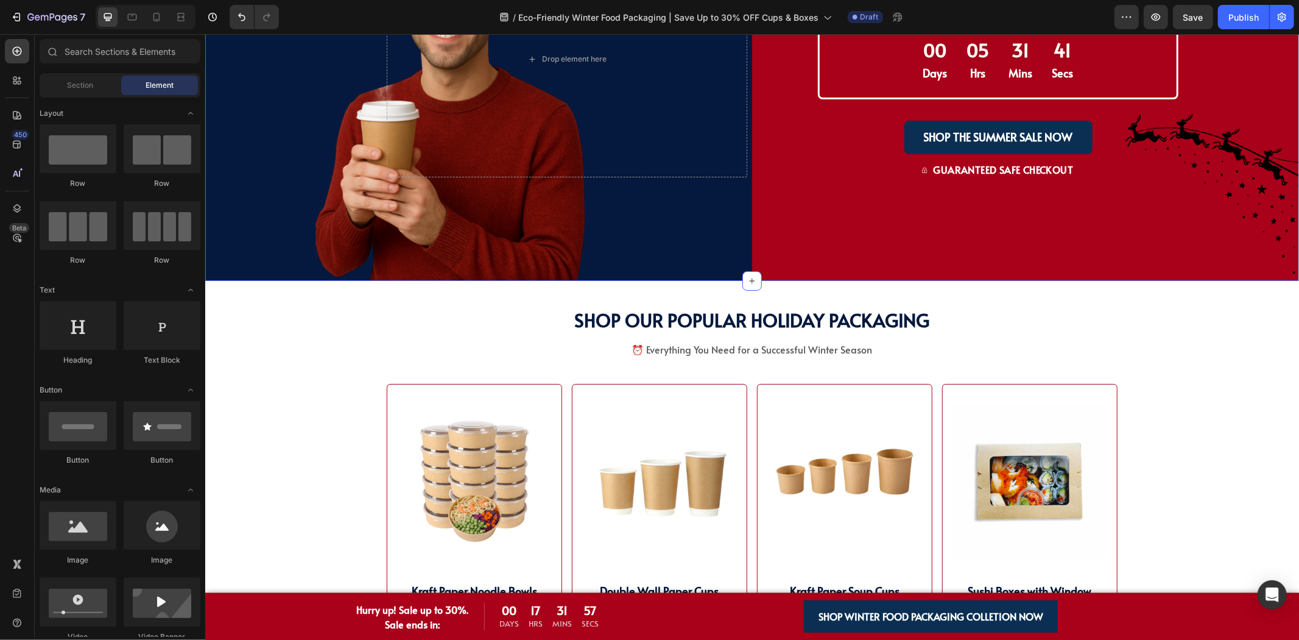
scroll to position [1624, 0]
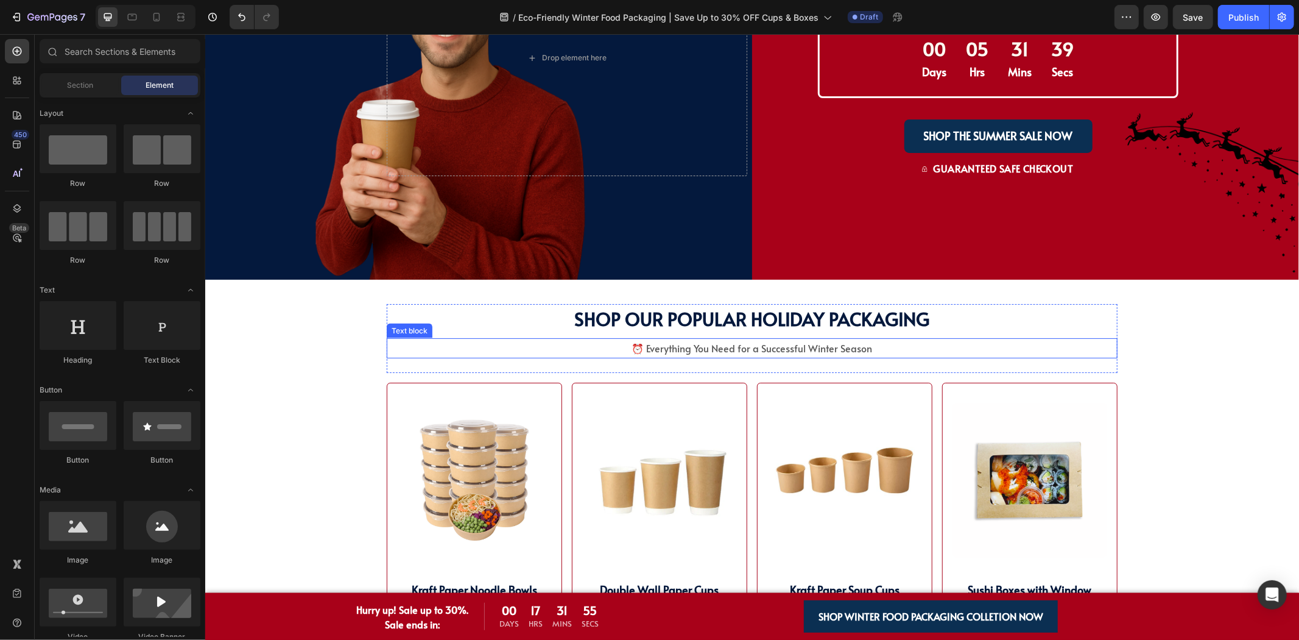
click at [777, 339] on p "⏰ Everything You Need for a Successful Winter Season" at bounding box center [751, 348] width 729 height 18
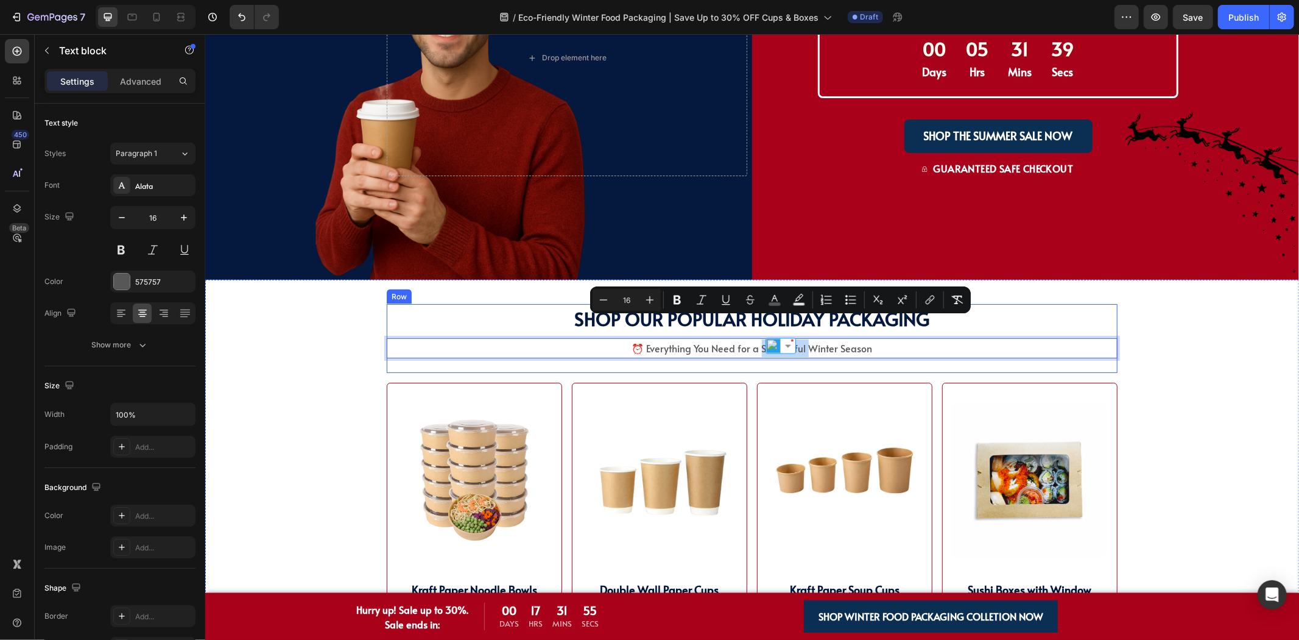
click at [696, 336] on div "SHOP WINTER PACKAGING BEST SELLER!! Heading SHOP OUR POPULAR HOLIDAY PACKAGING …" at bounding box center [751, 337] width 731 height 69
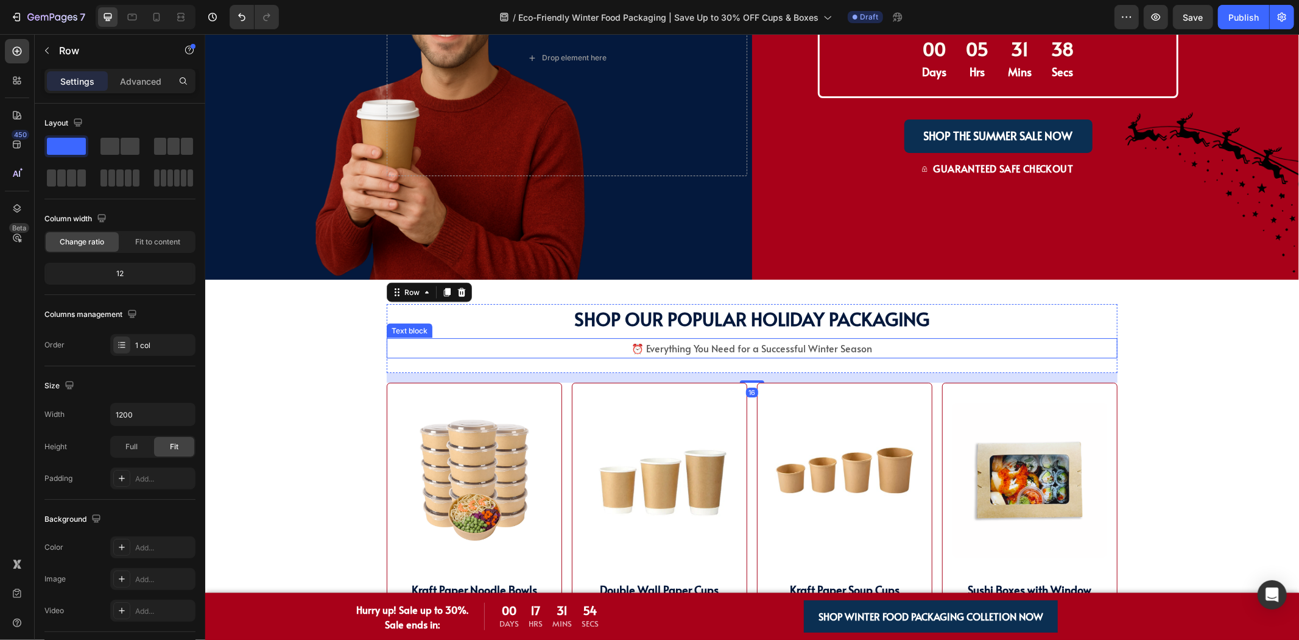
click at [702, 341] on span "⏰ Everything You Need for a Successful Winter Season" at bounding box center [752, 347] width 241 height 13
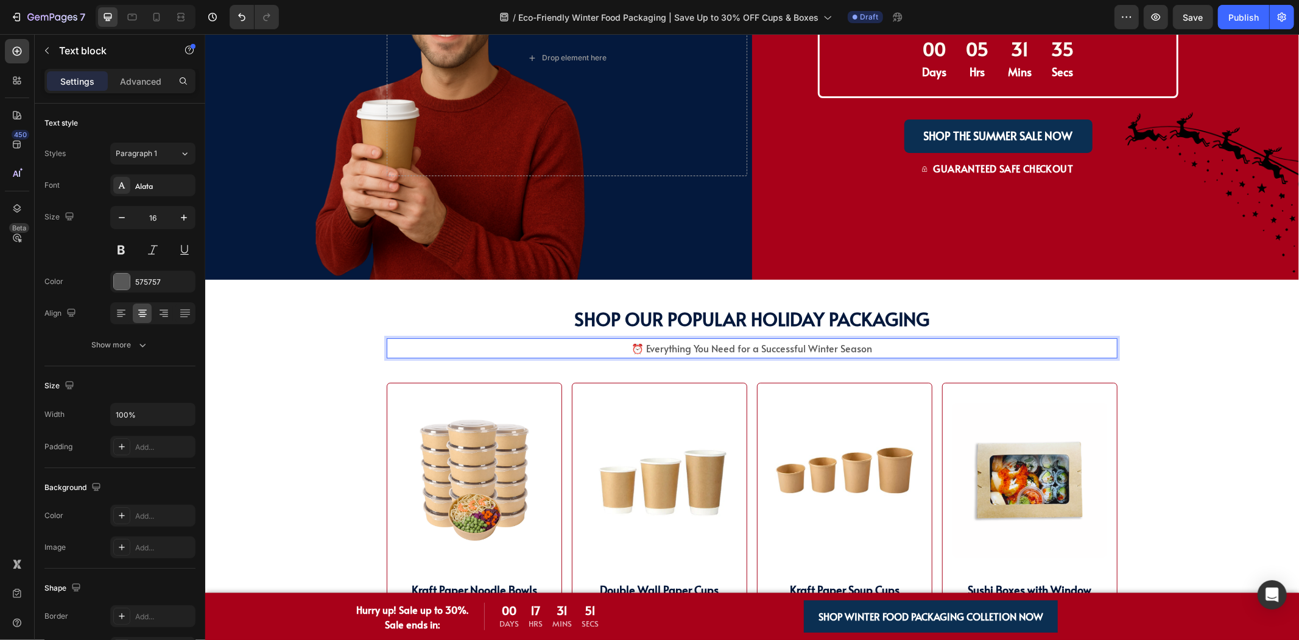
click at [641, 341] on span "⏰ Everything You Need for a Successful Winter Season" at bounding box center [752, 347] width 241 height 13
click at [850, 336] on div "SHOP WINTER PACKAGING BEST SELLER!! Heading SHOP OUR POPULAR HOLIDAY PACKAGING …" at bounding box center [751, 337] width 731 height 69
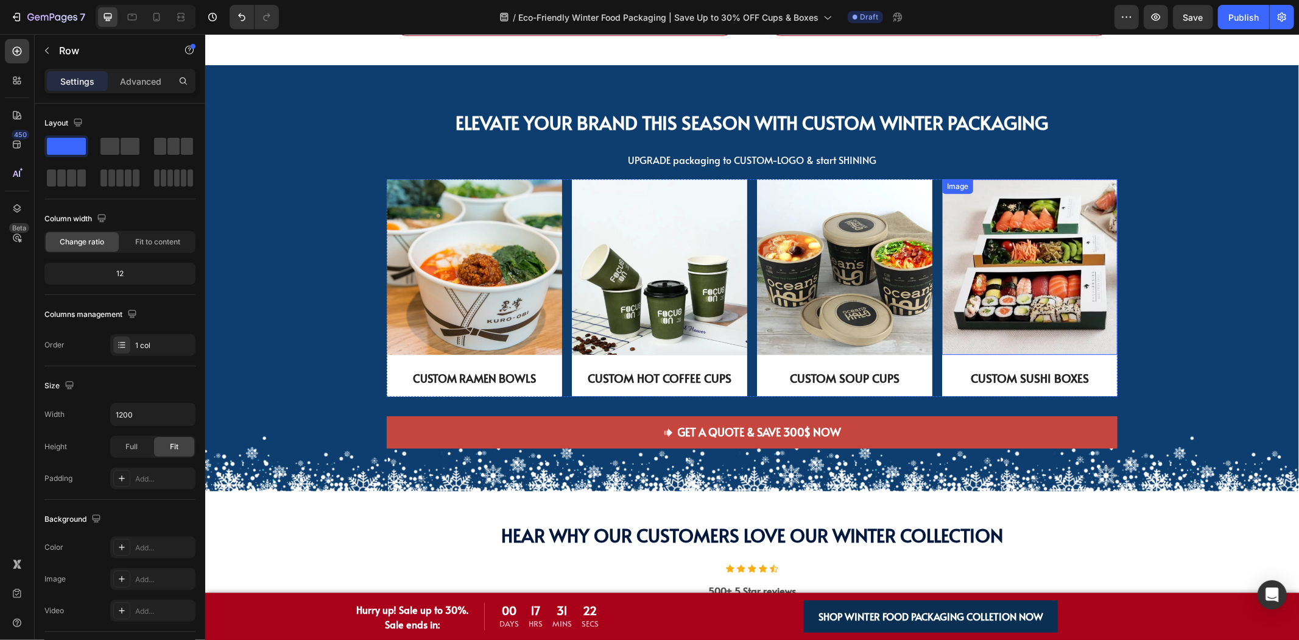
scroll to position [3181, 0]
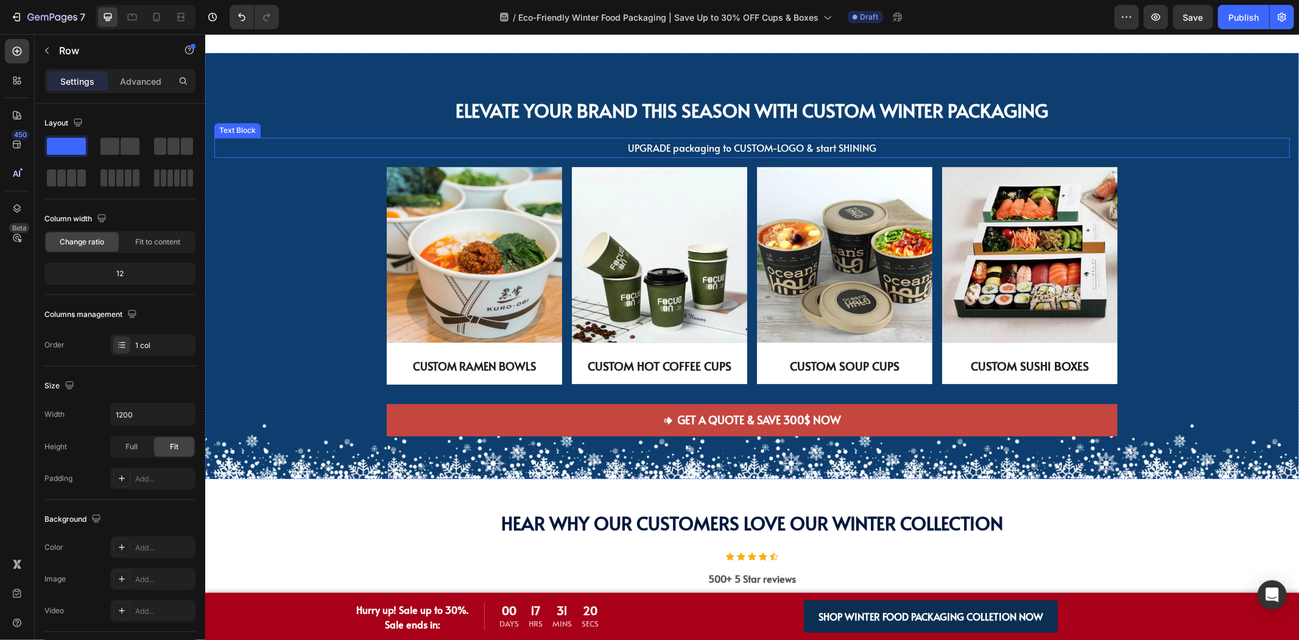
click at [736, 140] on span "UPGRADE packaging to CUSTOM-LOGO & start SHINING" at bounding box center [751, 146] width 249 height 13
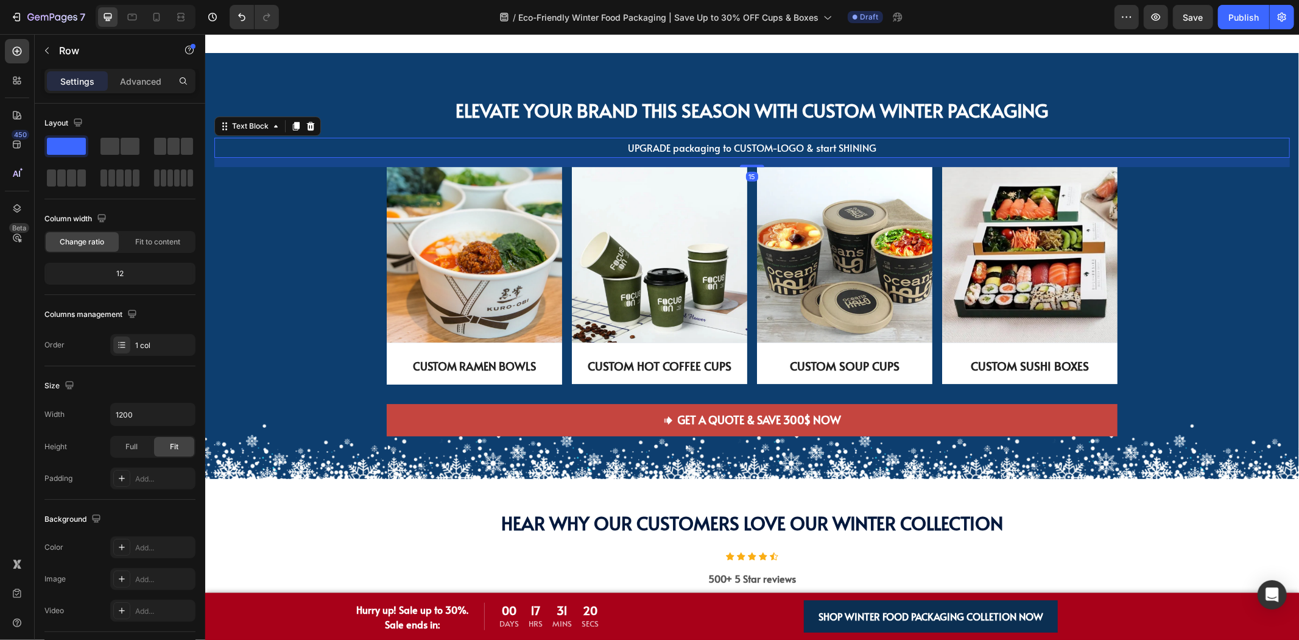
click at [736, 140] on span "UPGRADE packaging to CUSTOM-LOGO & start SHINING" at bounding box center [751, 146] width 249 height 13
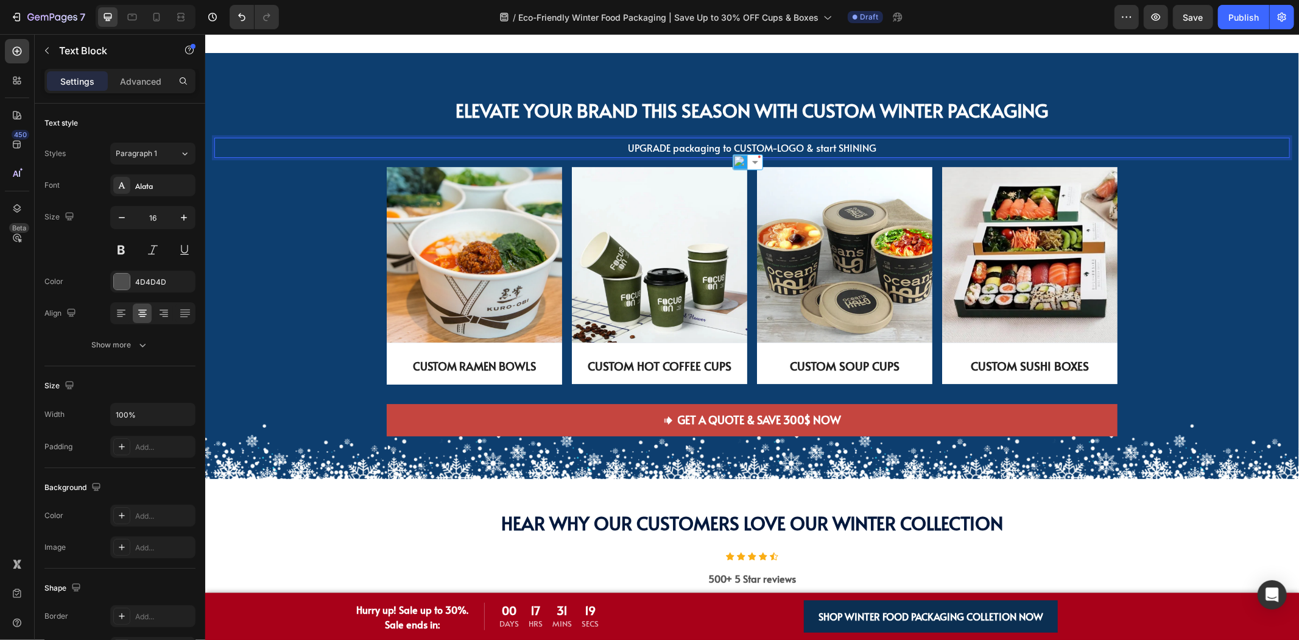
click at [666, 140] on span "UPGRADE packaging to CUSTOM-LOGO & start SHINING" at bounding box center [751, 146] width 249 height 13
click at [715, 144] on span "UPGRADE packaging to CUSTOM-LOGO & start SHINING" at bounding box center [751, 146] width 249 height 13
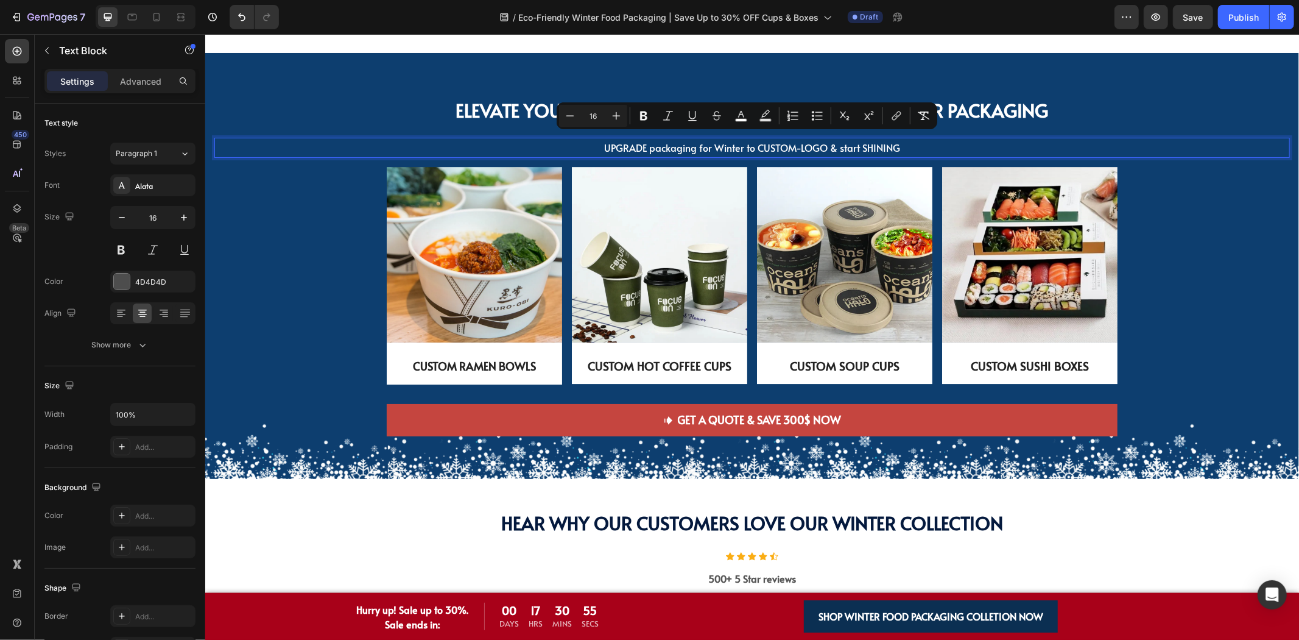
click at [969, 148] on p "UPGRADE packaging for Winter to CUSTOM-LOGO & start SHINING" at bounding box center [751, 147] width 1073 height 18
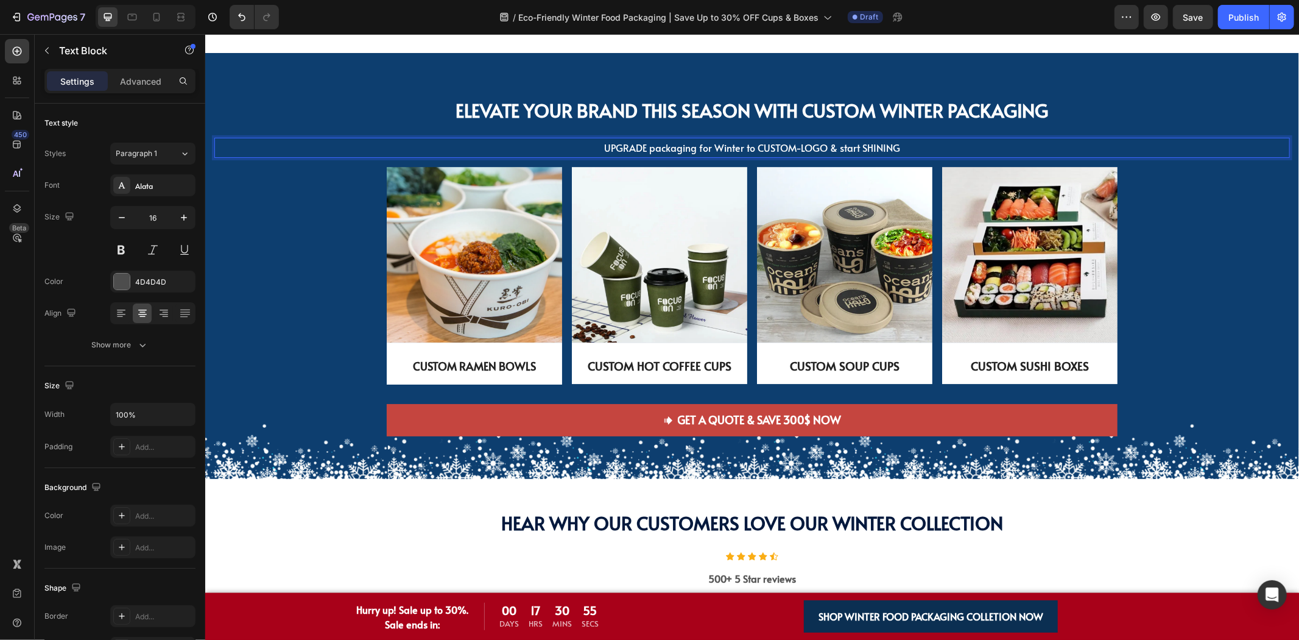
click at [729, 140] on span "UPGRADE packaging for Winter to CUSTOM-LOGO & start SHINING" at bounding box center [752, 146] width 296 height 13
click at [637, 141] on span "UPGRADE packaging for Winter to CUSTOM-LOGO & start SHINING" at bounding box center [752, 146] width 296 height 13
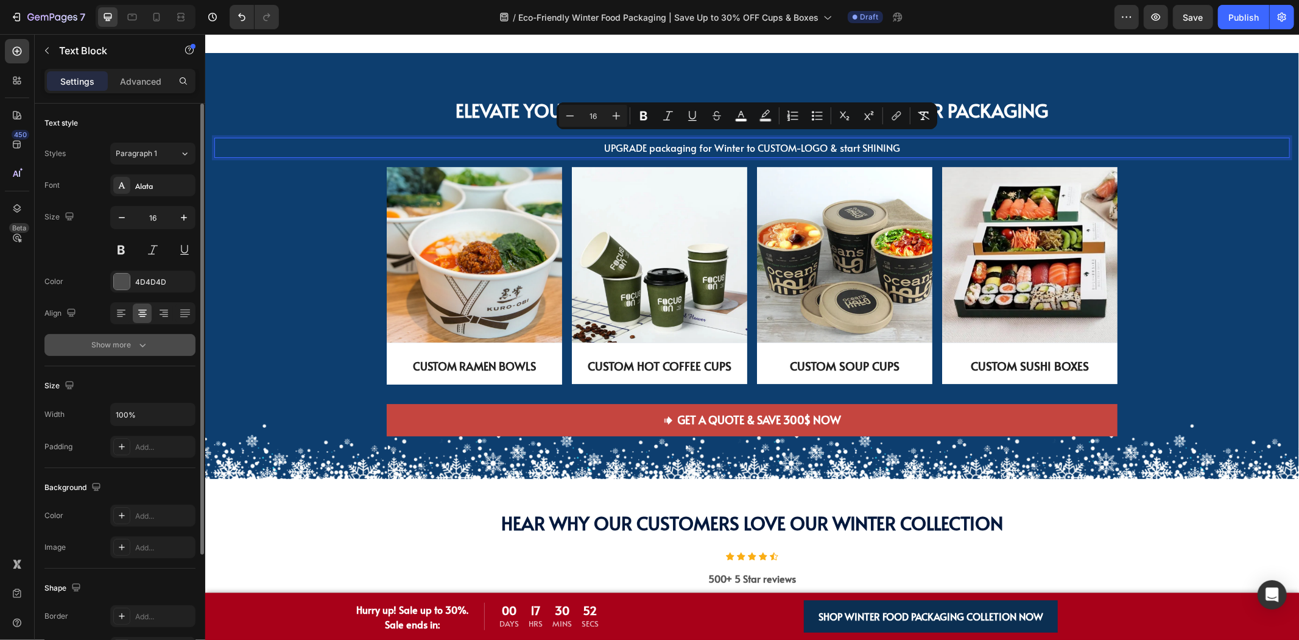
click at [112, 347] on div "Show more" at bounding box center [120, 345] width 57 height 12
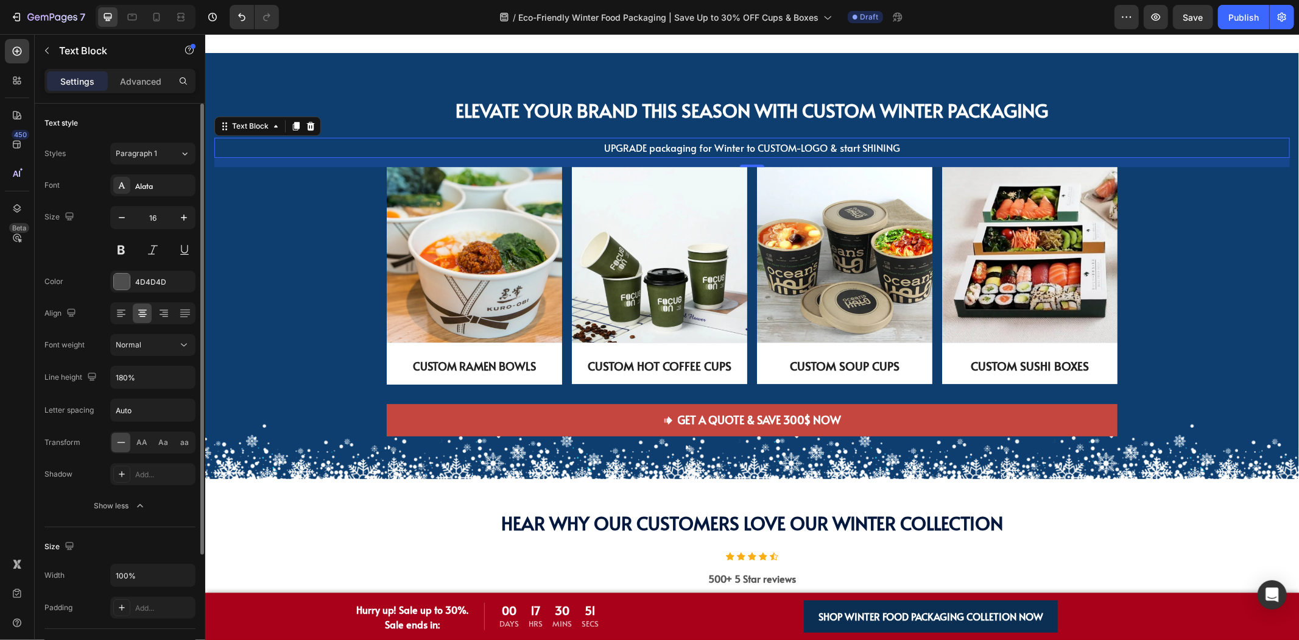
click at [140, 425] on div "Font Alata Size 16 Color 4D4D4D Align Font weight Normal Line height 180% Lette…" at bounding box center [119, 345] width 151 height 342
click at [143, 437] on span "AA" at bounding box center [142, 442] width 11 height 11
click at [163, 445] on span "Aa" at bounding box center [164, 442] width 10 height 11
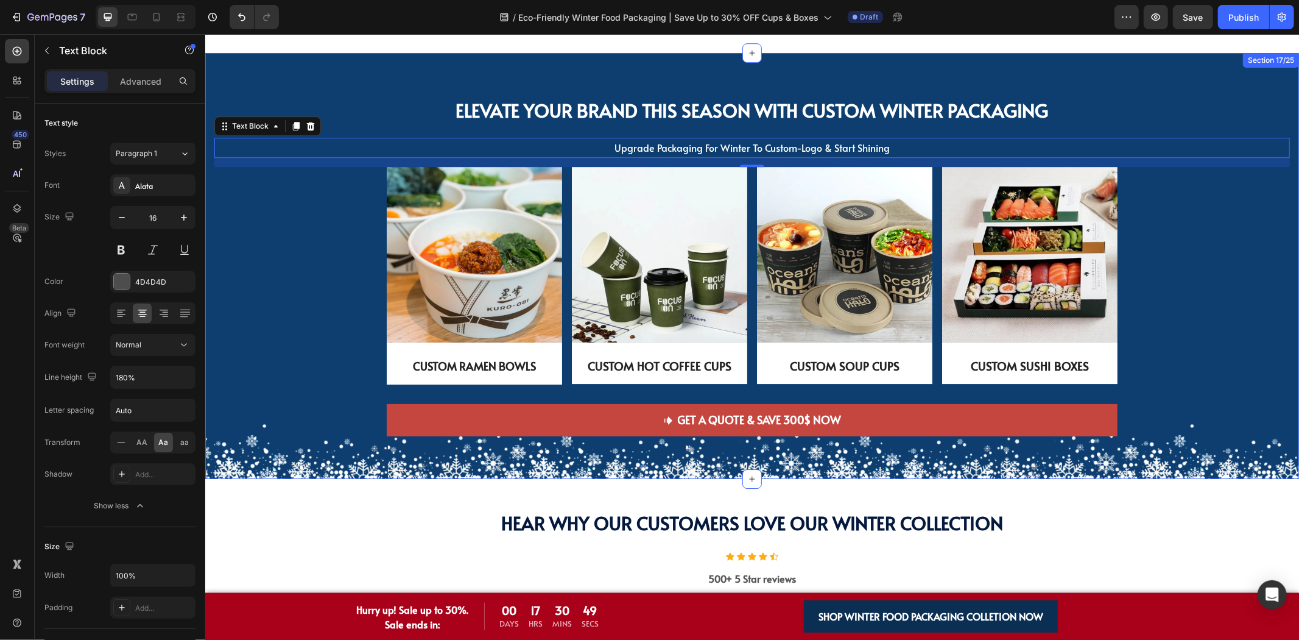
click at [284, 197] on div "Image CUSTOM RAMEN BOWLS Text Block Row Image CUSTOM HOT COFFEE CUPS Text Block…" at bounding box center [752, 285] width 1076 height 238
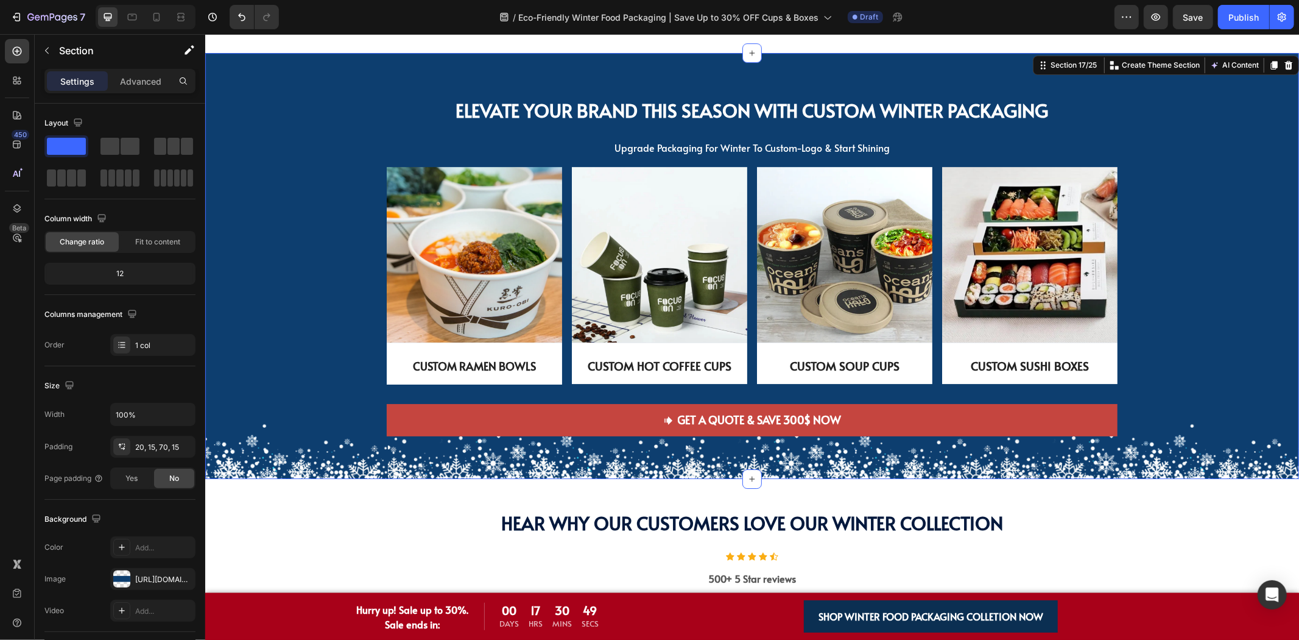
click at [742, 107] on strong "Elevate Your Brand This Season with Custom Winter Packaging" at bounding box center [752, 109] width 593 height 25
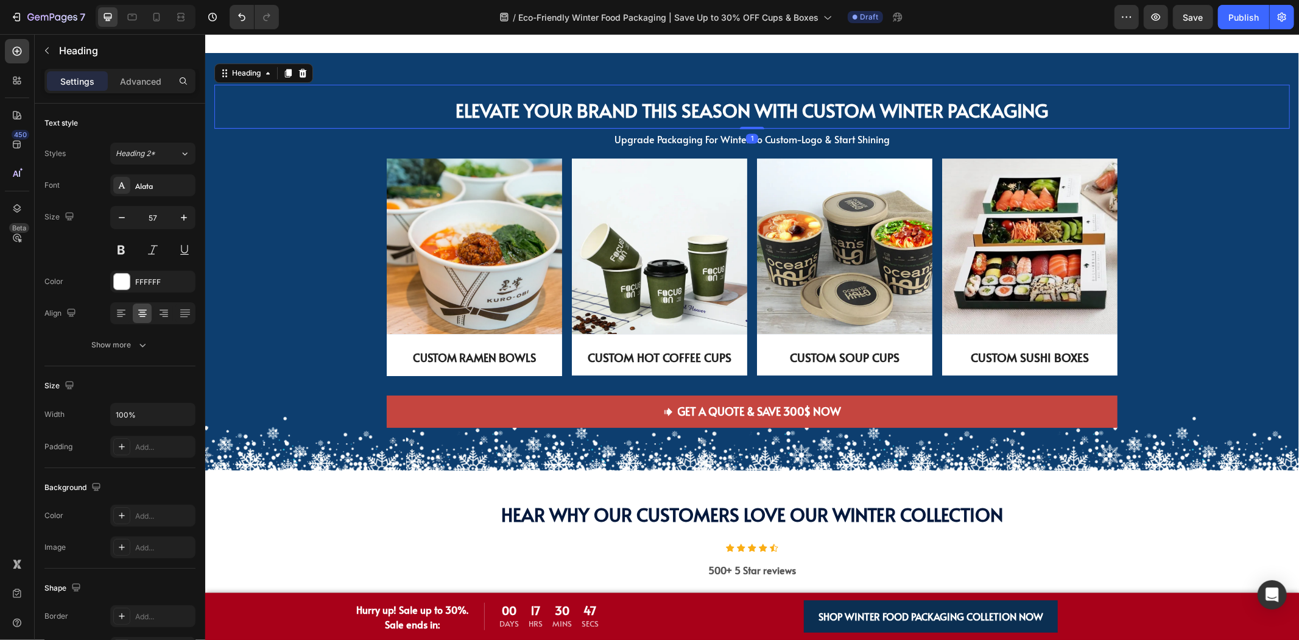
drag, startPoint x: 754, startPoint y: 128, endPoint x: 769, endPoint y: 119, distance: 16.9
click at [769, 119] on div "Elevate Your Brand This Season with Custom Winter Packaging Heading 1" at bounding box center [752, 106] width 1076 height 44
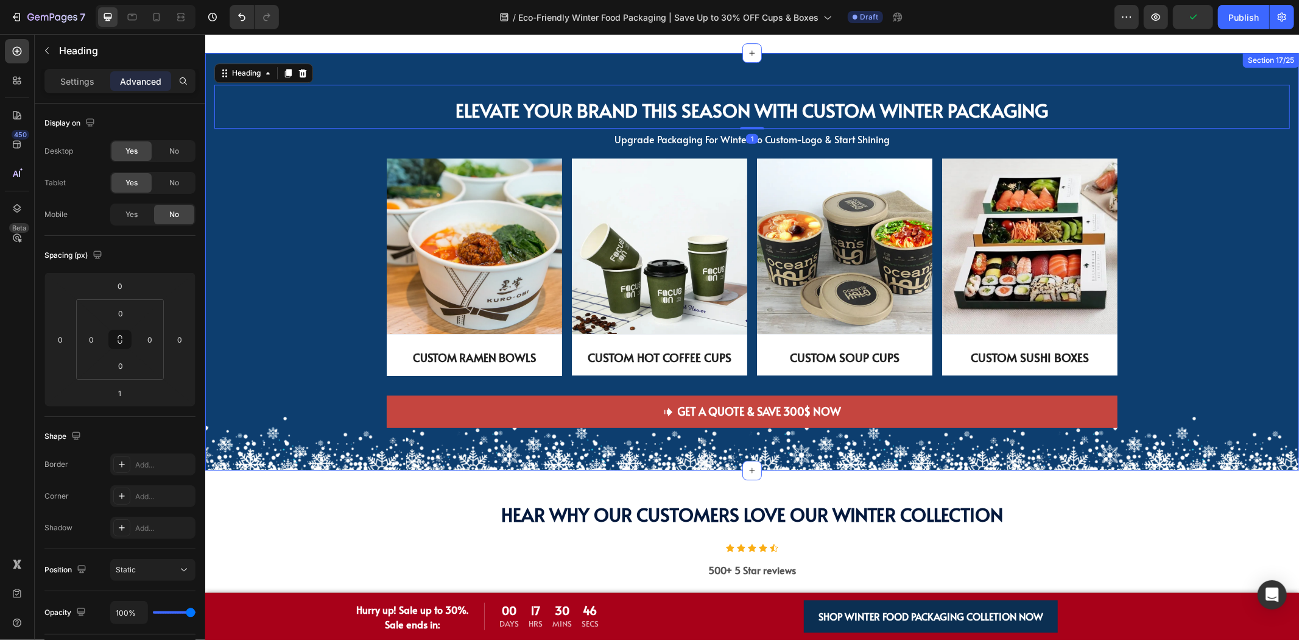
click at [1209, 183] on div "Image CUSTOM RAMEN BOWLS Text Block Row Image CUSTOM HOT COFFEE CUPS Text Block…" at bounding box center [752, 277] width 1076 height 238
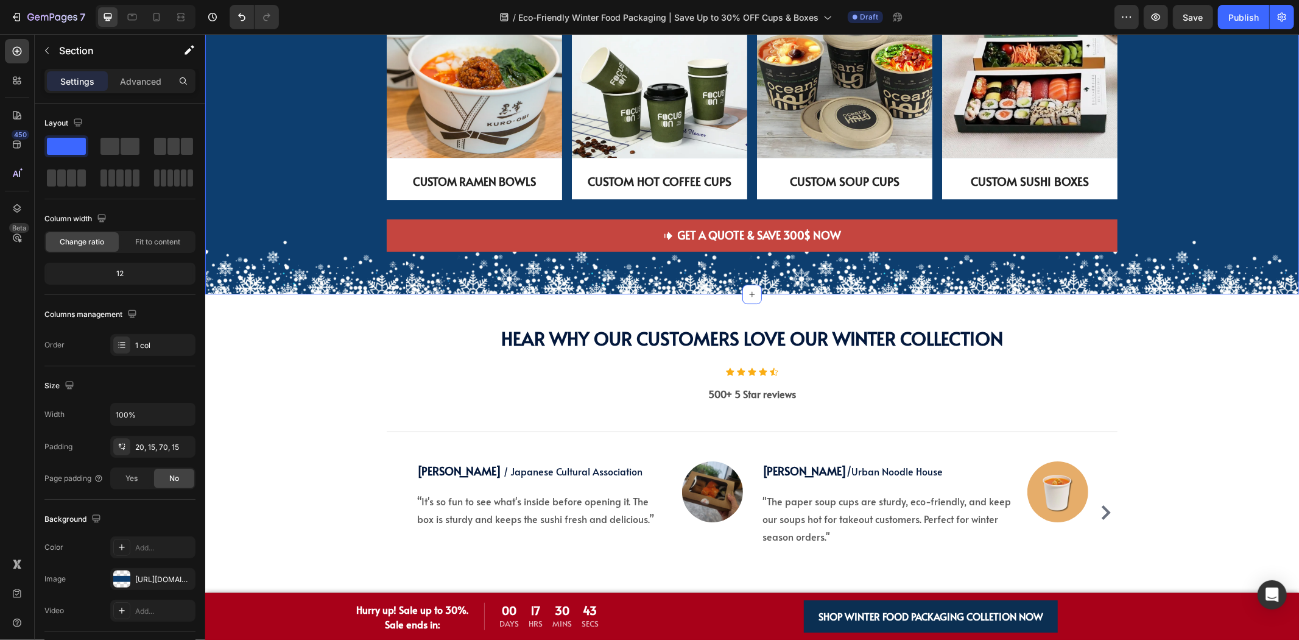
scroll to position [3384, 0]
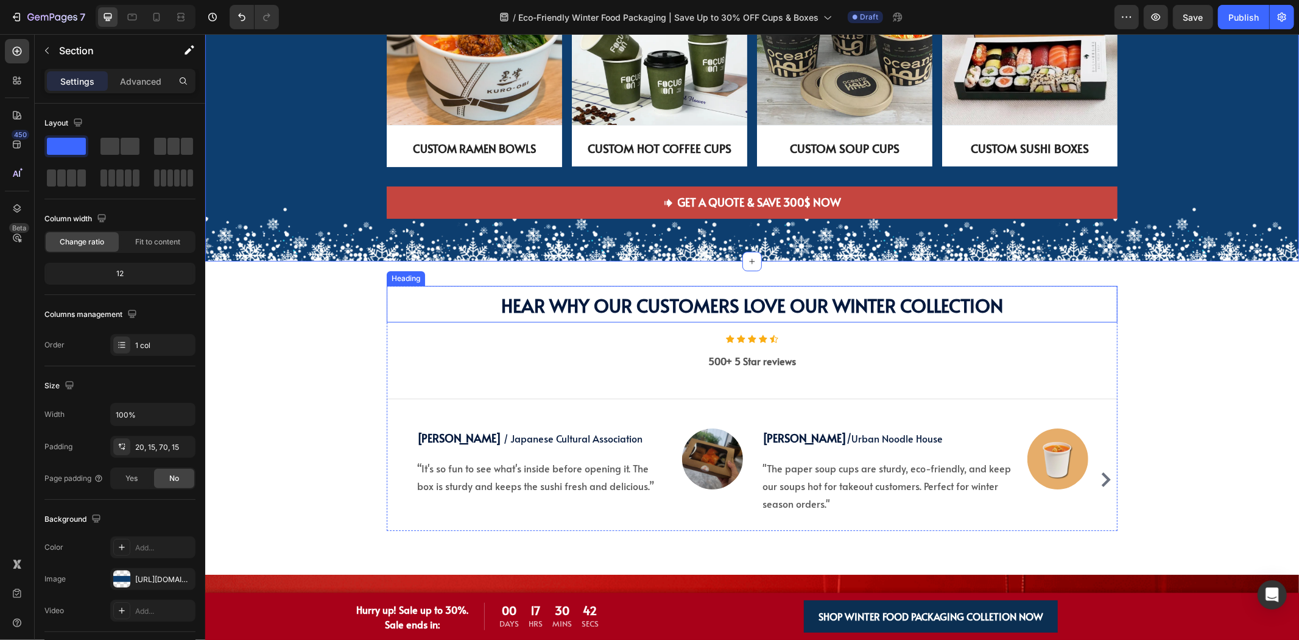
click at [947, 314] on span "Hear Why Our Customers Love Our Winter Collection" at bounding box center [752, 304] width 502 height 25
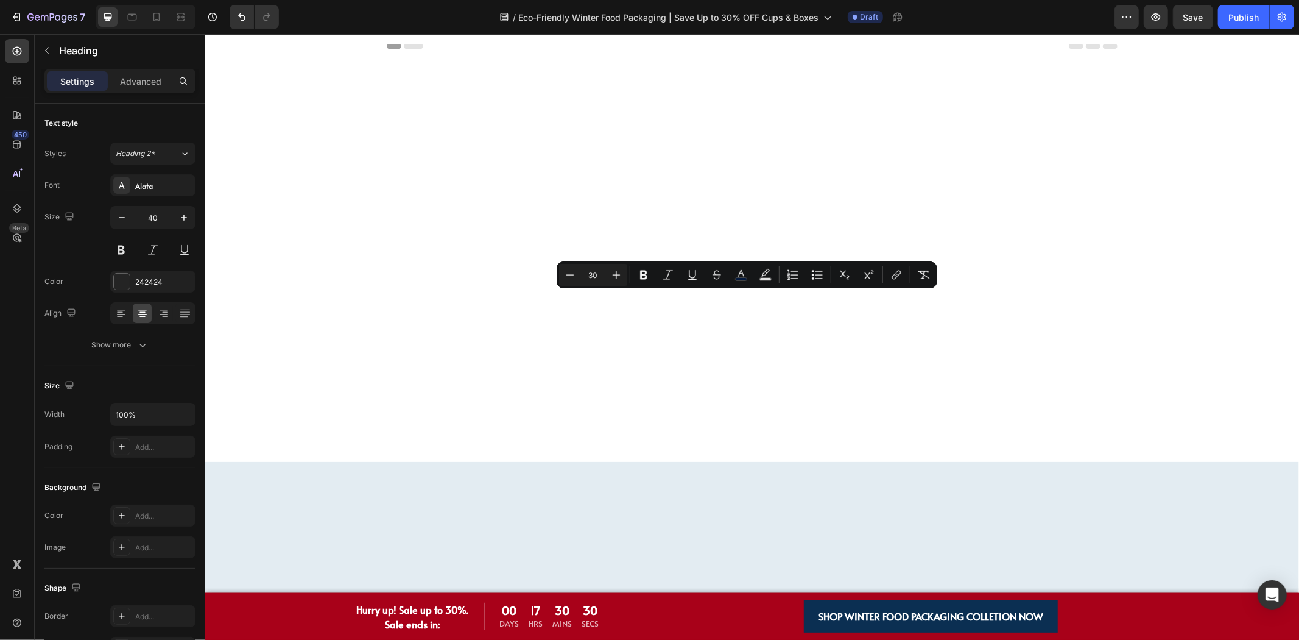
scroll to position [3384, 0]
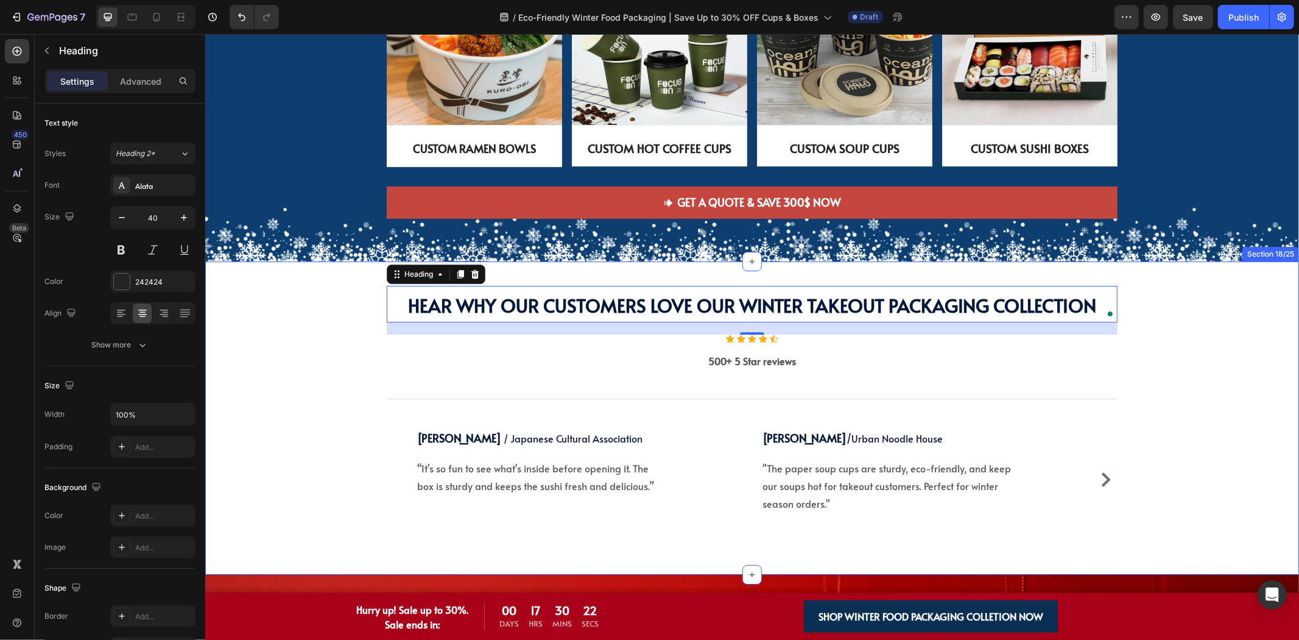
click at [306, 378] on div "Hear Why Our Customers Love Our Winter Collection Heading Hear Why Our Customer…" at bounding box center [752, 417] width 1076 height 264
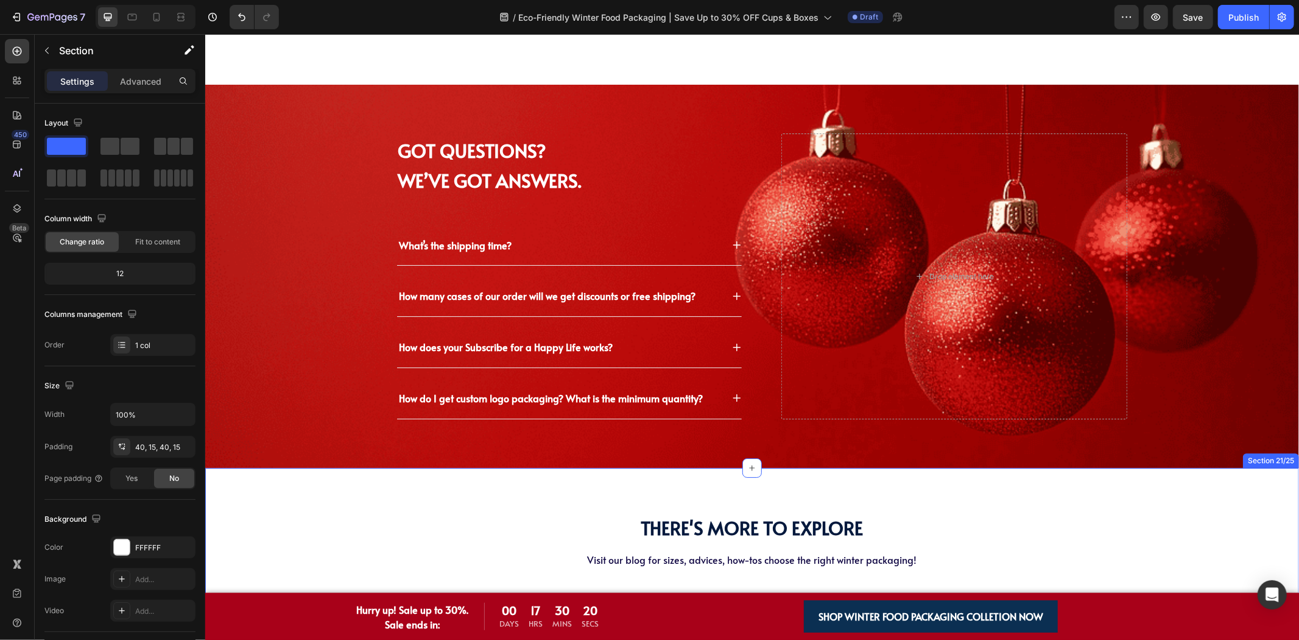
scroll to position [4196, 0]
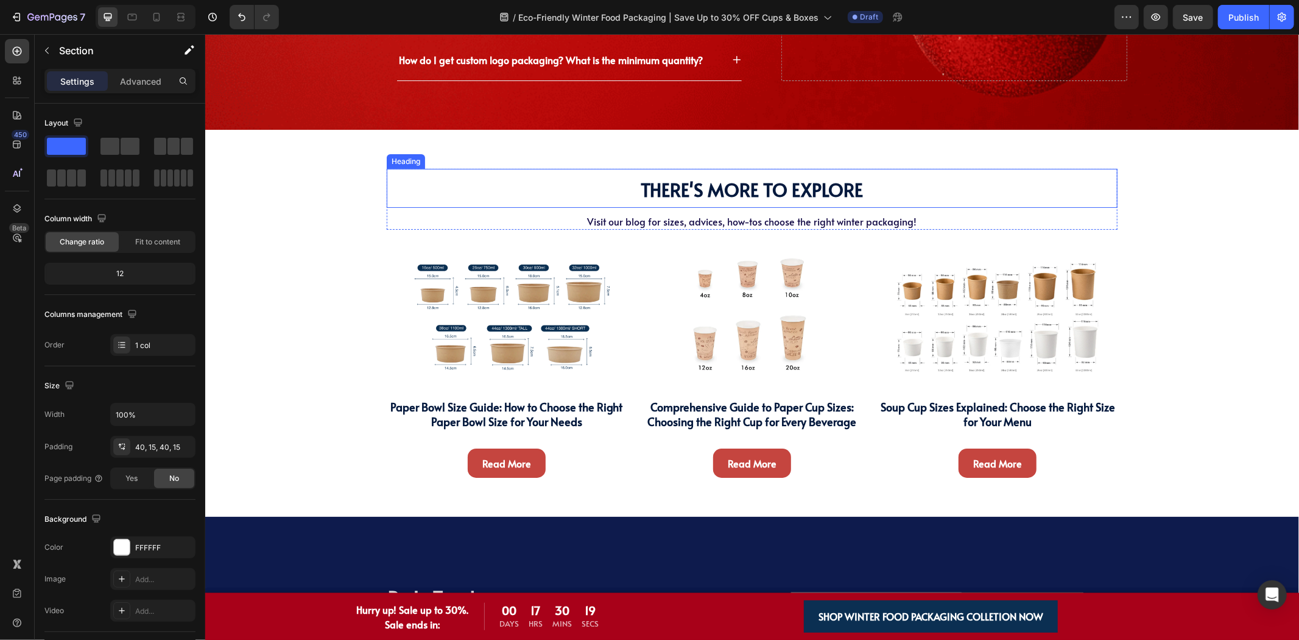
click at [817, 190] on span "There's More To Explore" at bounding box center [752, 188] width 222 height 25
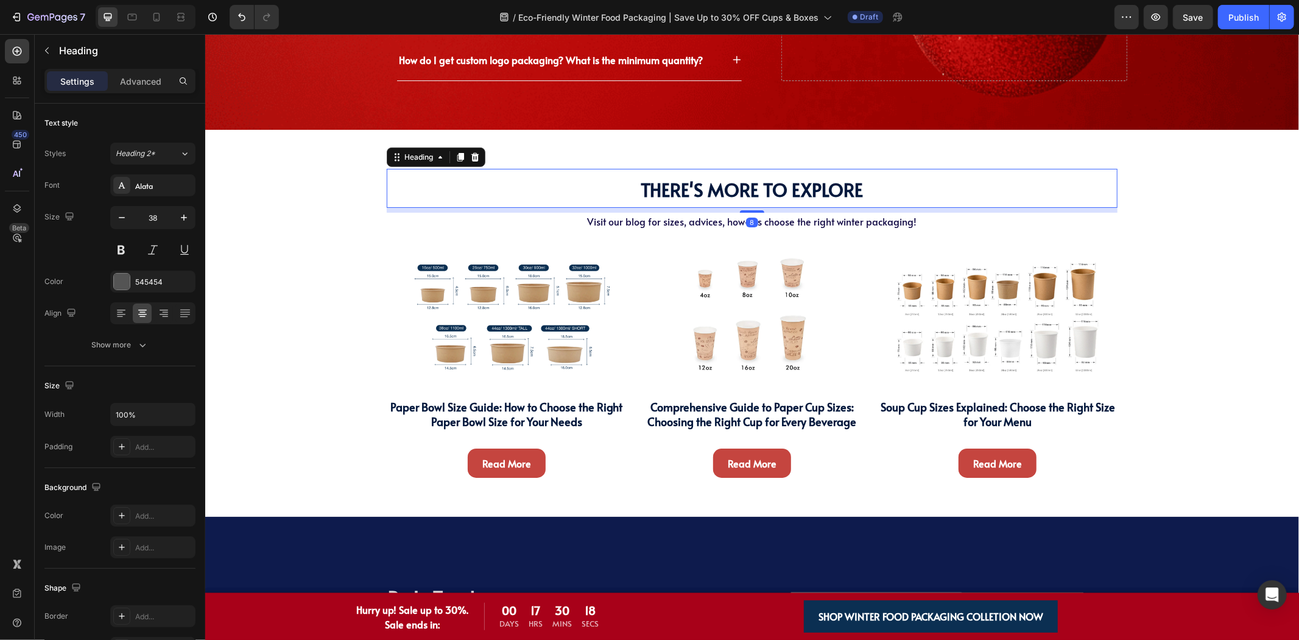
click at [907, 196] on h2 "There's More To Explore" at bounding box center [751, 187] width 731 height 39
click at [351, 337] on div "There's More To Explore Heading There's More To Explore Heading 8 Visit our blo…" at bounding box center [752, 327] width 1076 height 319
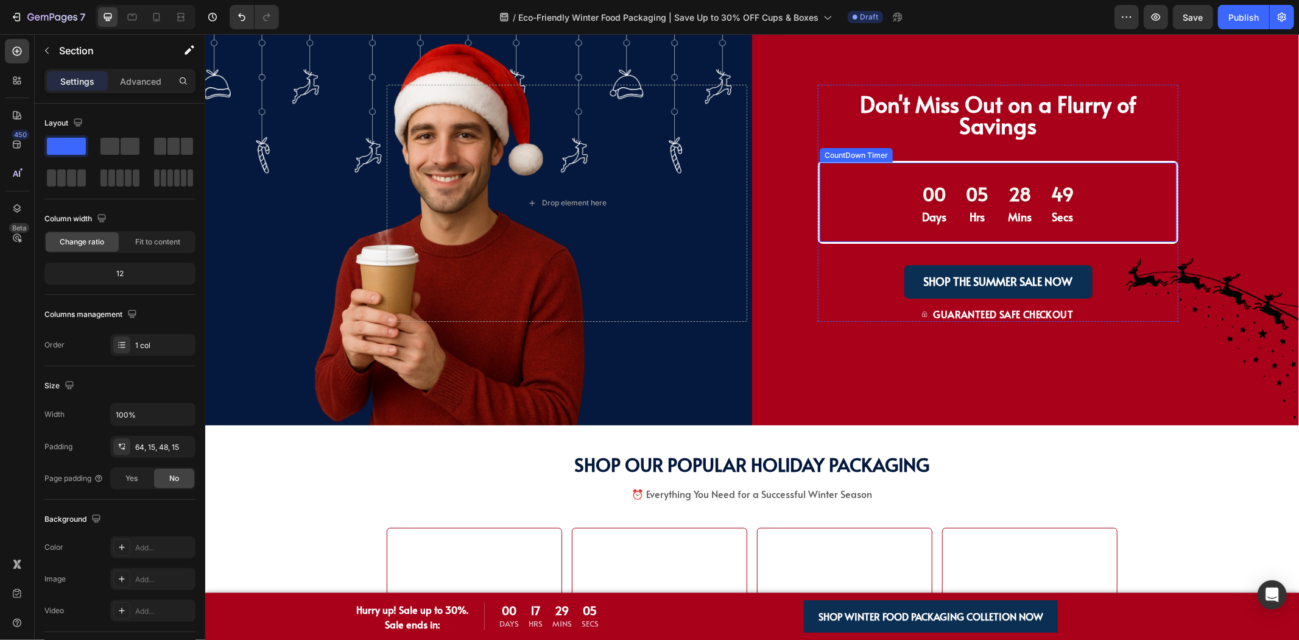
scroll to position [1198, 0]
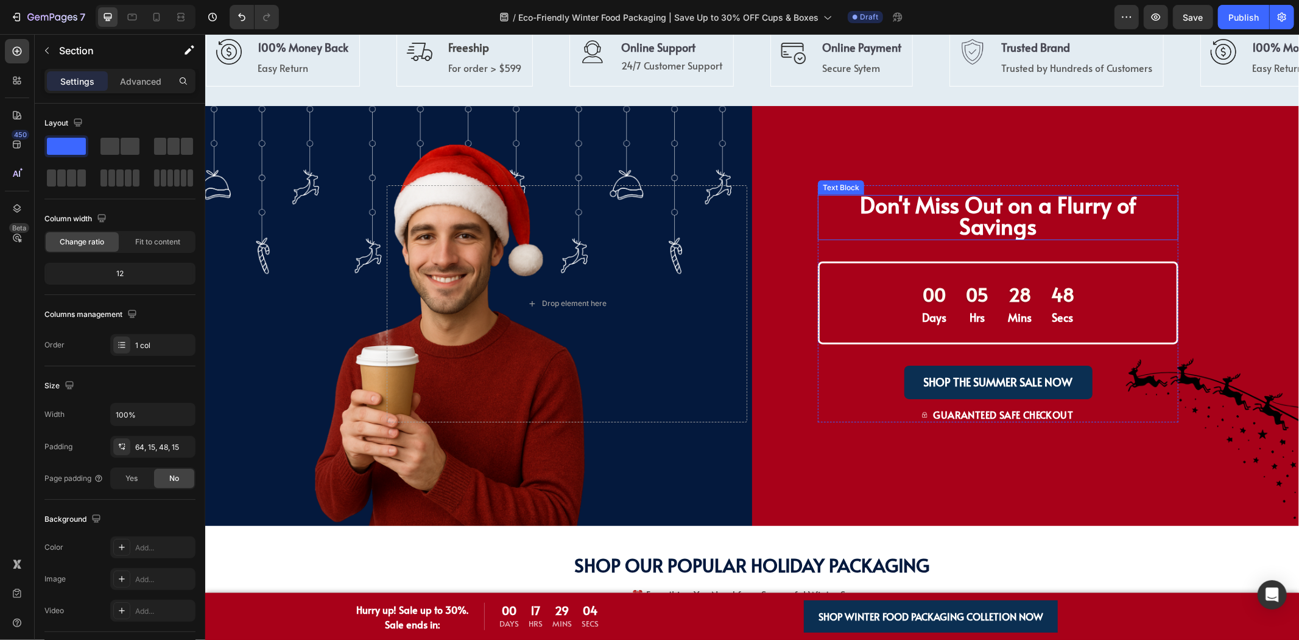
click at [955, 209] on strong "Don't Miss Out on a Flurry of Savings" at bounding box center [997, 214] width 277 height 52
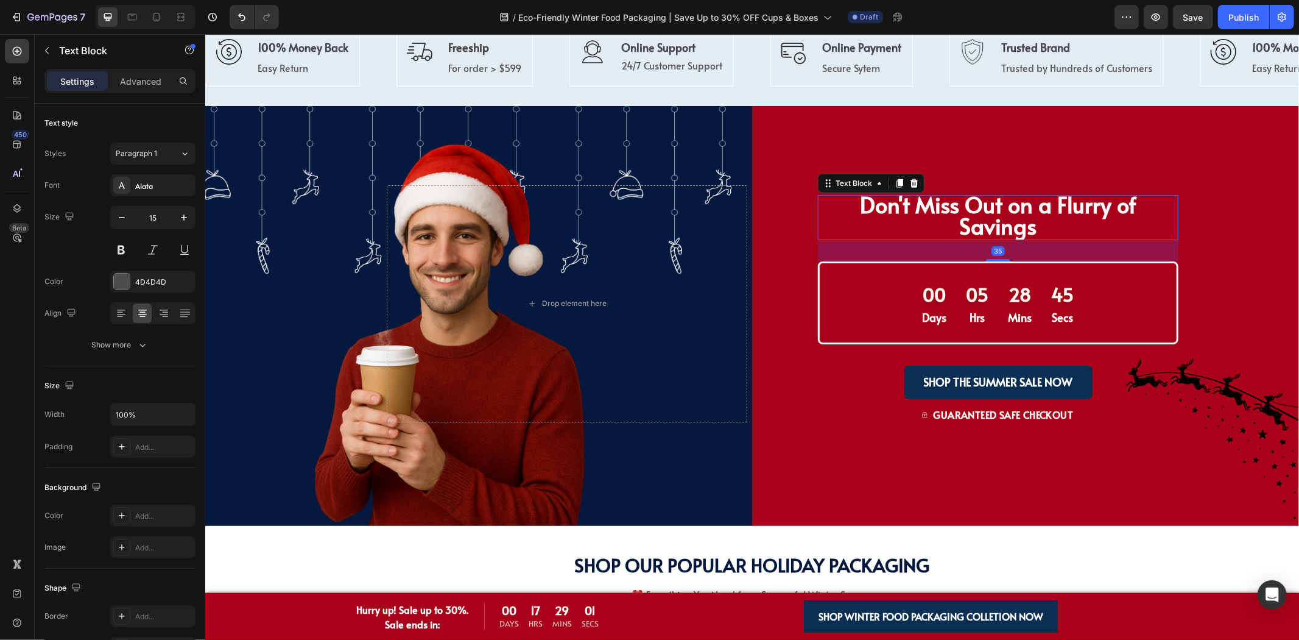
click at [917, 207] on strong "Don't Miss Out on a Flurry of Savings" at bounding box center [997, 214] width 277 height 52
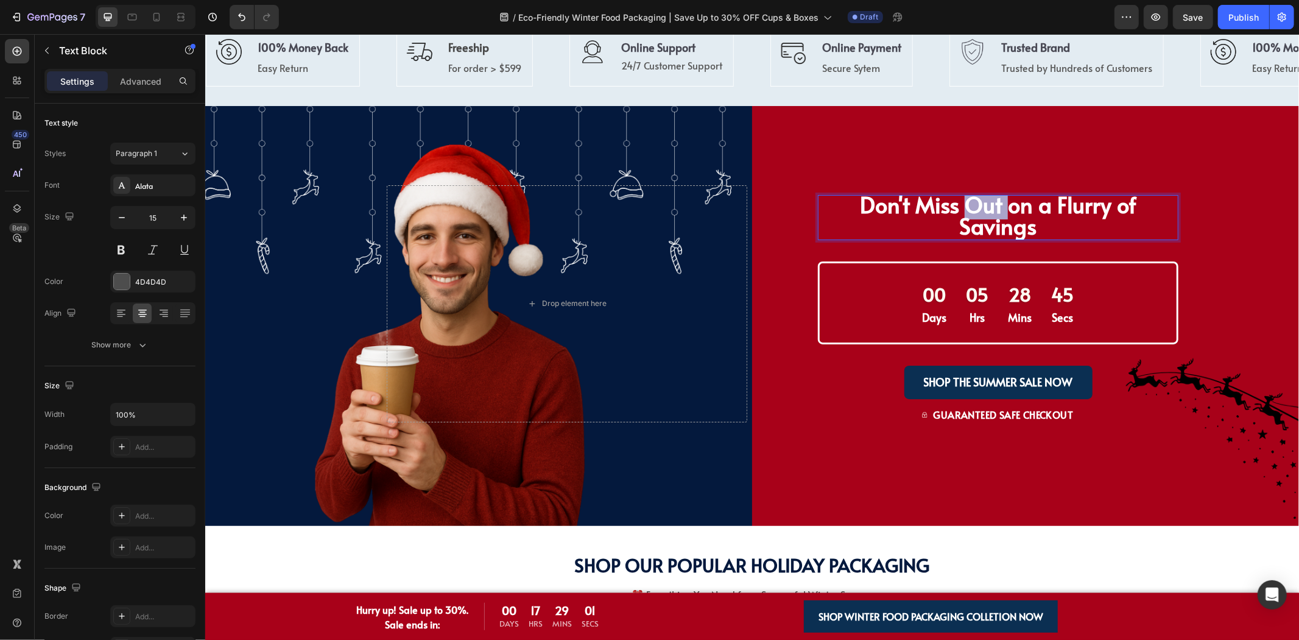
click at [917, 207] on strong "Don't Miss Out on a Flurry of Savings" at bounding box center [997, 214] width 277 height 52
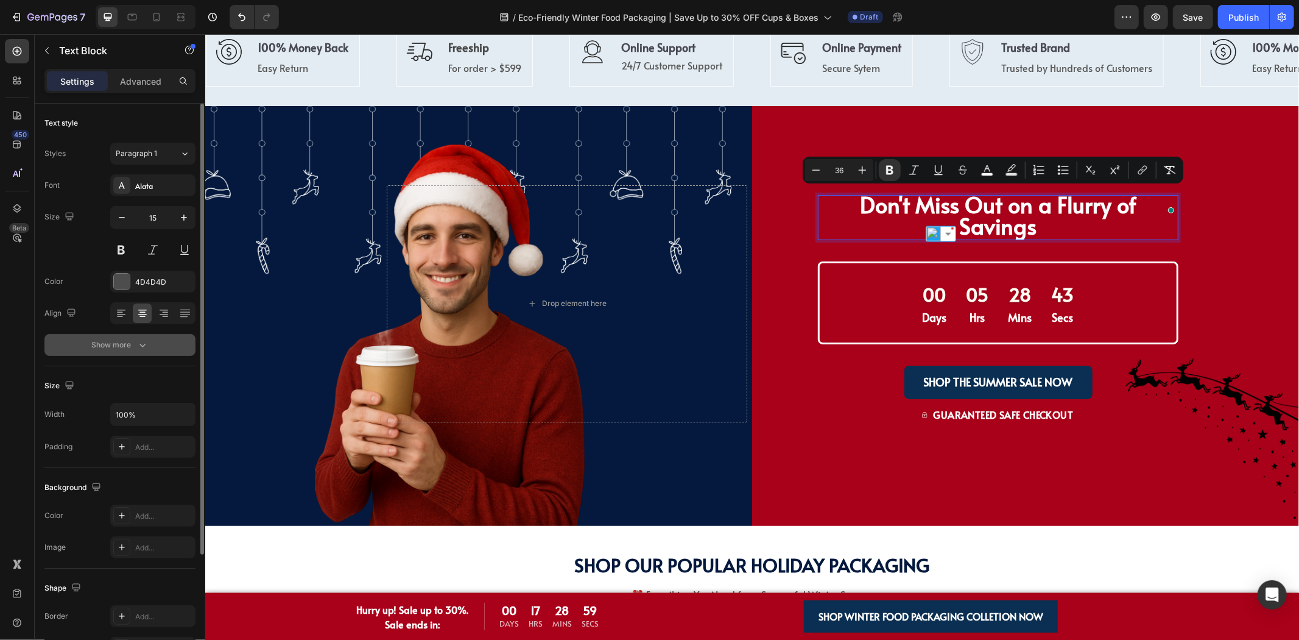
click at [134, 345] on div "Show more" at bounding box center [120, 345] width 57 height 12
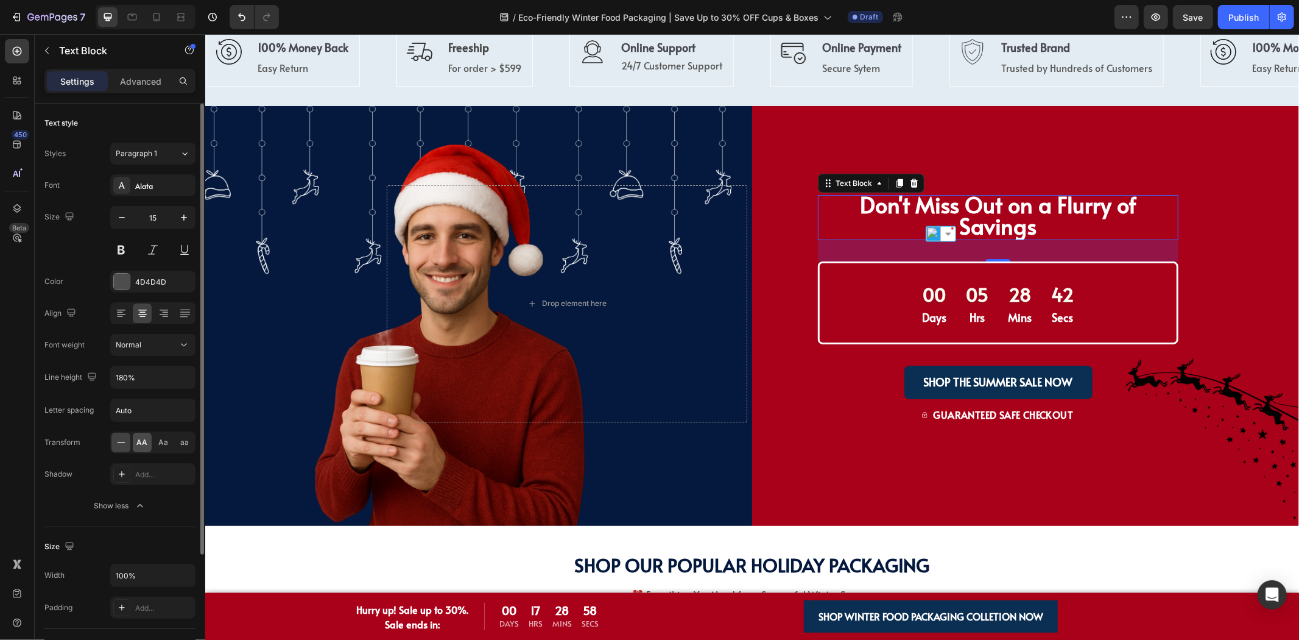
click at [141, 445] on span "AA" at bounding box center [142, 442] width 11 height 11
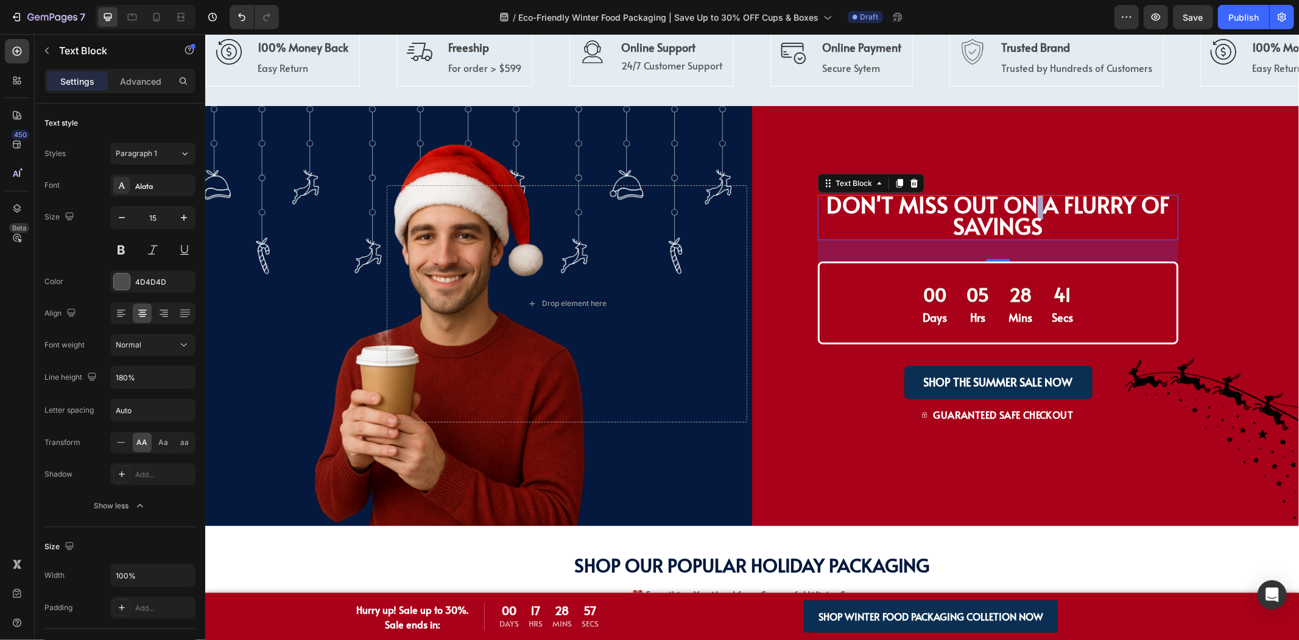
click at [1028, 213] on strong "Don't Miss Out on a Flurry of Savings" at bounding box center [998, 214] width 344 height 52
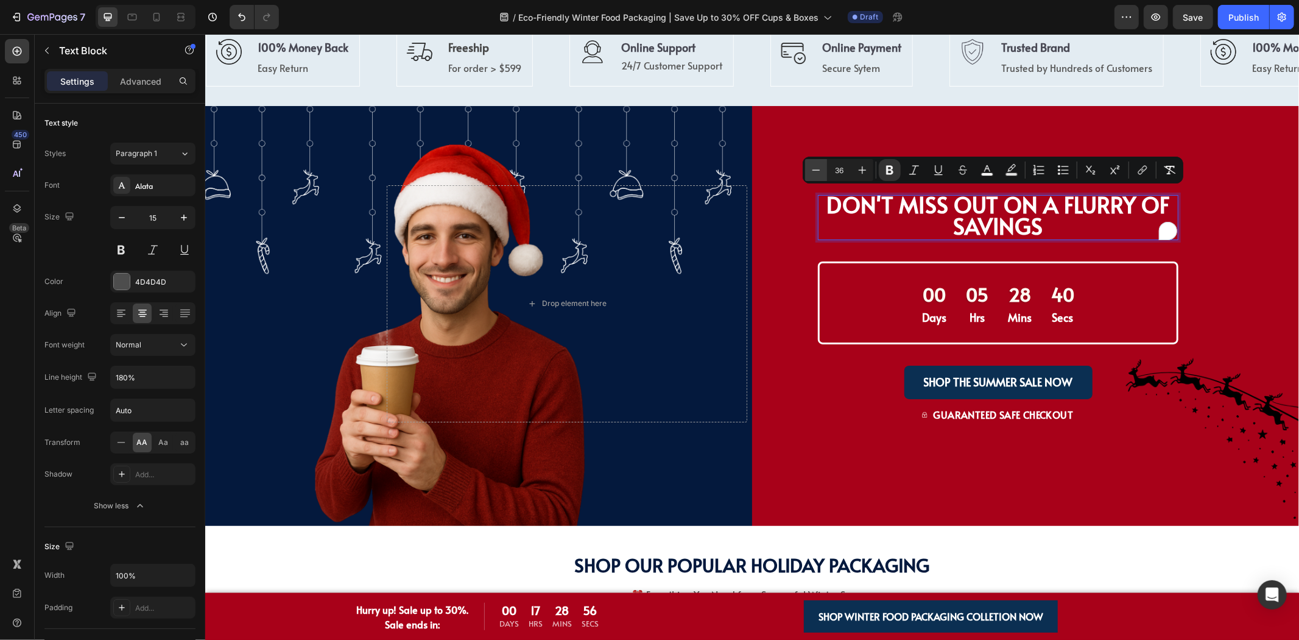
click at [806, 168] on button "Minus" at bounding box center [816, 170] width 22 height 22
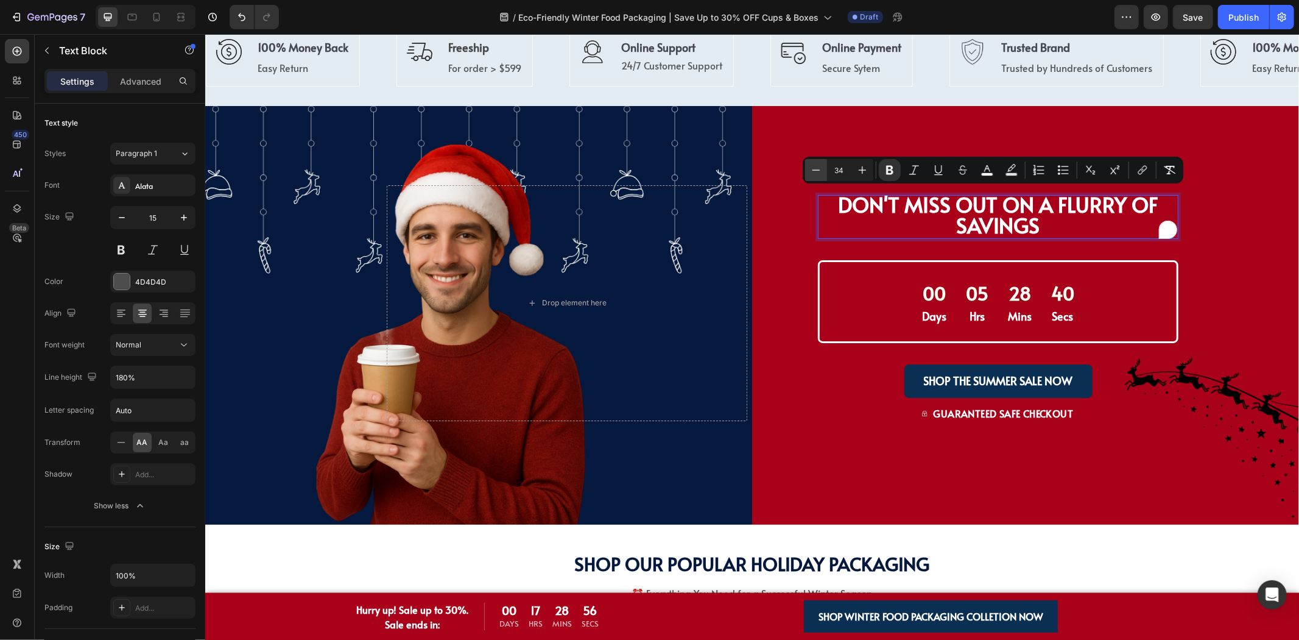
click at [806, 168] on button "Minus" at bounding box center [816, 170] width 22 height 22
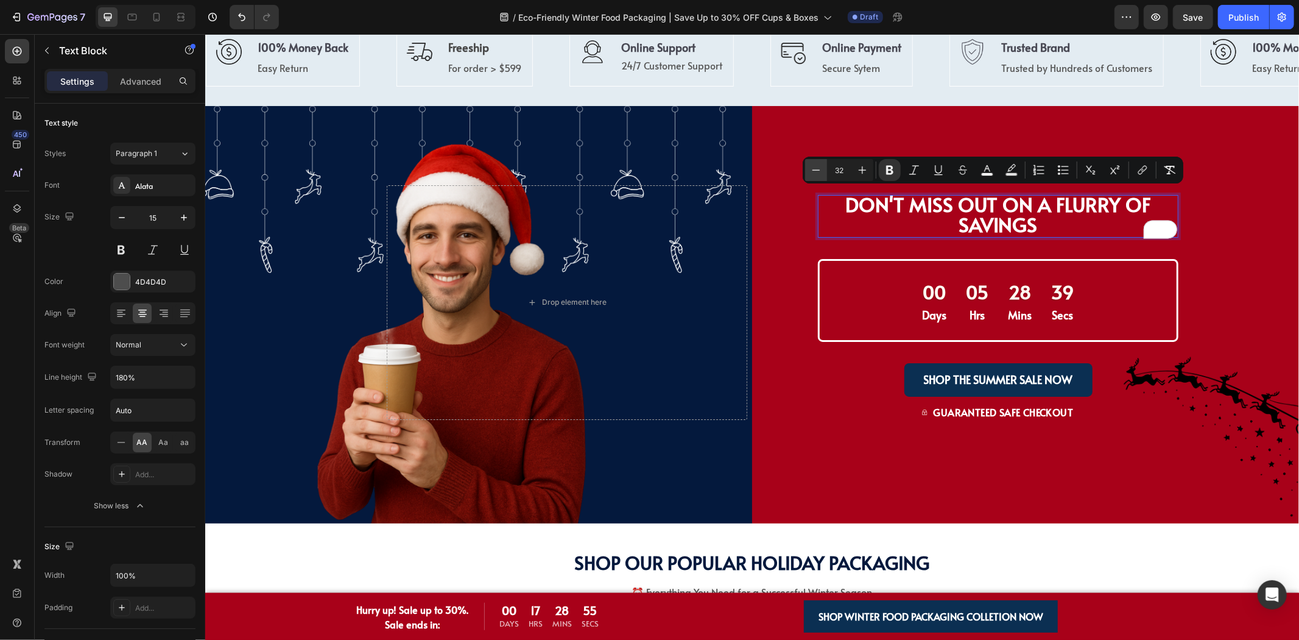
click at [807, 168] on button "Minus" at bounding box center [816, 170] width 22 height 22
type input "29"
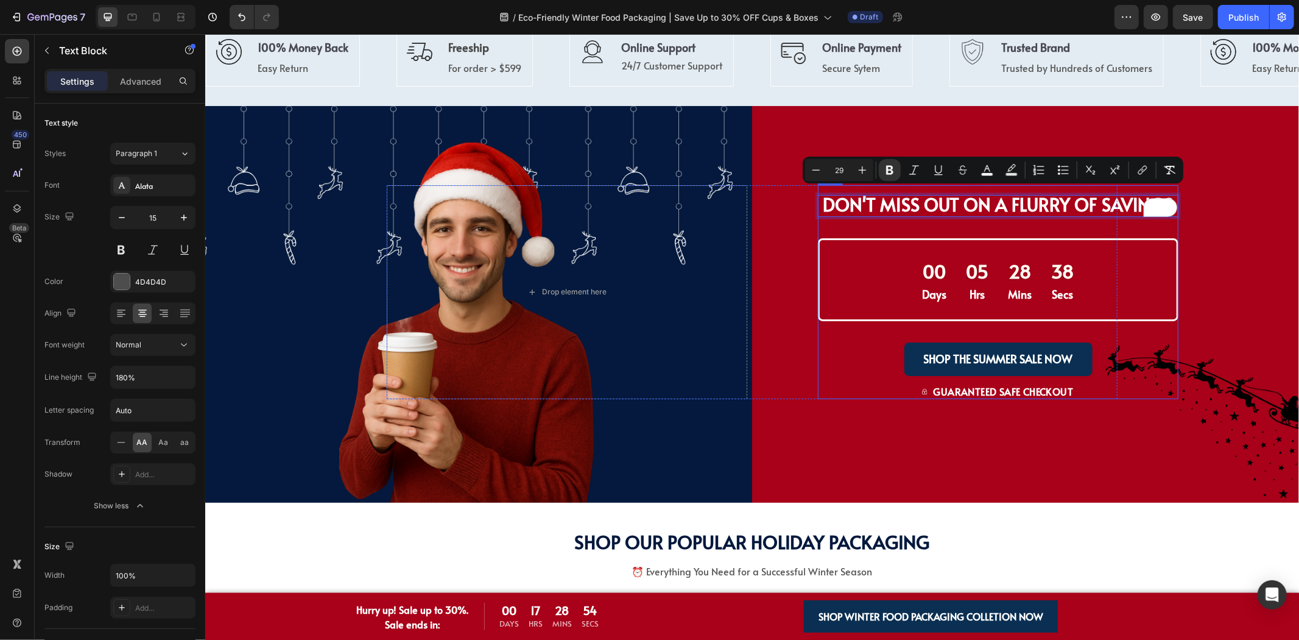
click at [1201, 222] on div "Drop element here Don't Miss Out on a Flurry of Savings Text Block 35 00 Days 0…" at bounding box center [752, 343] width 1094 height 317
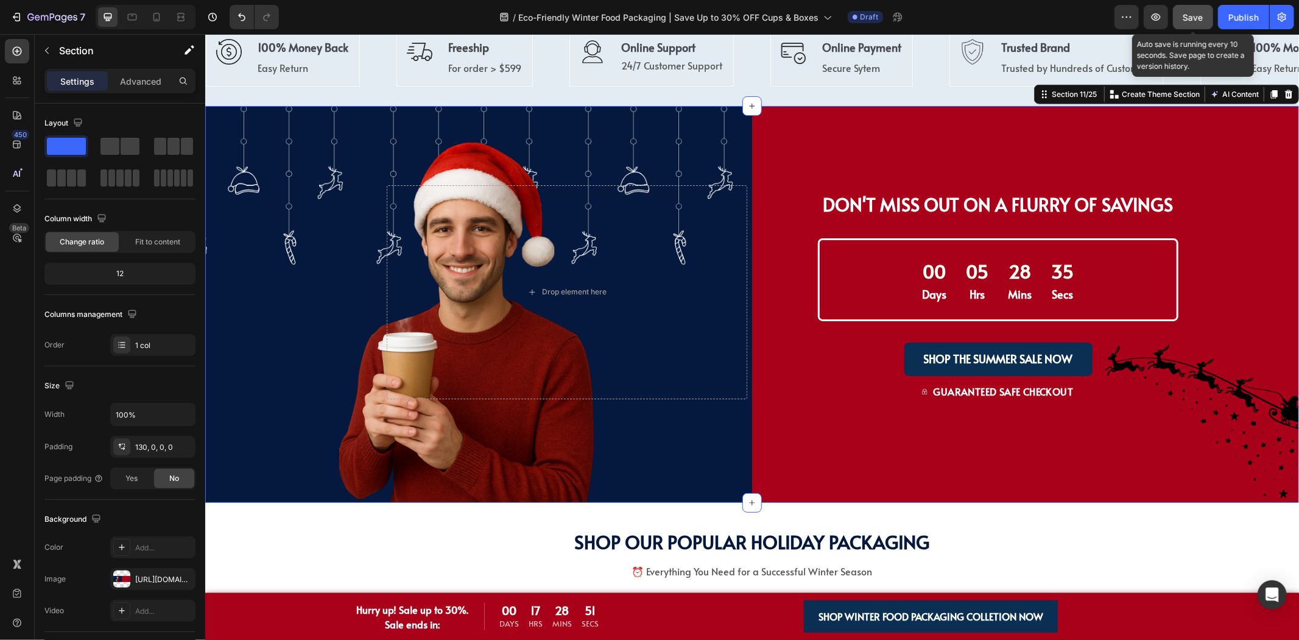
click at [1198, 24] on button "Save" at bounding box center [1193, 17] width 40 height 24
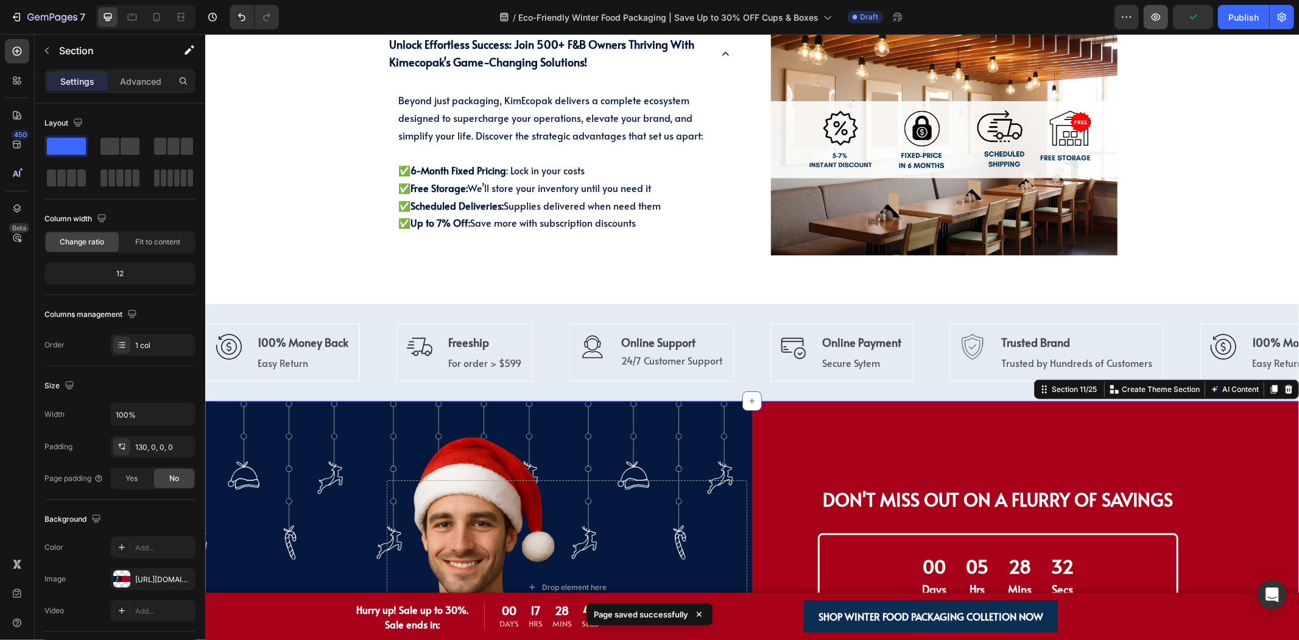
scroll to position [1067, 0]
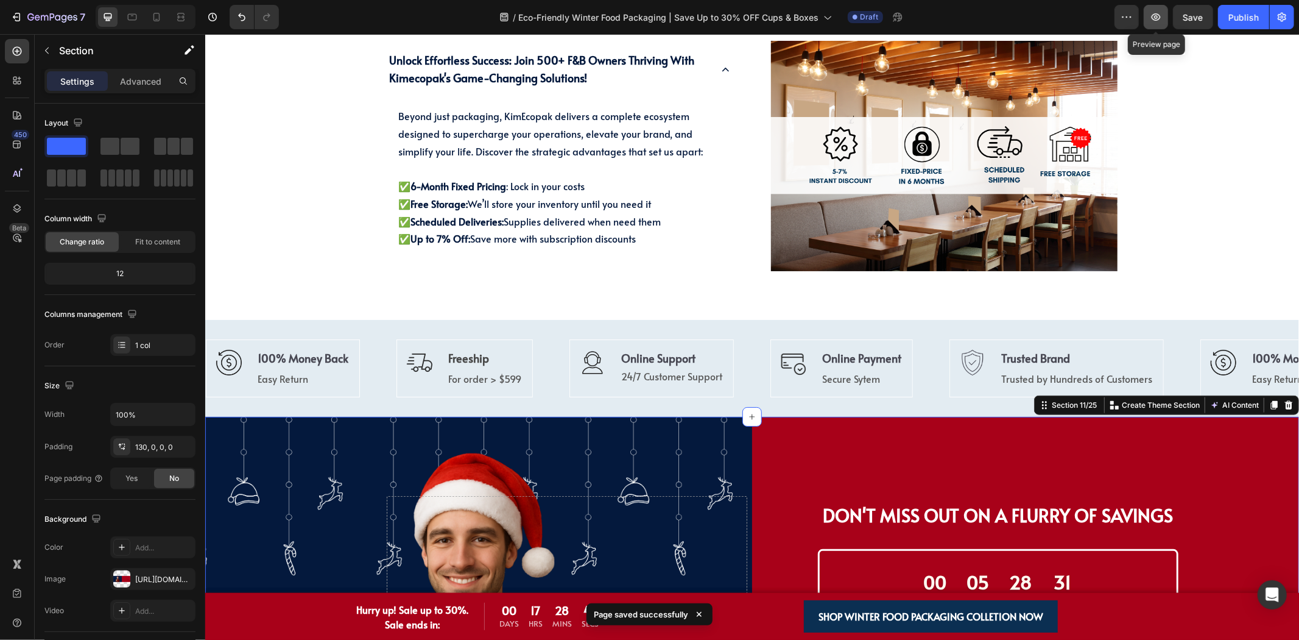
click at [1157, 21] on icon "button" at bounding box center [1156, 17] width 12 height 12
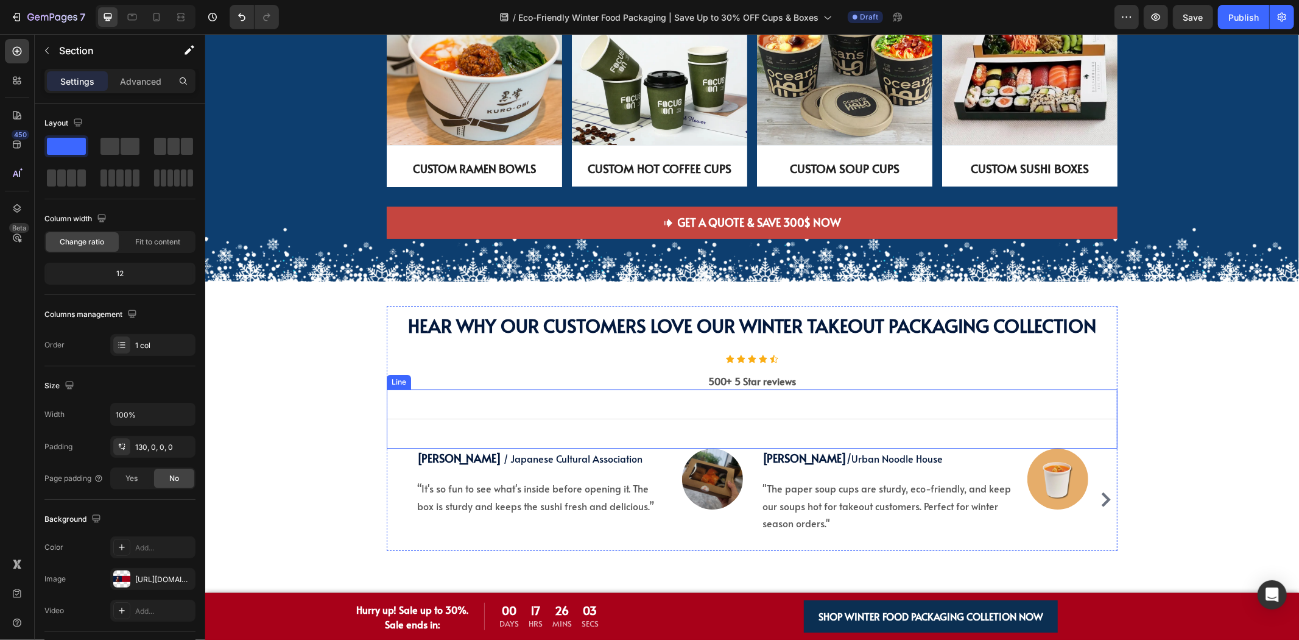
scroll to position [3369, 0]
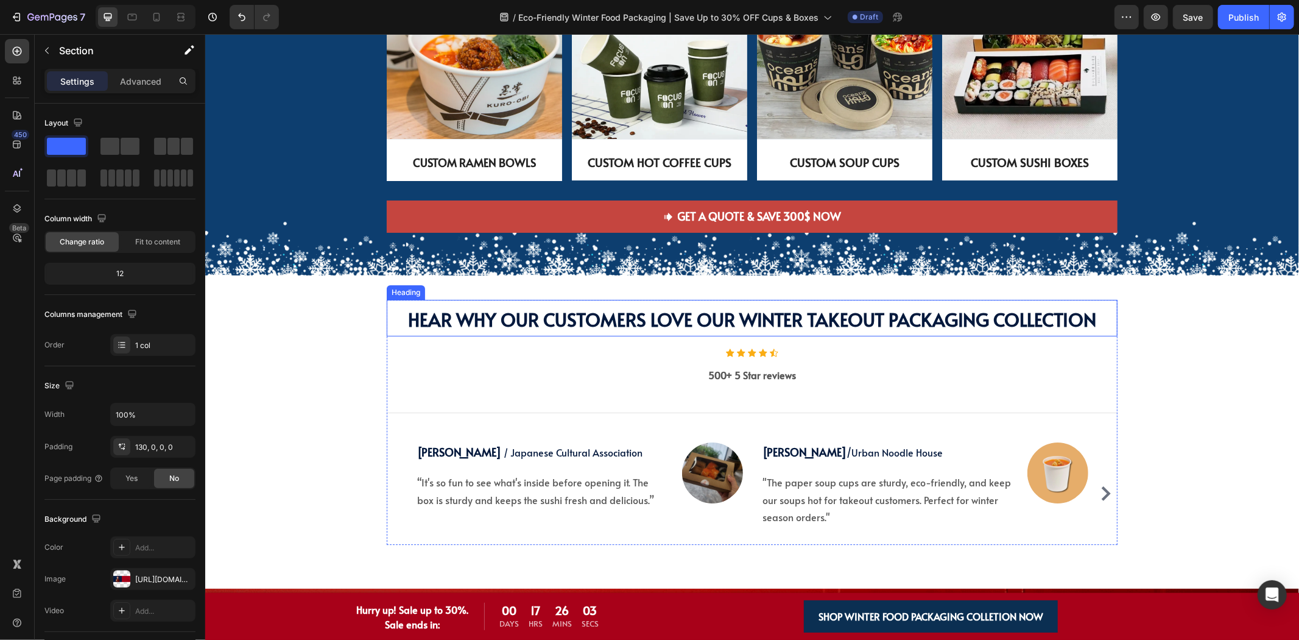
click at [787, 320] on span "Hear Why Our Customers Love Our Winter TAKEOUT PACKAGING Collection" at bounding box center [752, 318] width 688 height 25
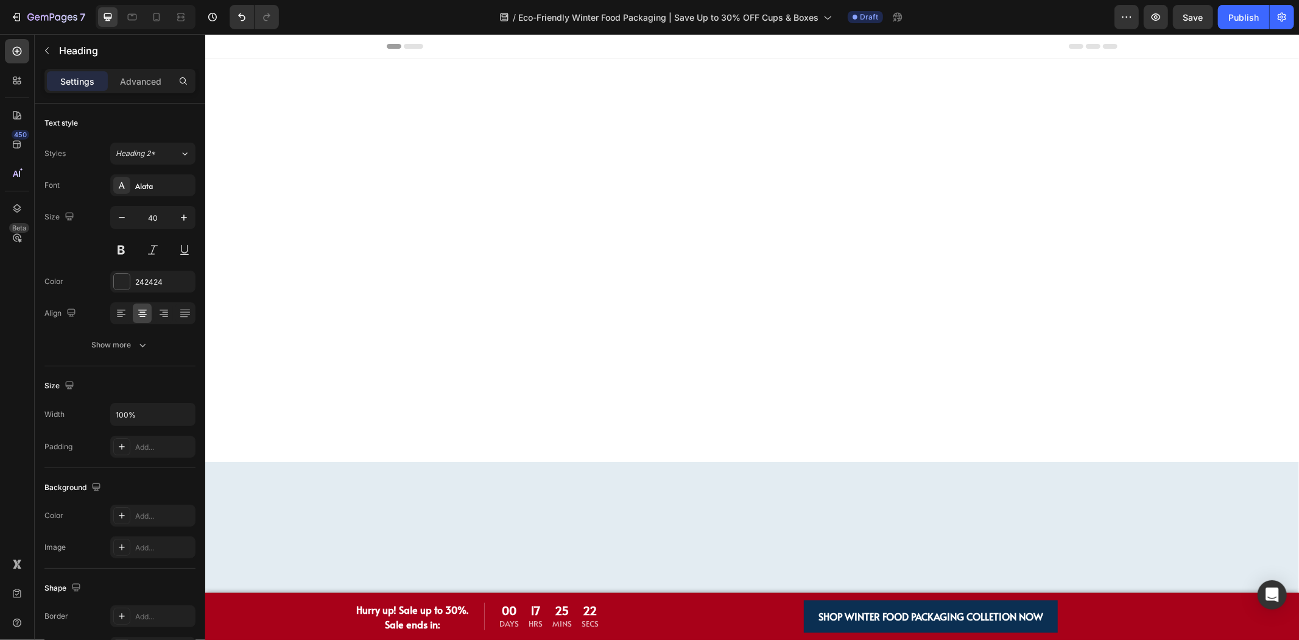
scroll to position [3369, 0]
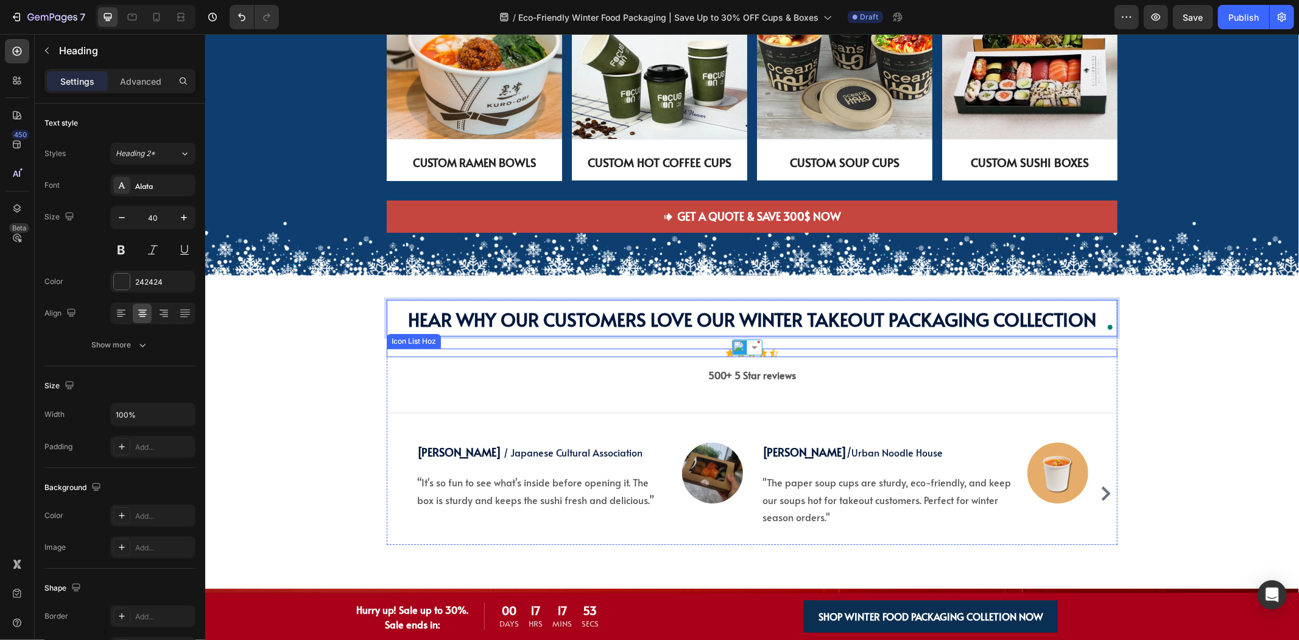
click at [355, 351] on div "Hear Why Our Customers Love Our Winter Collection Heading Hear Why Our Customer…" at bounding box center [752, 431] width 1076 height 264
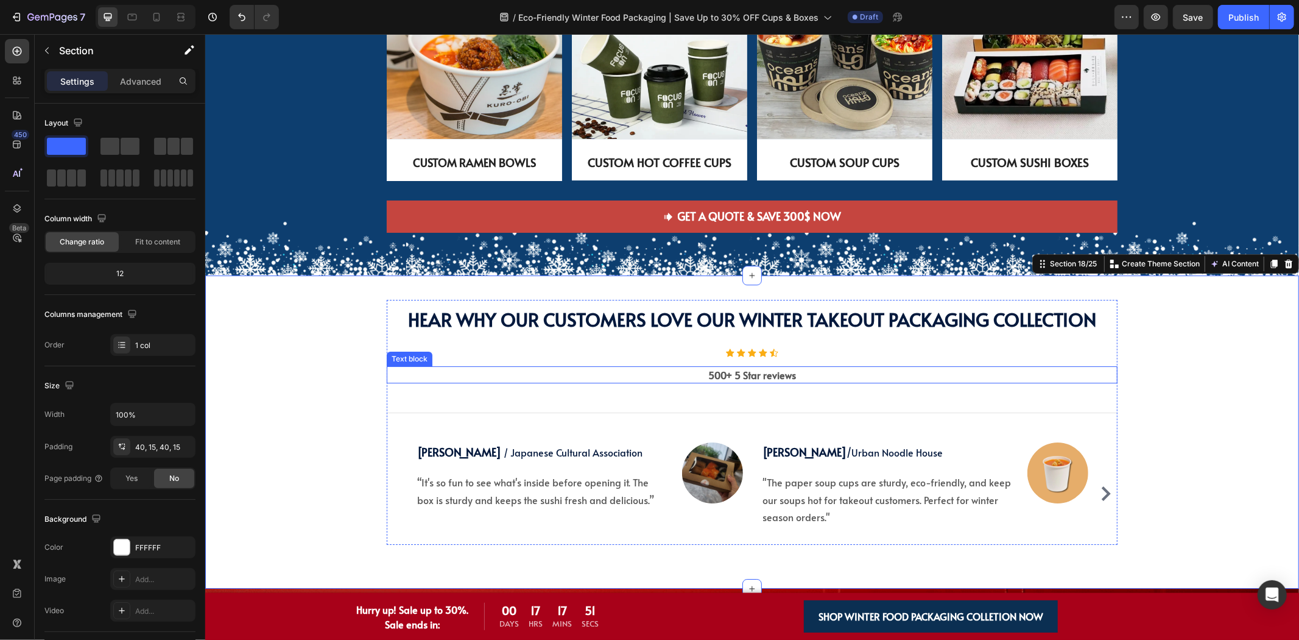
click at [691, 322] on span "Hear Why Our Customers Love Our Winter TAKEOUT PACKAGING Collection" at bounding box center [752, 318] width 688 height 25
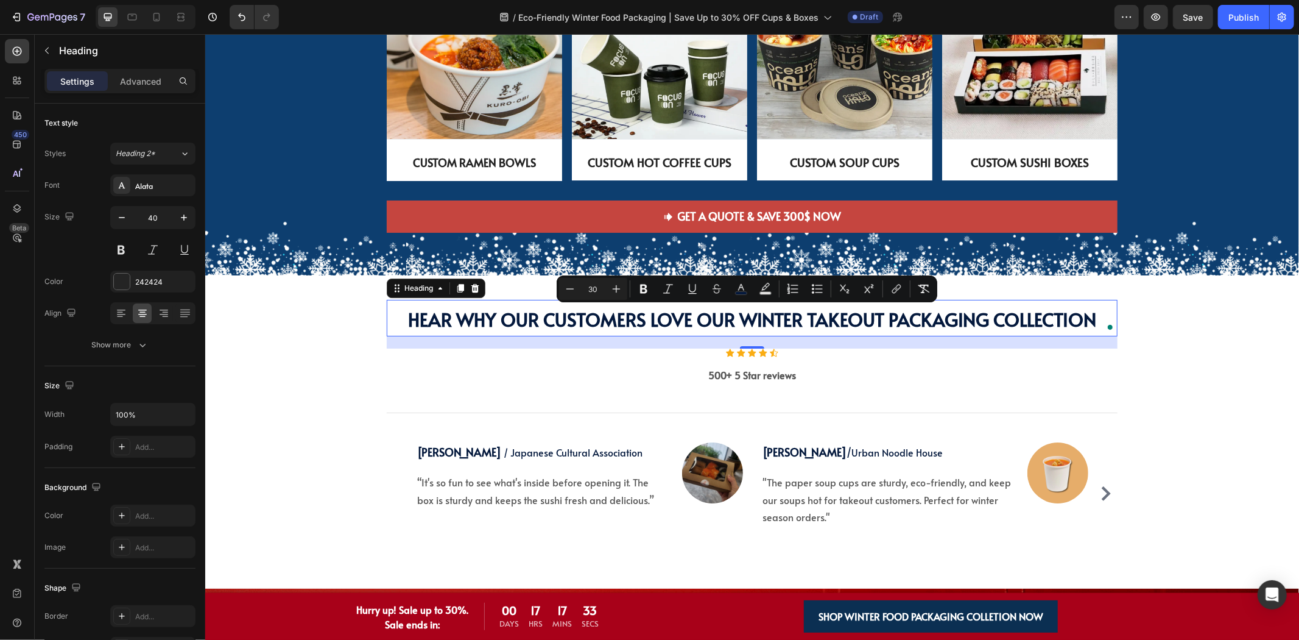
click at [577, 330] on span "Hear Why Our Customers Love Our Winter TAKEOUT PACKAGING Collection" at bounding box center [752, 318] width 688 height 25
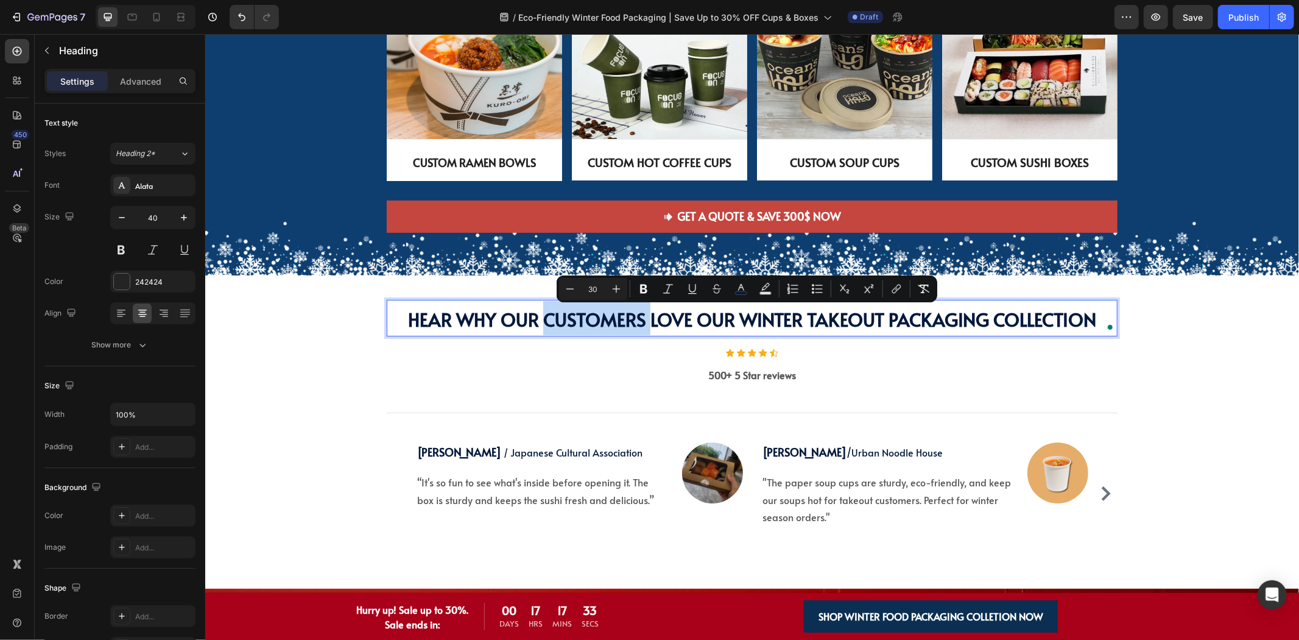
click at [577, 330] on span "Hear Why Our Customers Love Our Winter TAKEOUT PACKAGING Collection" at bounding box center [752, 318] width 688 height 25
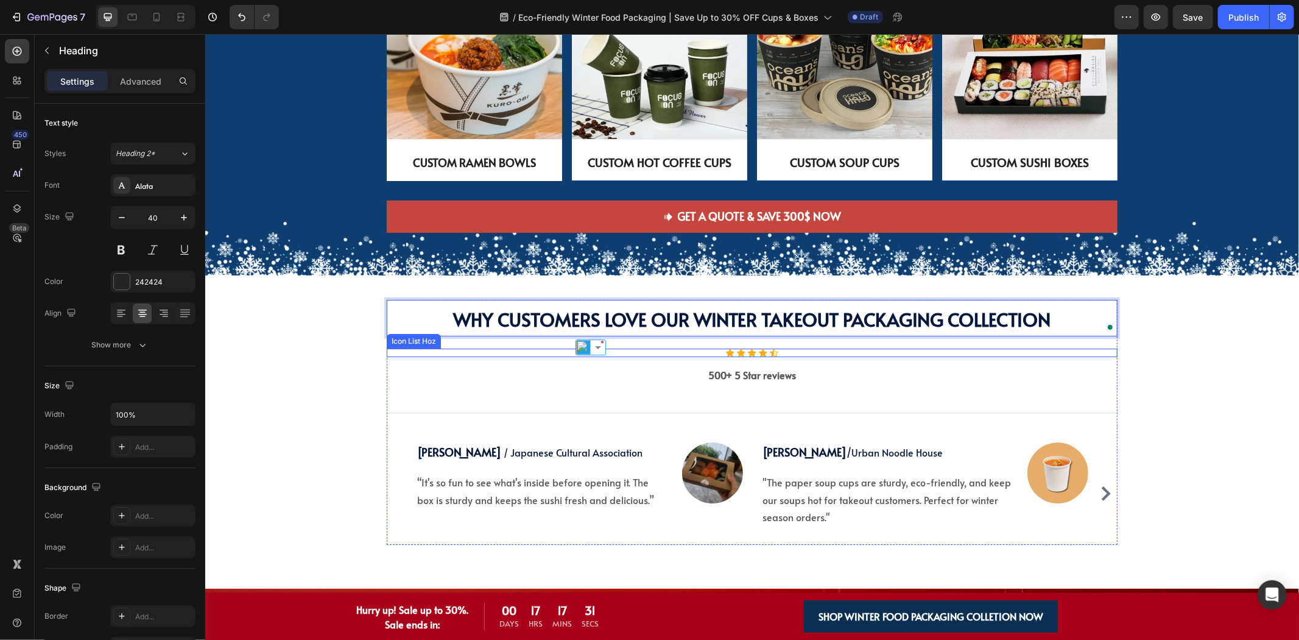
click at [508, 356] on div "Icon Icon Icon Icon Icon" at bounding box center [751, 352] width 731 height 9
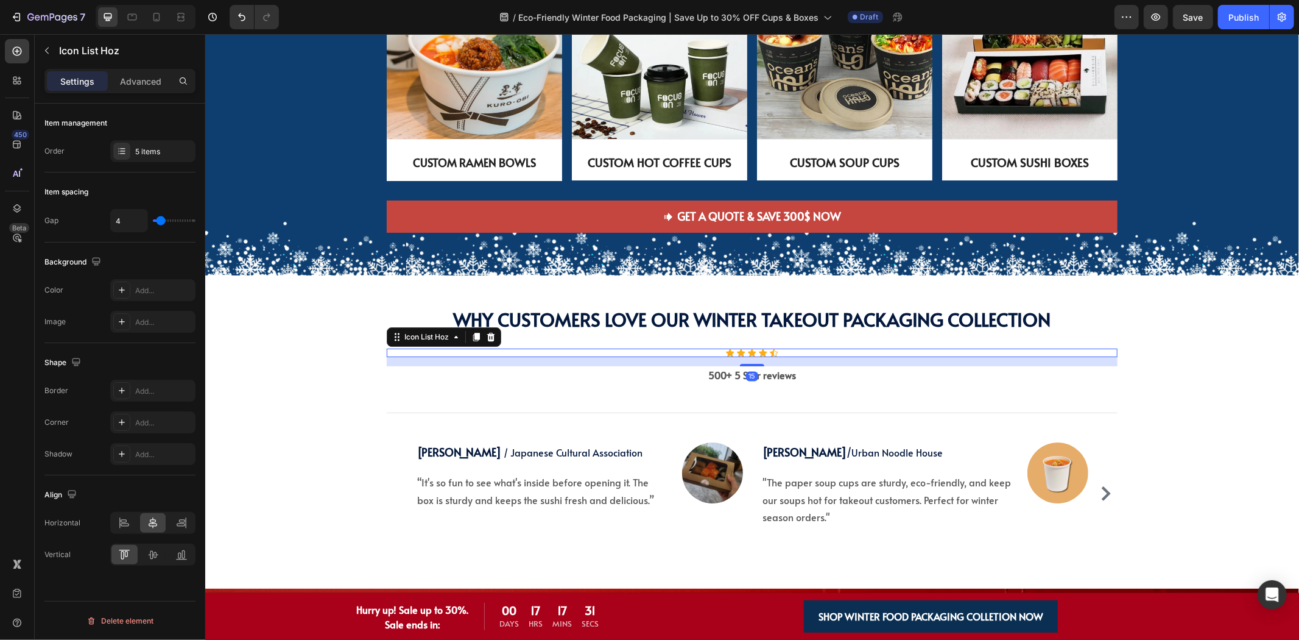
click at [1117, 330] on div "Hear Why Our Customers Love Our Winter Collection Heading ⁠⁠⁠⁠⁠⁠⁠ Why Customers…" at bounding box center [752, 431] width 1076 height 264
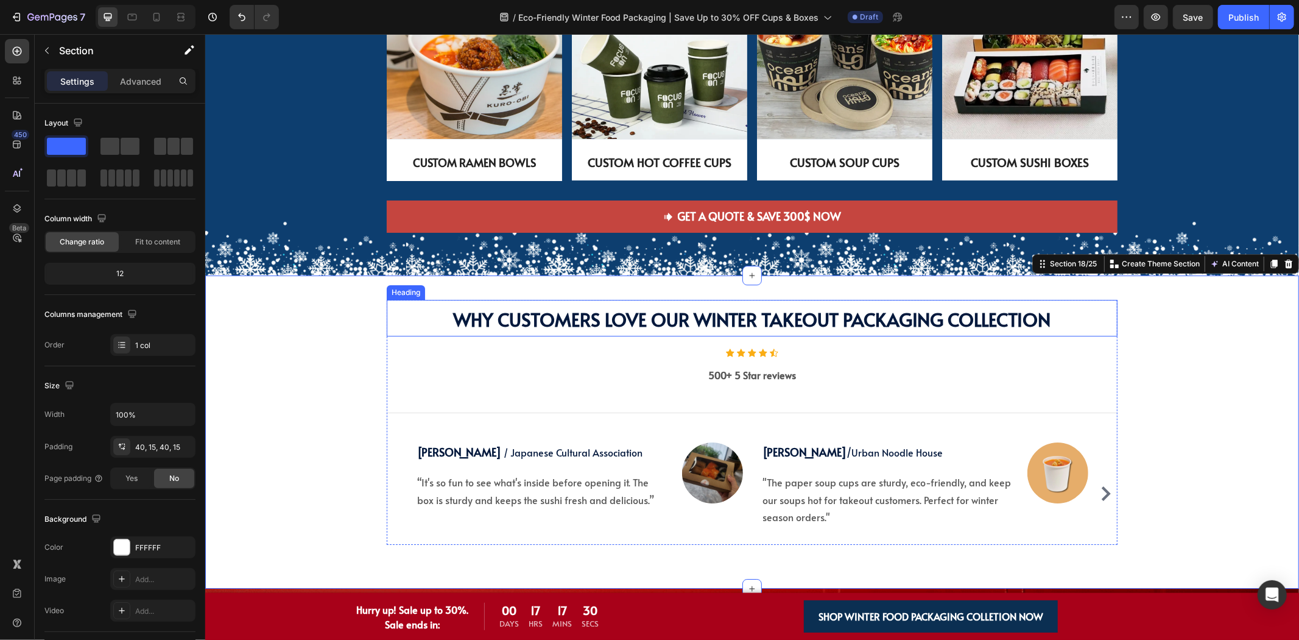
click at [812, 316] on span "Why Customers Love Our Winter Takeout Packaging Collection" at bounding box center [752, 318] width 598 height 25
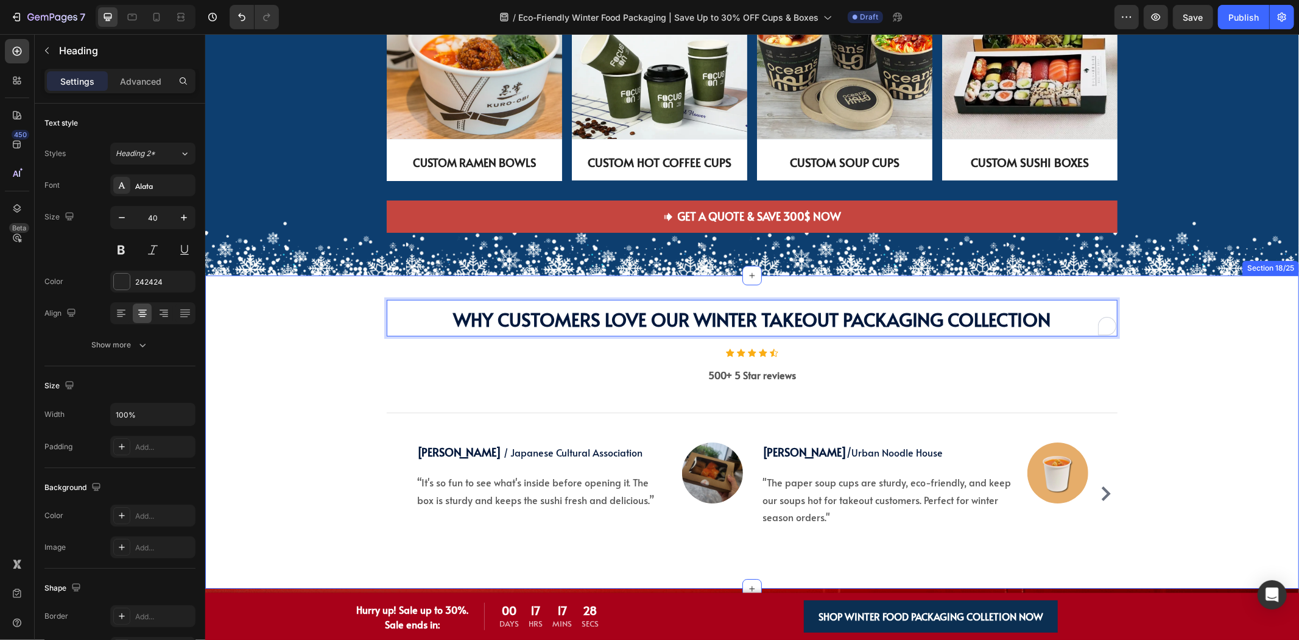
click at [1181, 335] on div "Hear Why Our Customers Love Our Winter Collection Heading Why Customers Love Ou…" at bounding box center [752, 431] width 1076 height 264
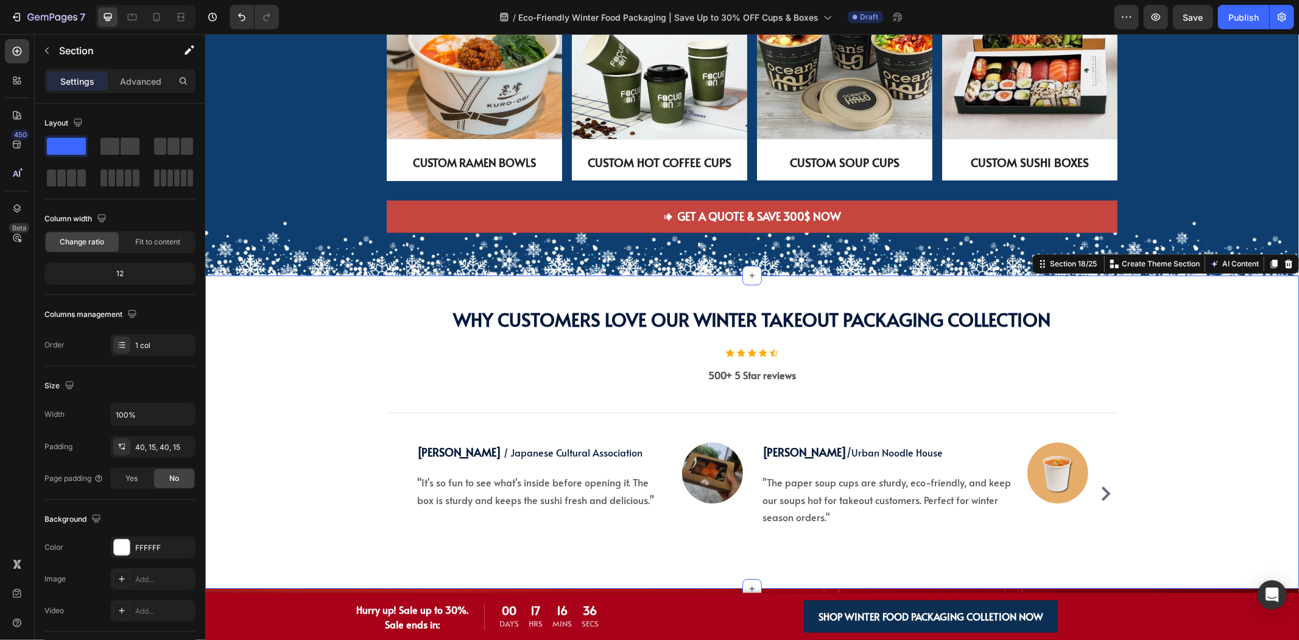
click at [316, 359] on div "Hear Why Our Customers Love Our Winter Collection Heading ⁠⁠⁠⁠⁠⁠⁠ Why Customers…" at bounding box center [752, 431] width 1076 height 264
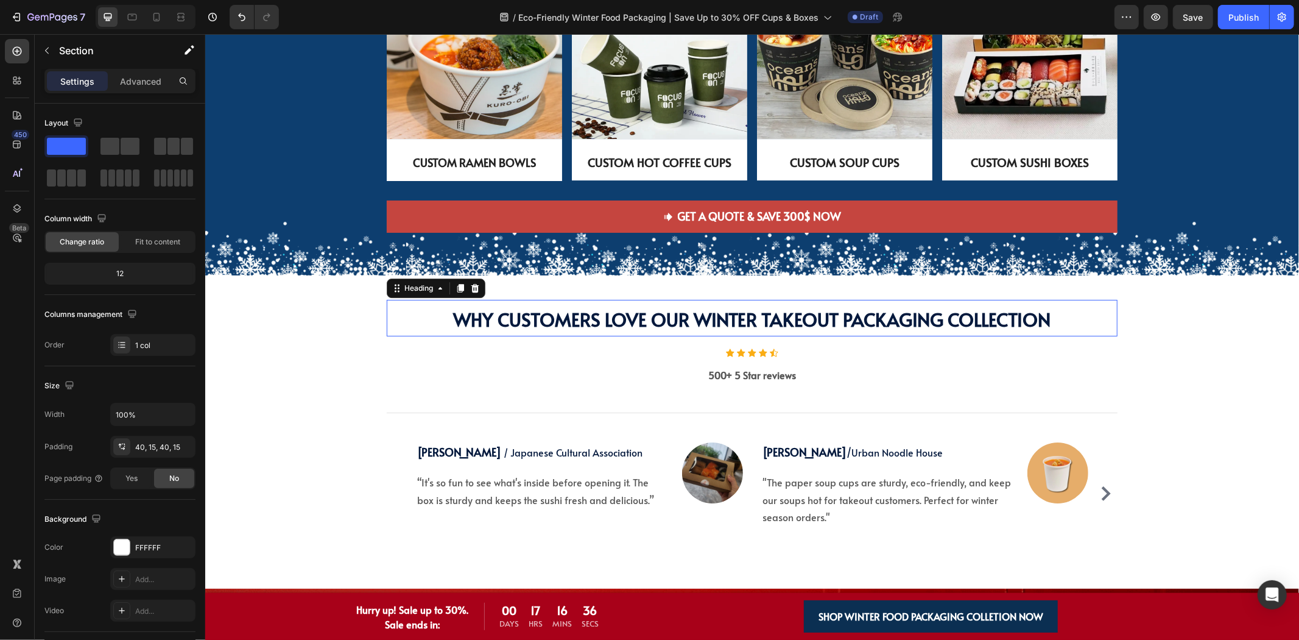
click at [651, 319] on span "Why Customers Love Our Winter Takeout Packaging Collection" at bounding box center [752, 318] width 598 height 25
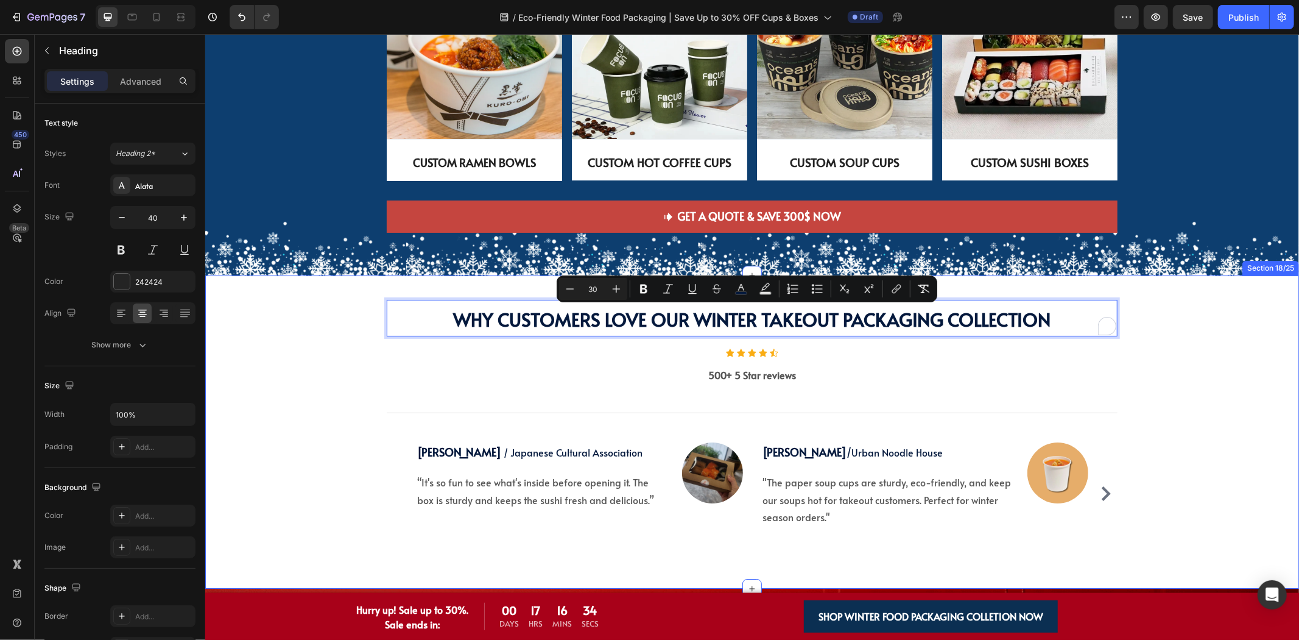
click at [238, 341] on div "Hear Why Our Customers Love Our Winter Collection Heading Why Customers Love Ou…" at bounding box center [752, 431] width 1076 height 264
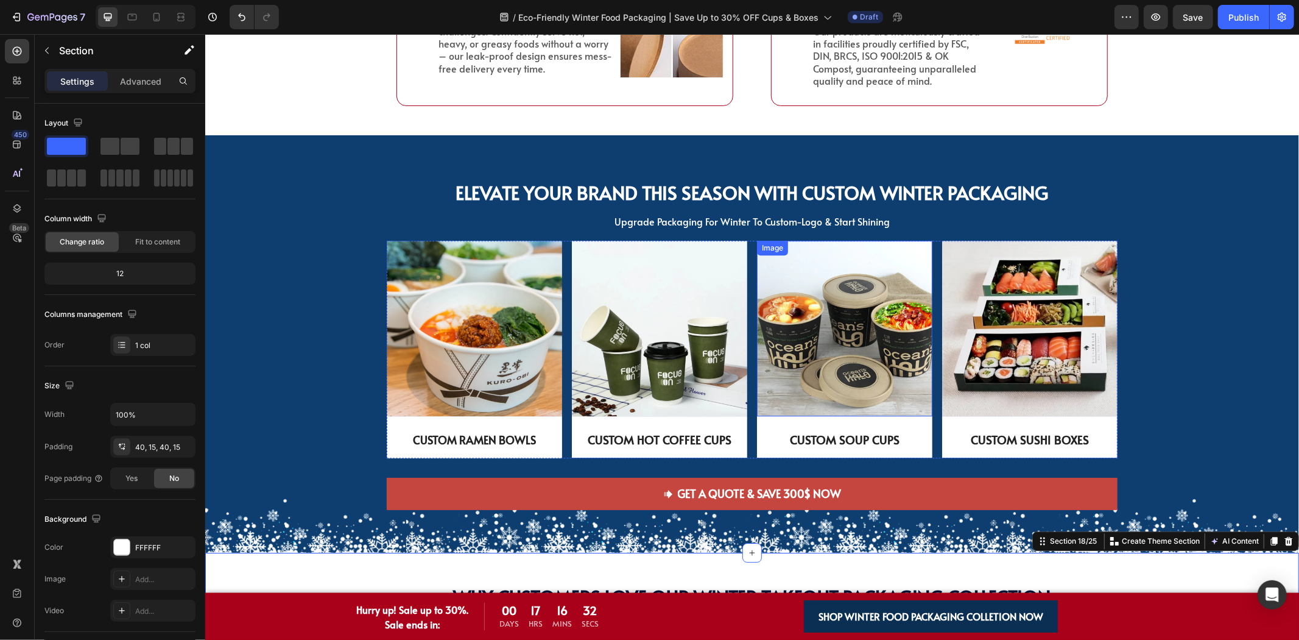
scroll to position [2895, 0]
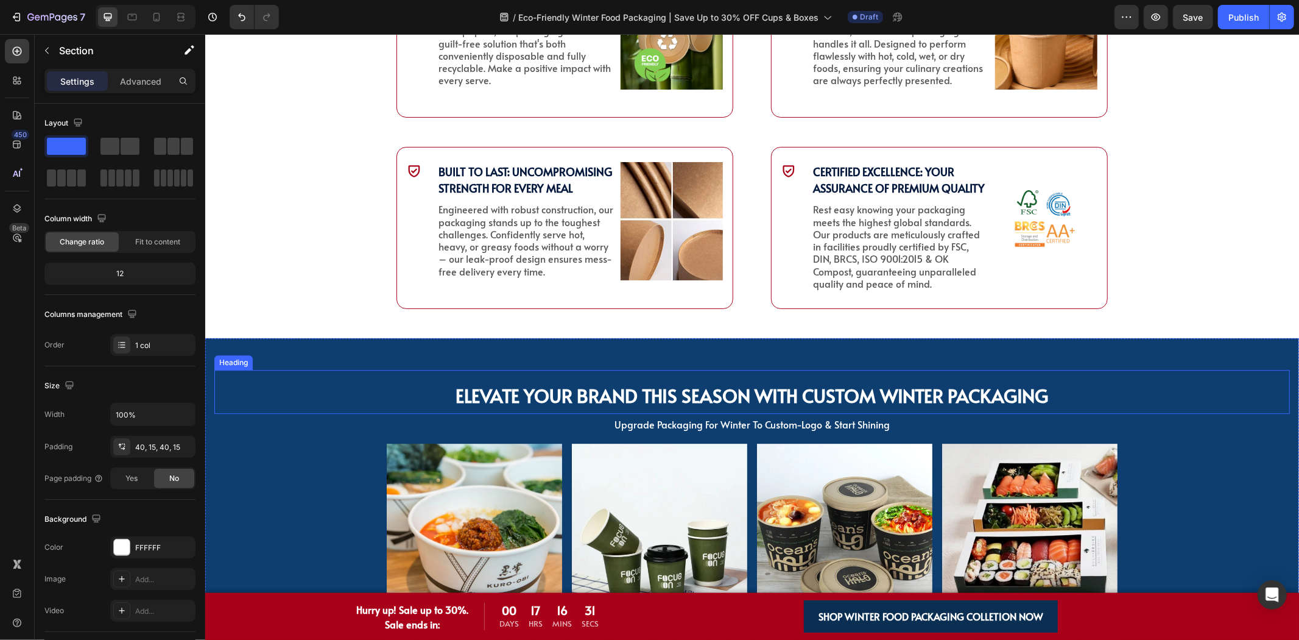
click at [765, 386] on strong "Elevate Your Brand This Season with Custom Winter Packaging" at bounding box center [752, 394] width 593 height 25
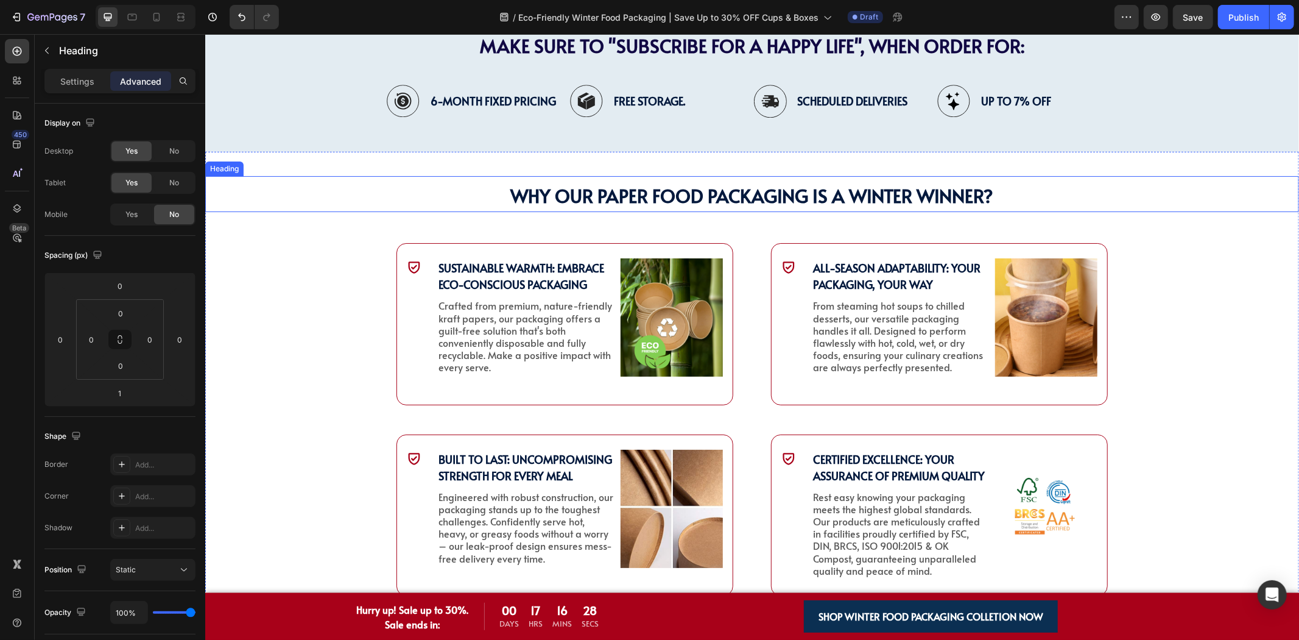
scroll to position [2556, 0]
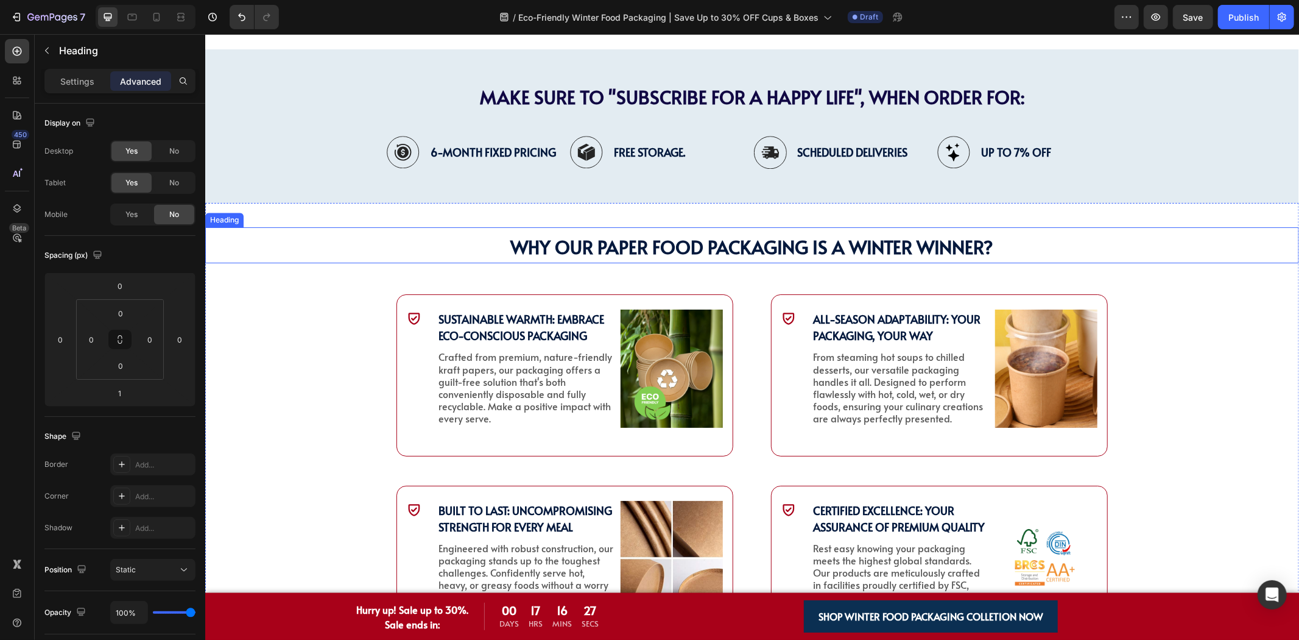
click at [870, 239] on span "Why Our PAPER FOOD Packaging is a Winter Winner?" at bounding box center [751, 245] width 483 height 25
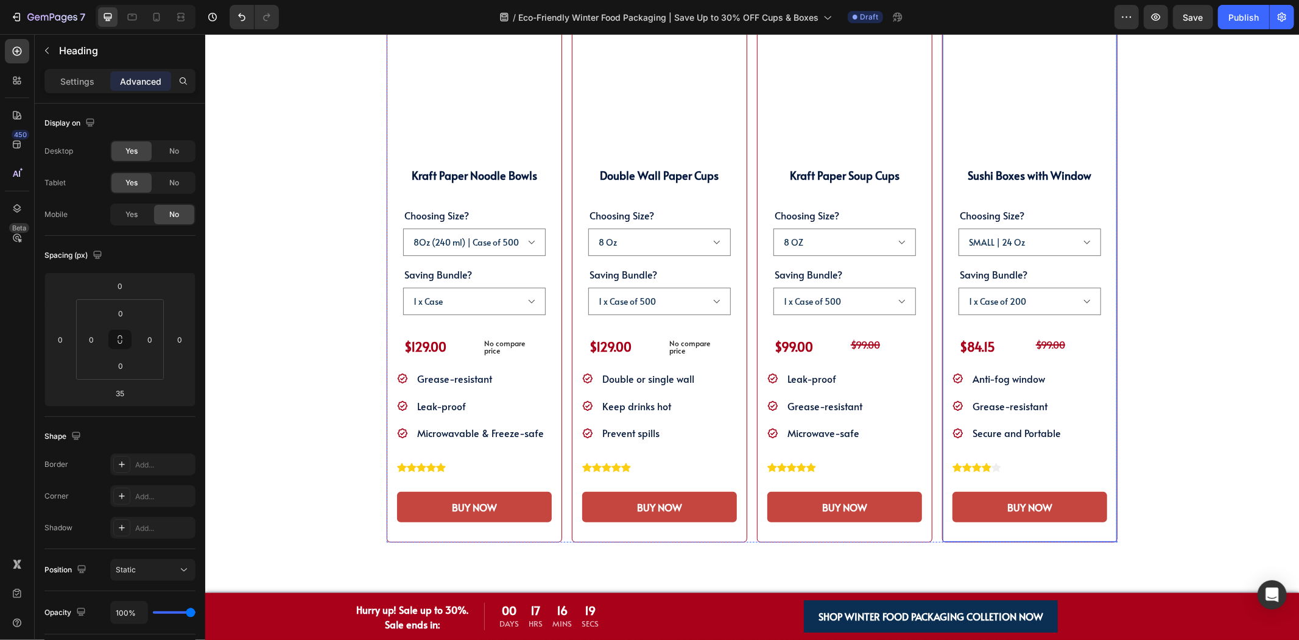
scroll to position [1812, 0]
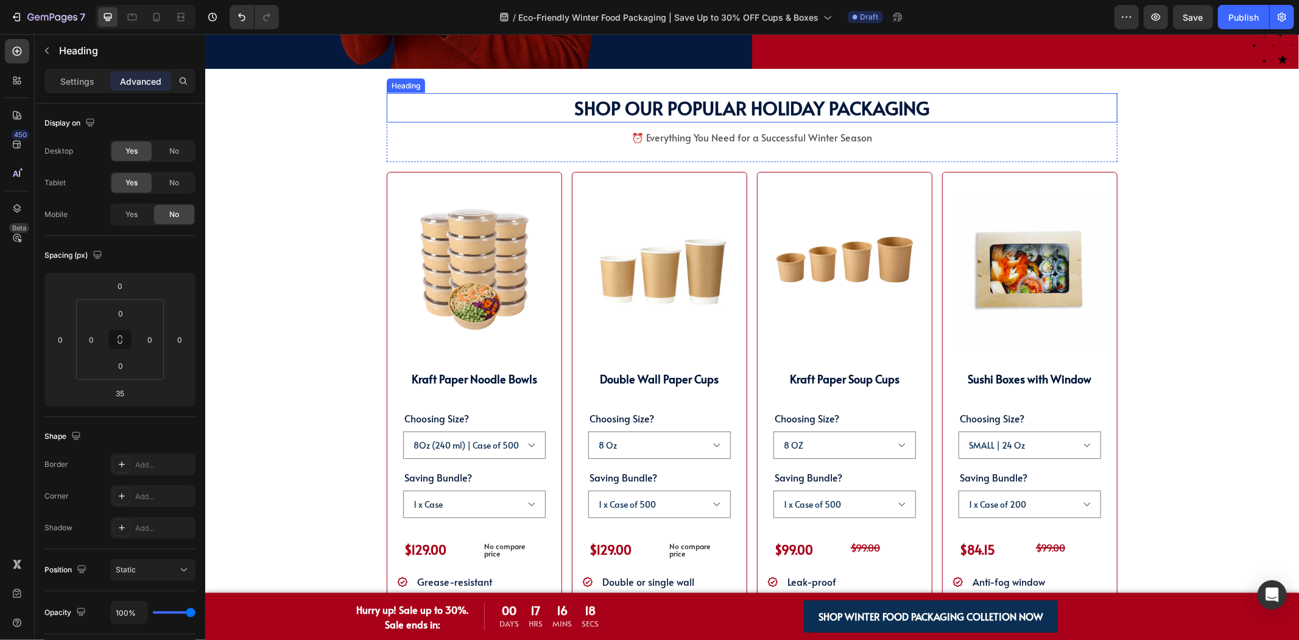
click at [788, 110] on span "SHOP OUR POPULAR HOLIDAY PACKAGING" at bounding box center [751, 106] width 355 height 25
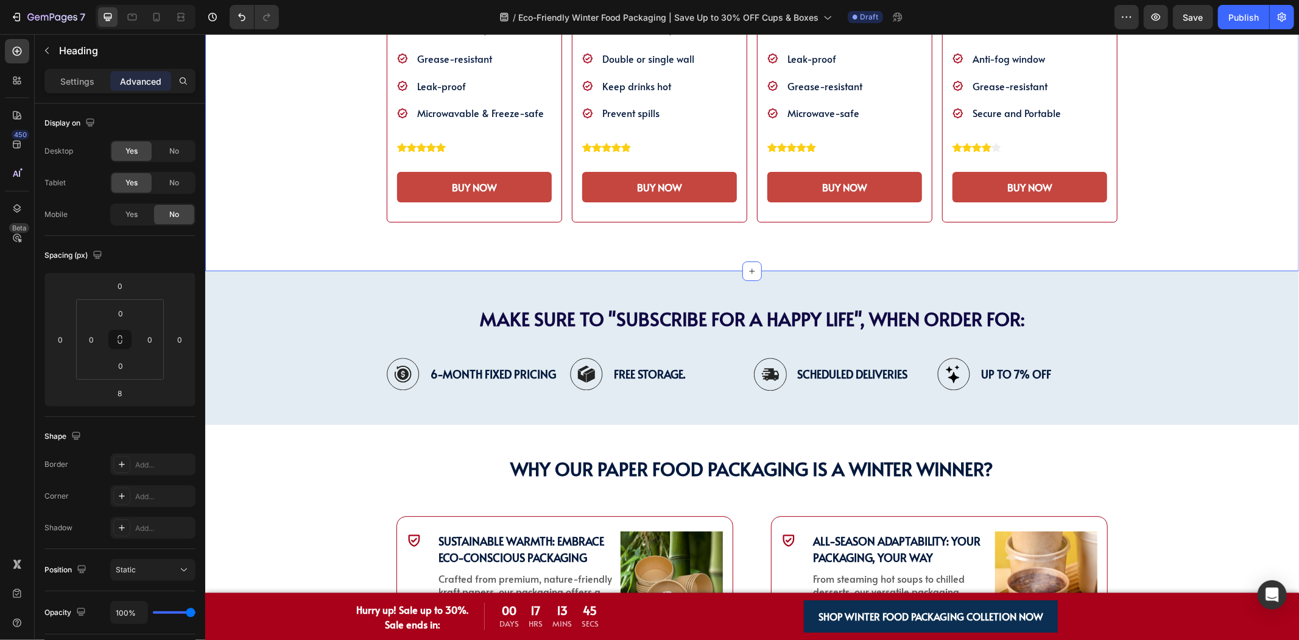
scroll to position [2398, 0]
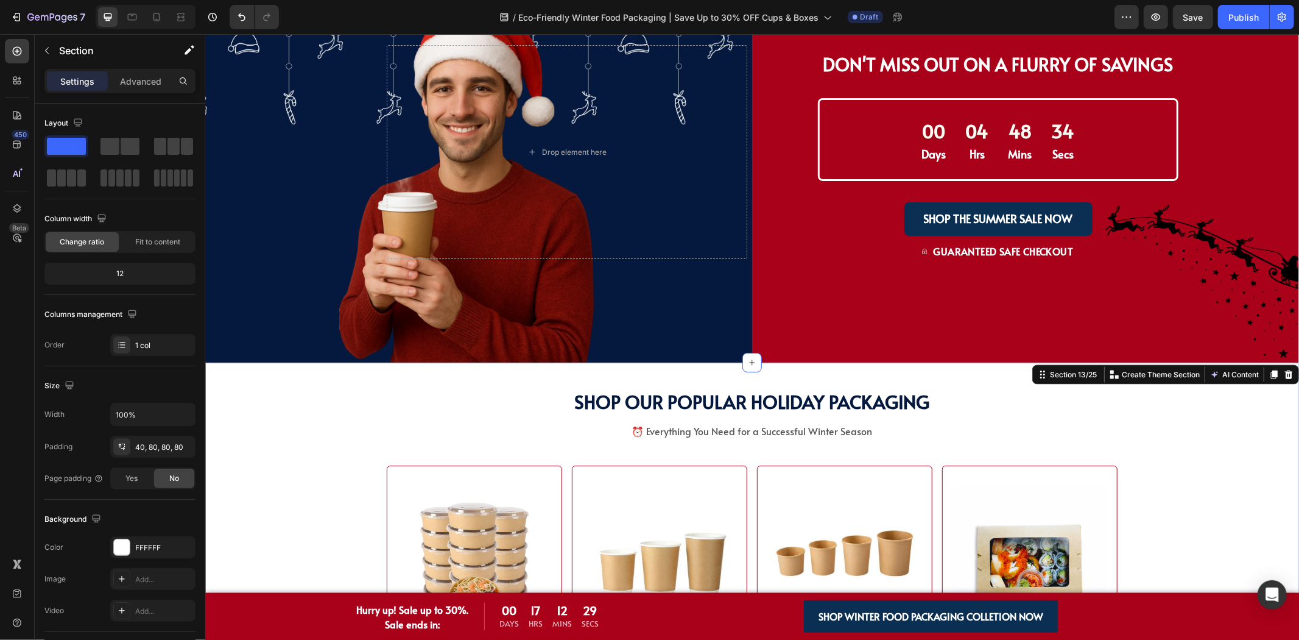
scroll to position [976, 0]
